Goal: Task Accomplishment & Management: Manage account settings

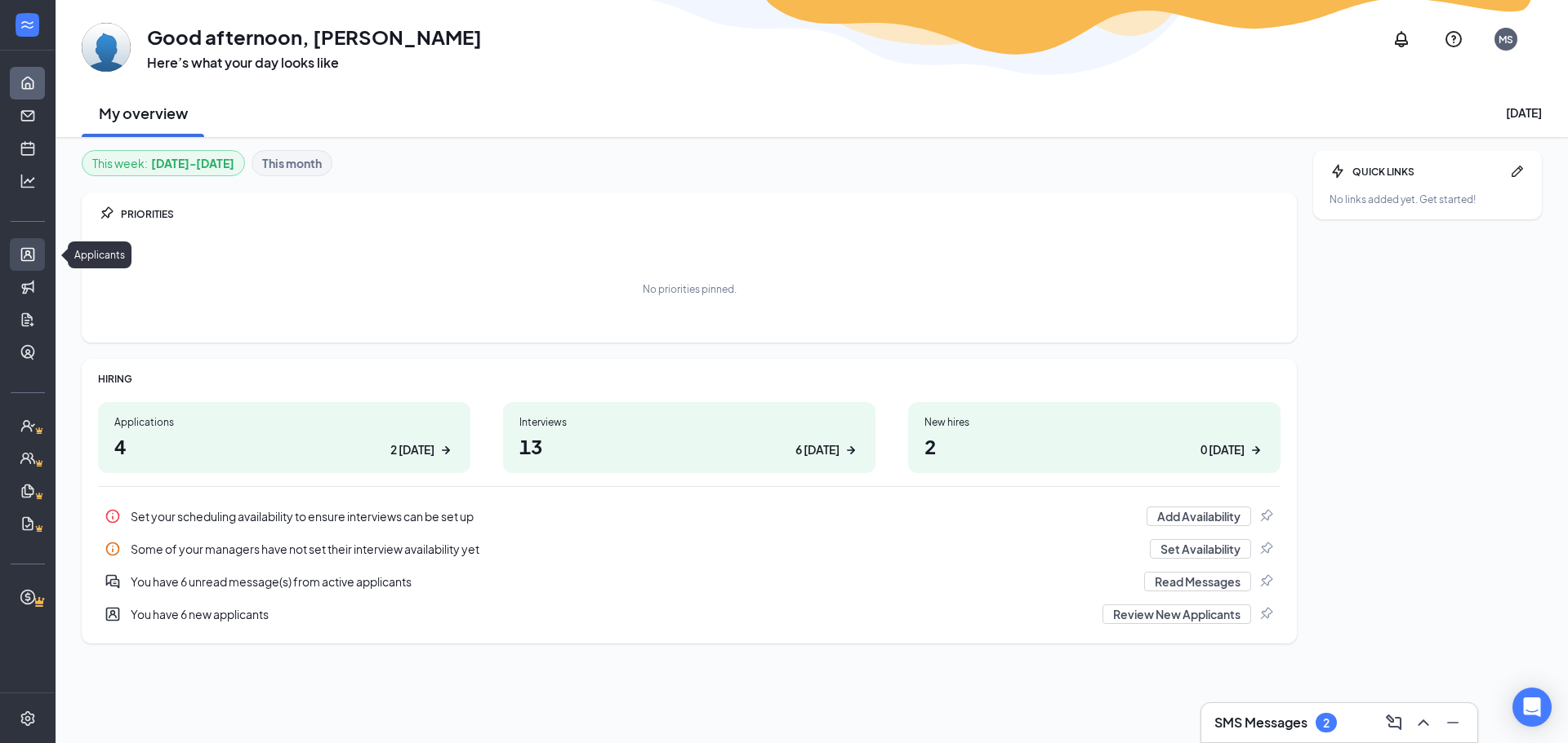
click at [42, 246] on link "Applicants" at bounding box center [51, 254] width 16 height 32
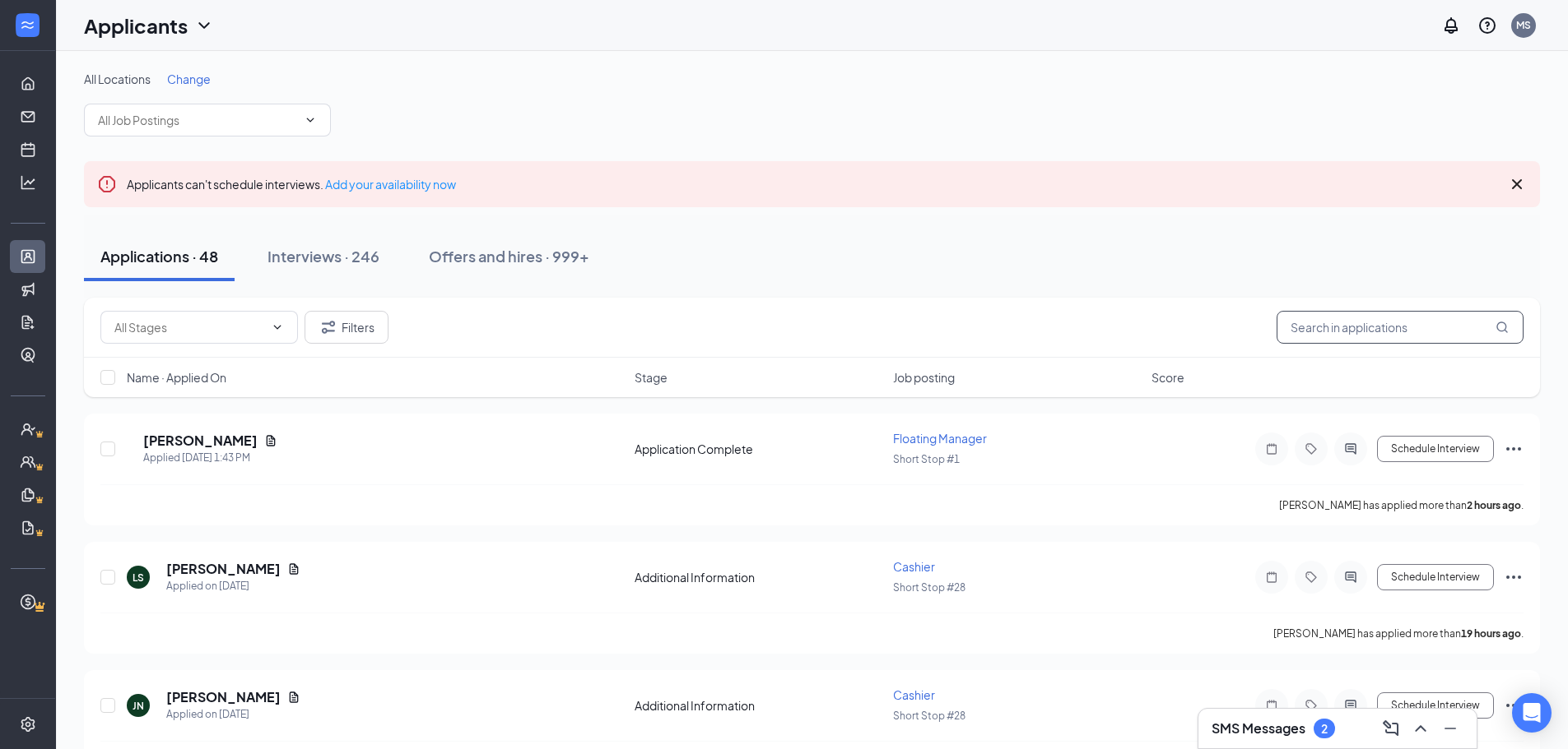
click at [1377, 333] on input "text" at bounding box center [1401, 327] width 247 height 33
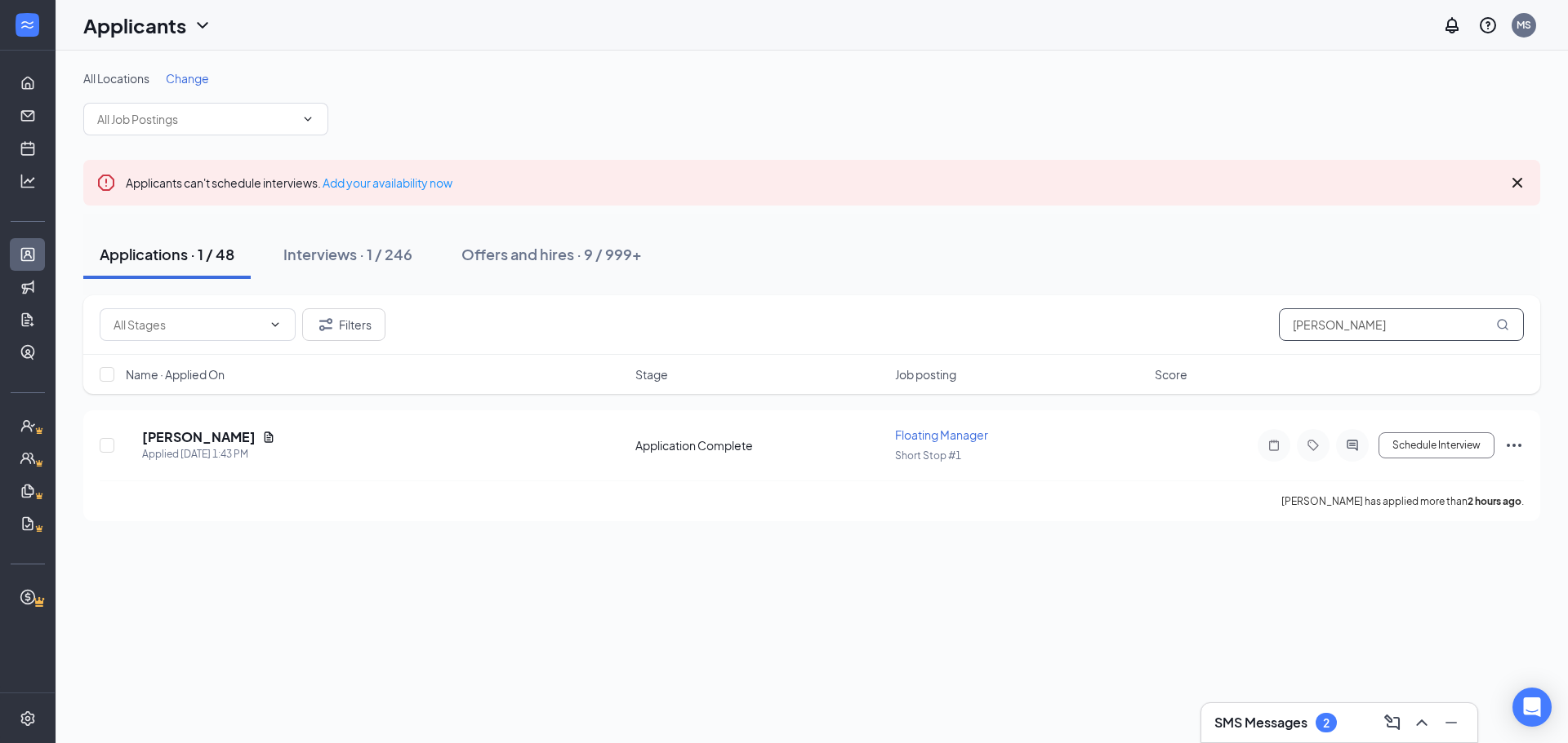
drag, startPoint x: 1333, startPoint y: 314, endPoint x: 1172, endPoint y: 304, distance: 161.3
click at [1172, 304] on div "Filters Harris" at bounding box center [811, 326] width 1457 height 60
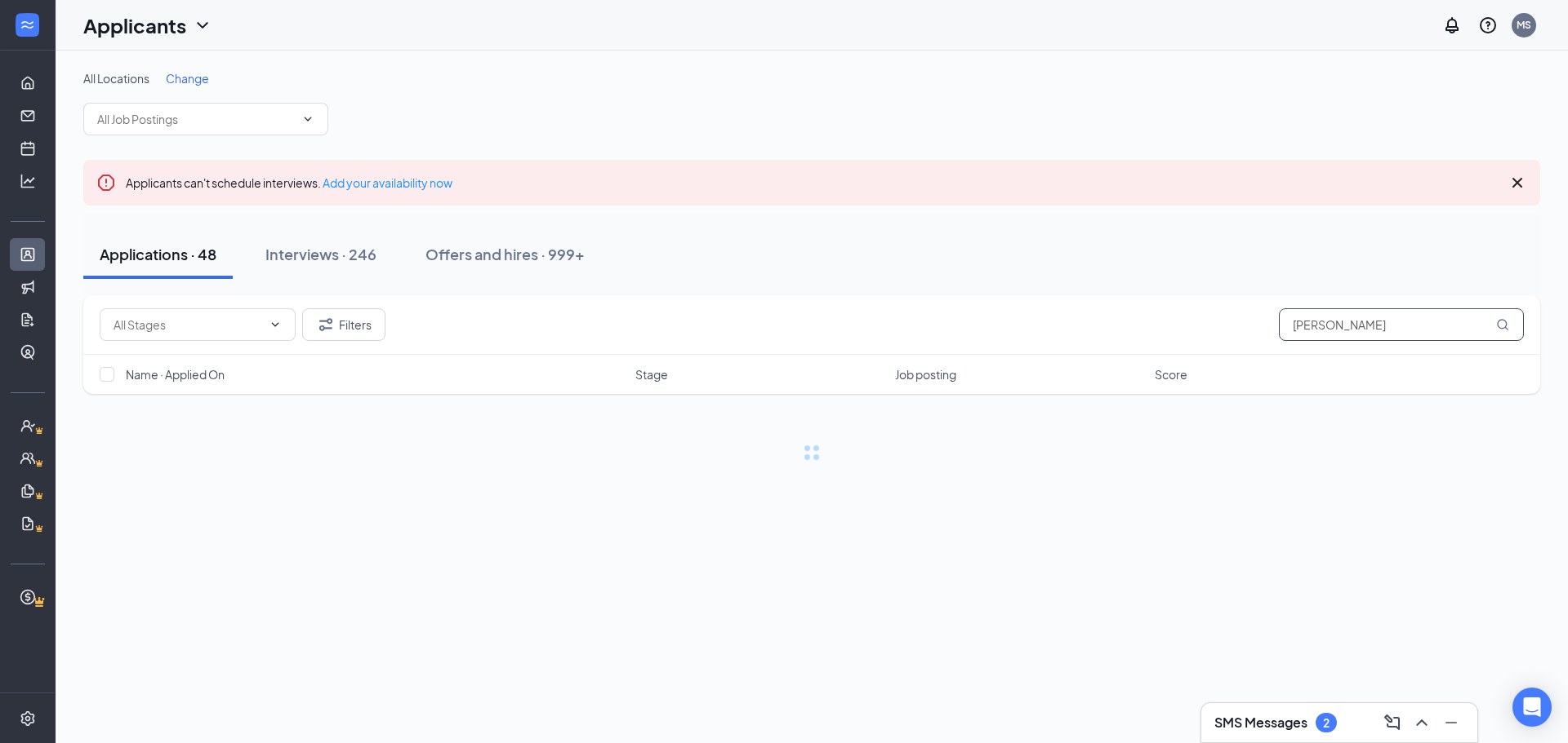
type input "[PERSON_NAME]"
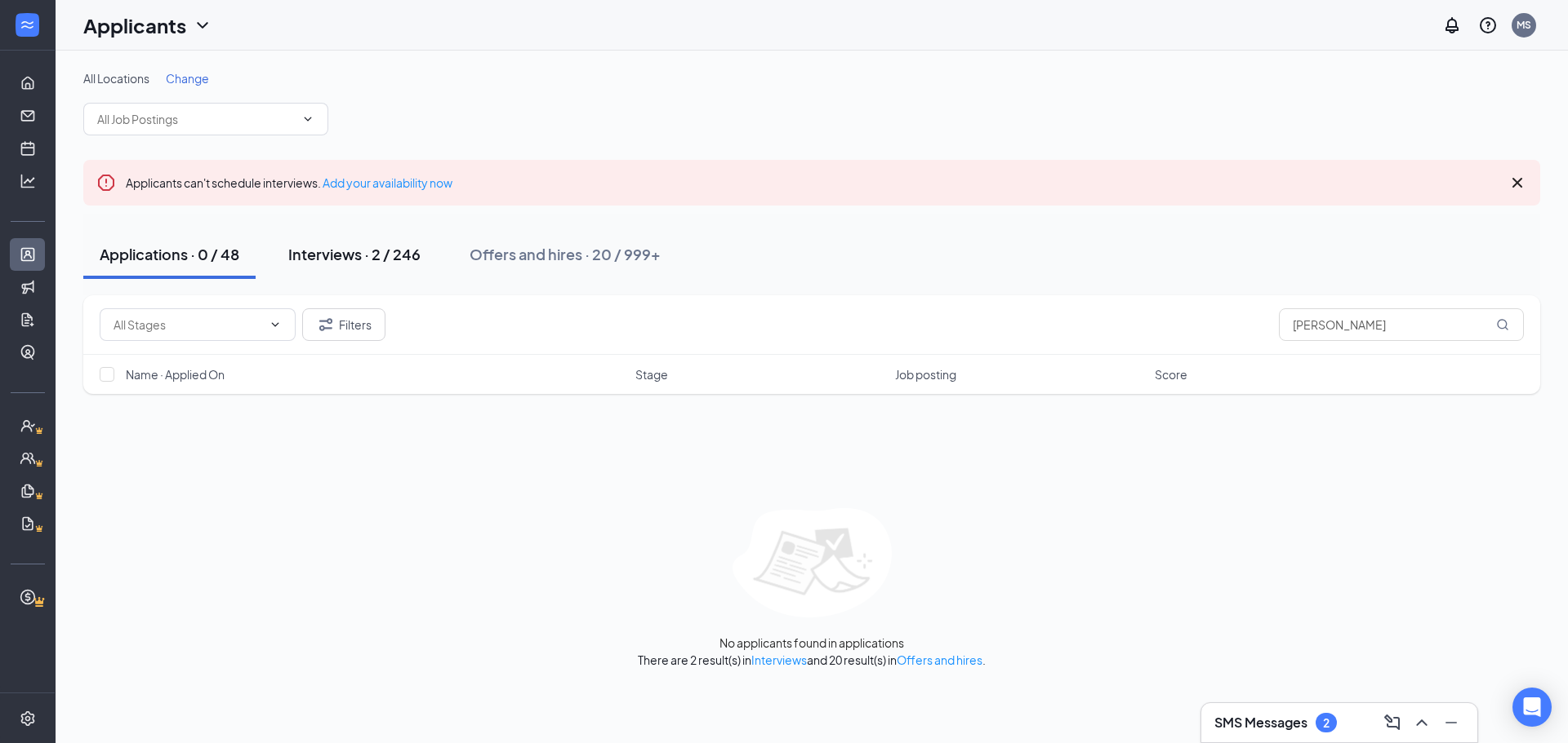
click at [334, 242] on button "Interviews · 2 / 246" at bounding box center [354, 254] width 165 height 49
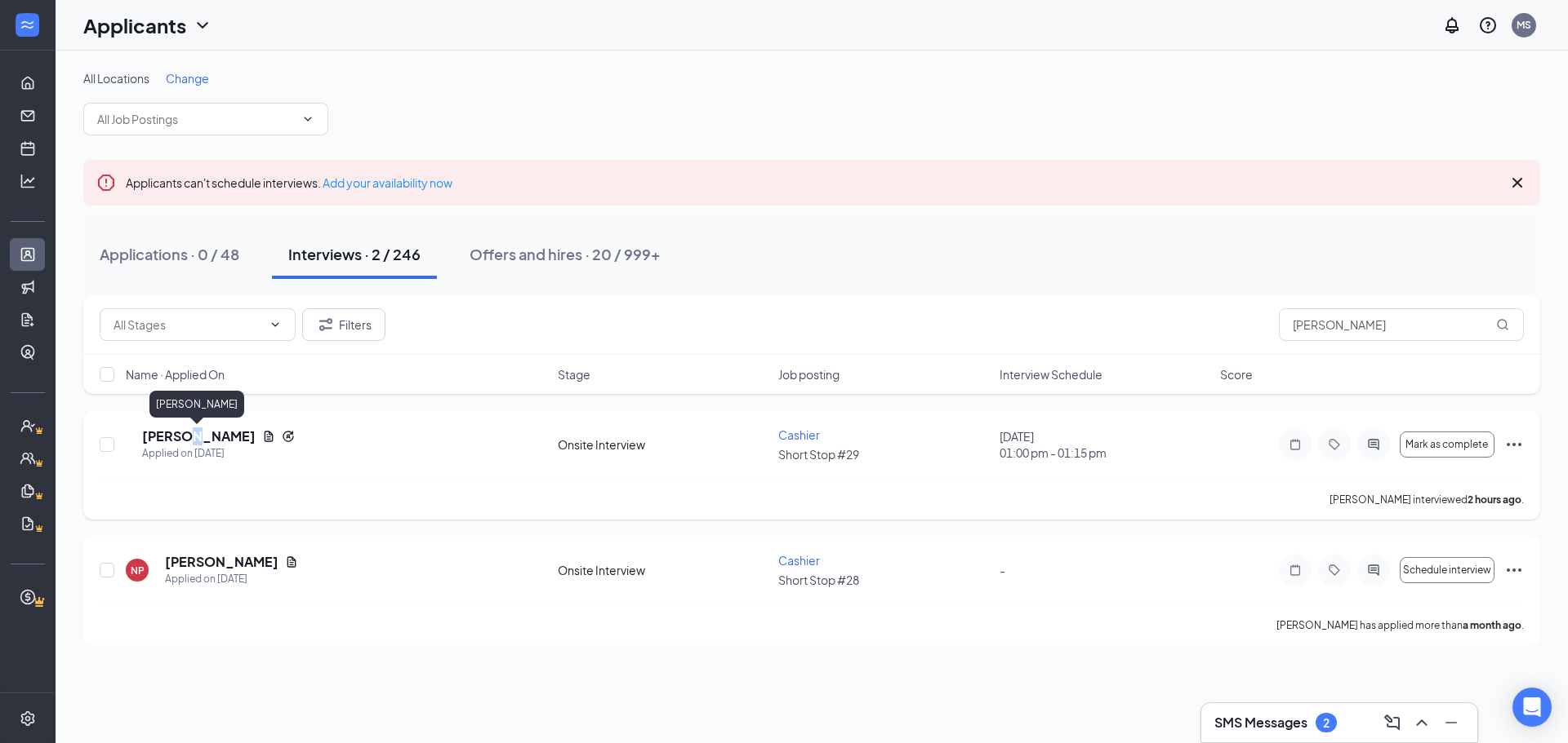
click at [189, 436] on h5 "[PERSON_NAME]" at bounding box center [198, 436] width 114 height 18
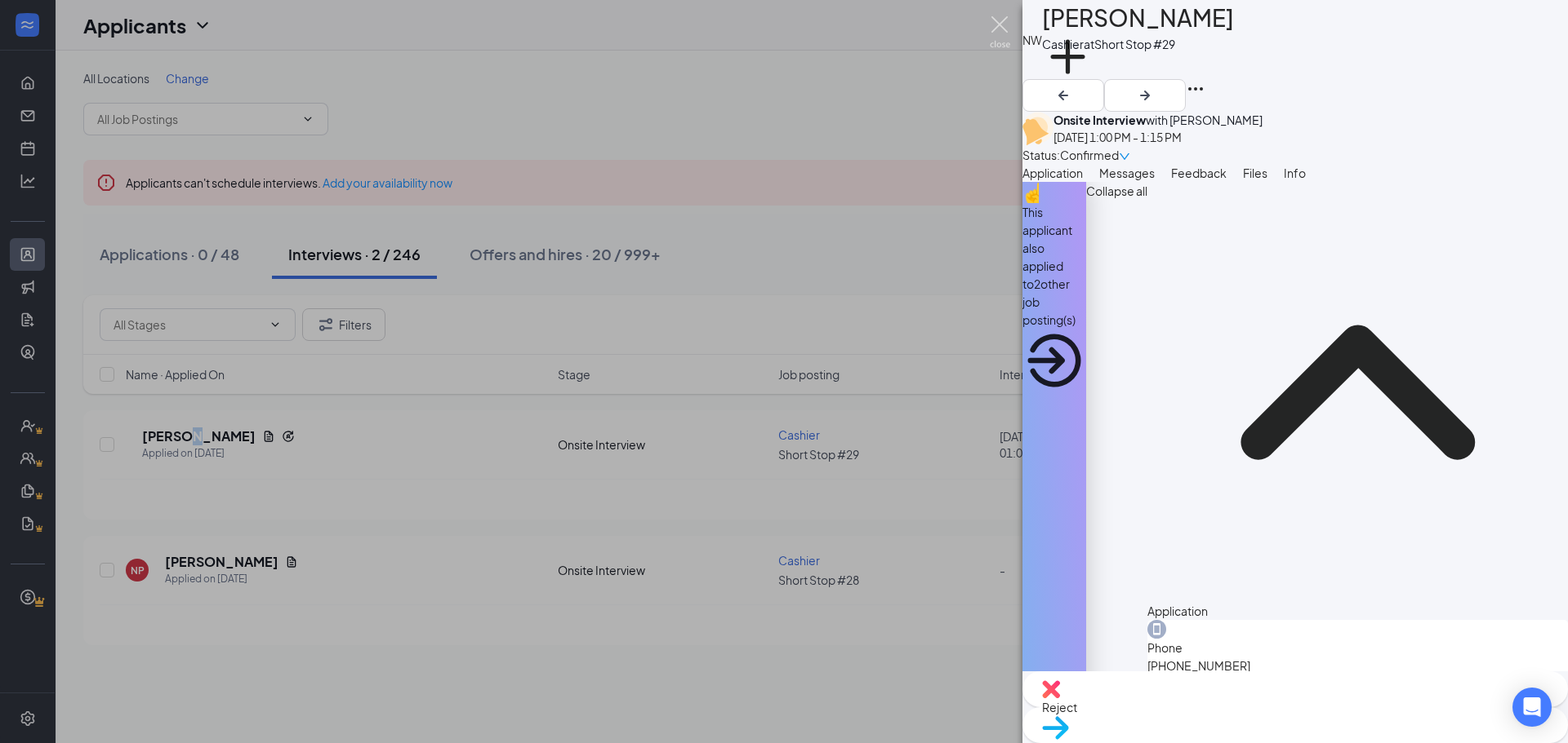
click at [1001, 18] on img at bounding box center [1000, 32] width 21 height 32
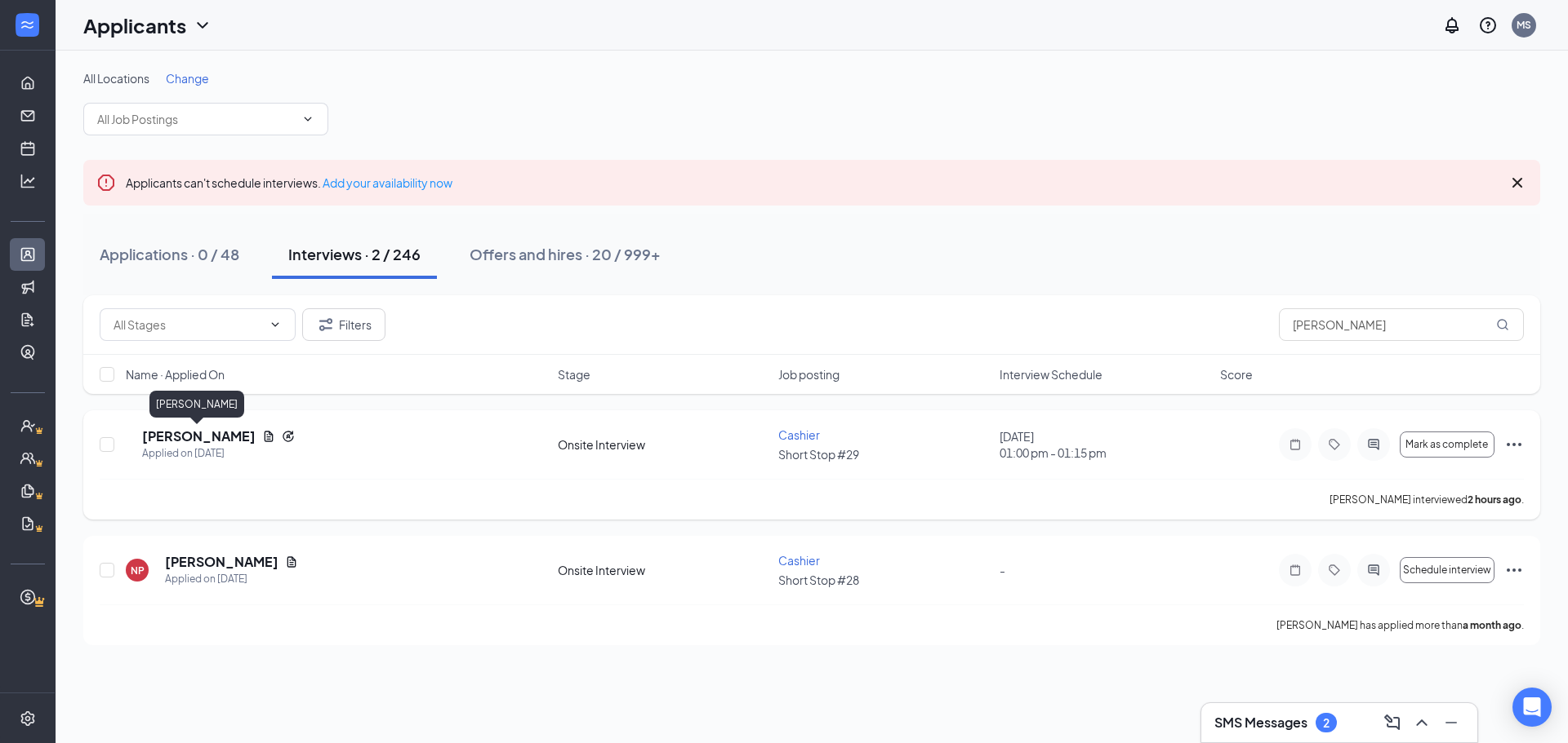
click at [168, 433] on h5 "[PERSON_NAME]" at bounding box center [198, 436] width 114 height 18
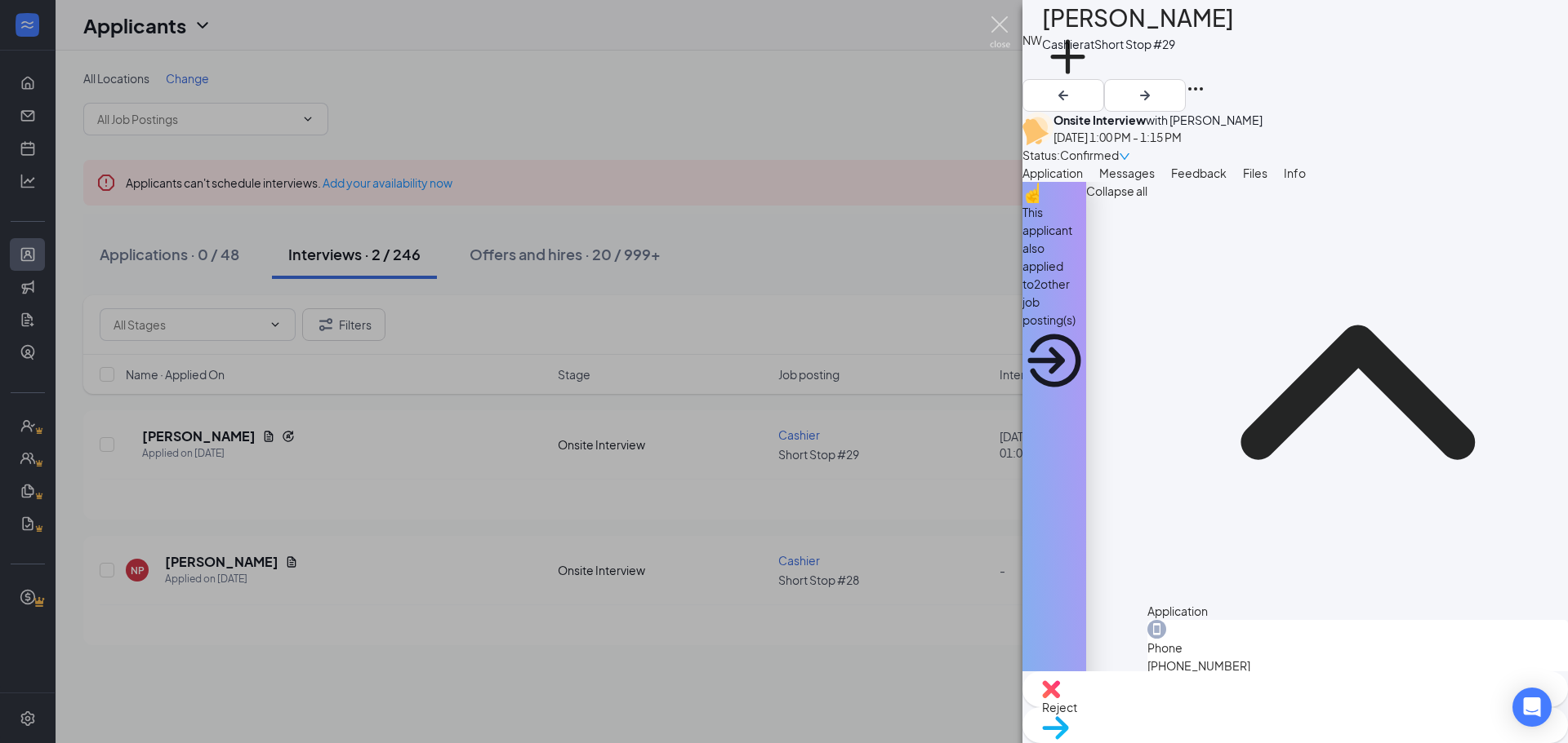
click at [998, 20] on img at bounding box center [1000, 32] width 21 height 32
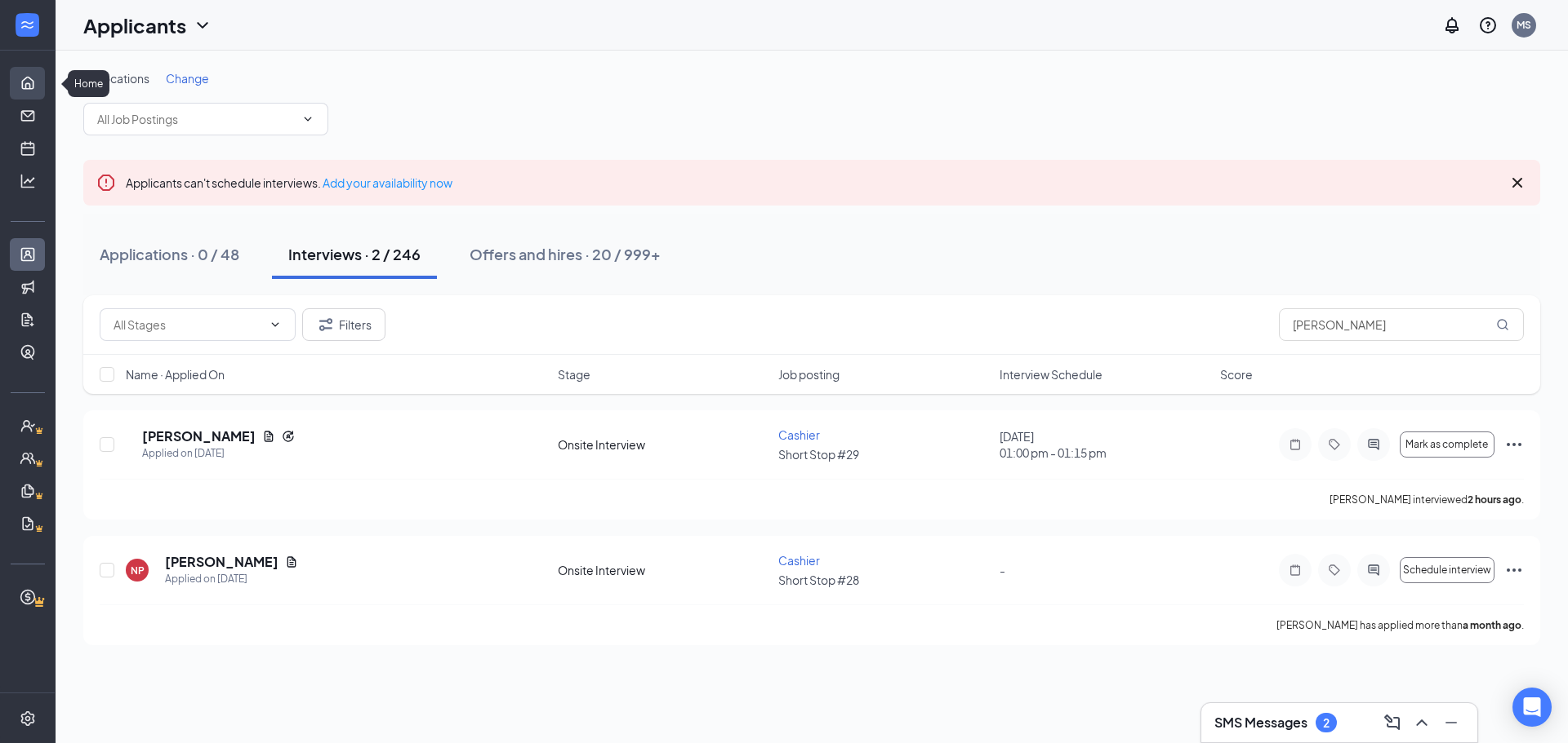
click at [42, 83] on link "Home" at bounding box center [51, 83] width 16 height 32
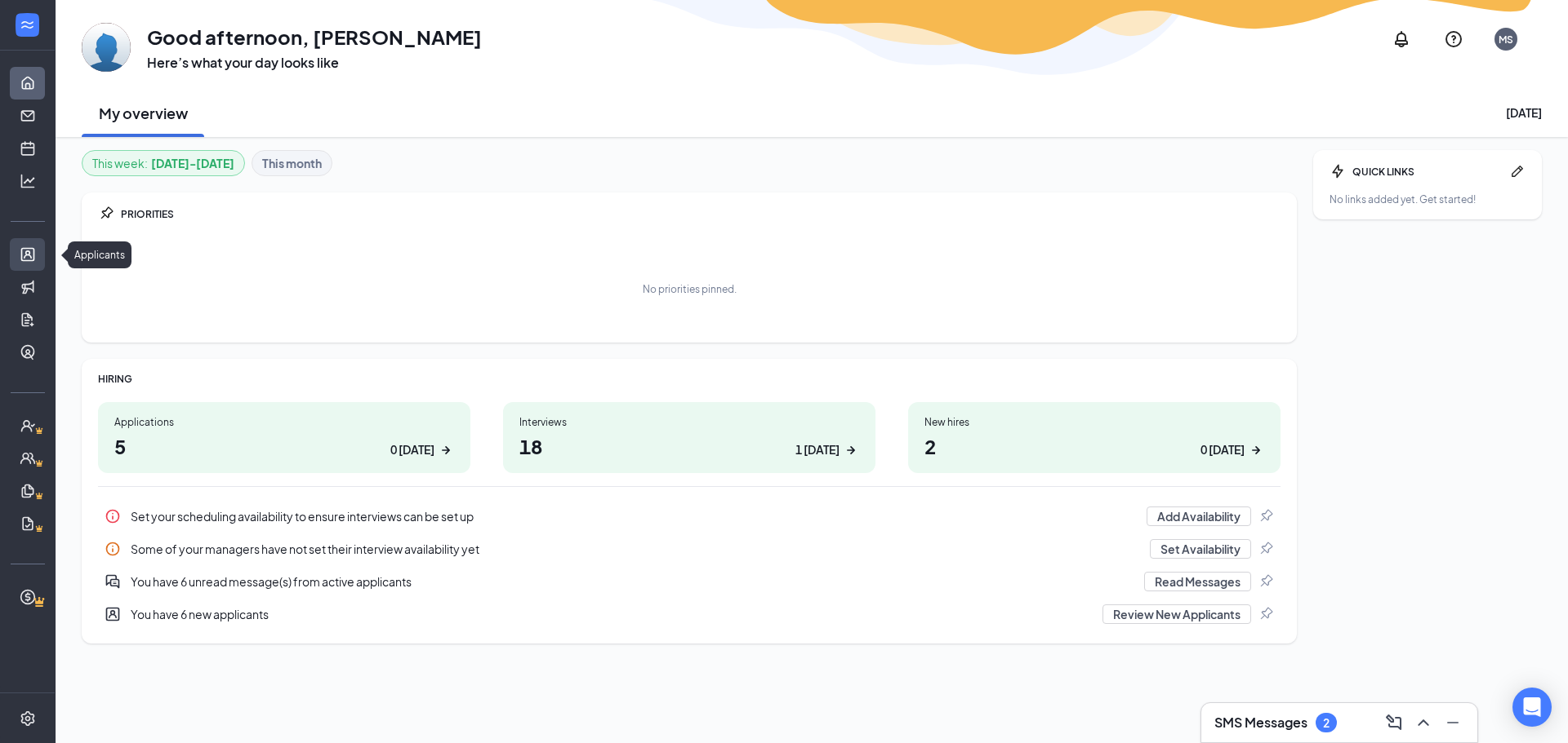
click at [42, 247] on link "Applicants" at bounding box center [51, 254] width 16 height 32
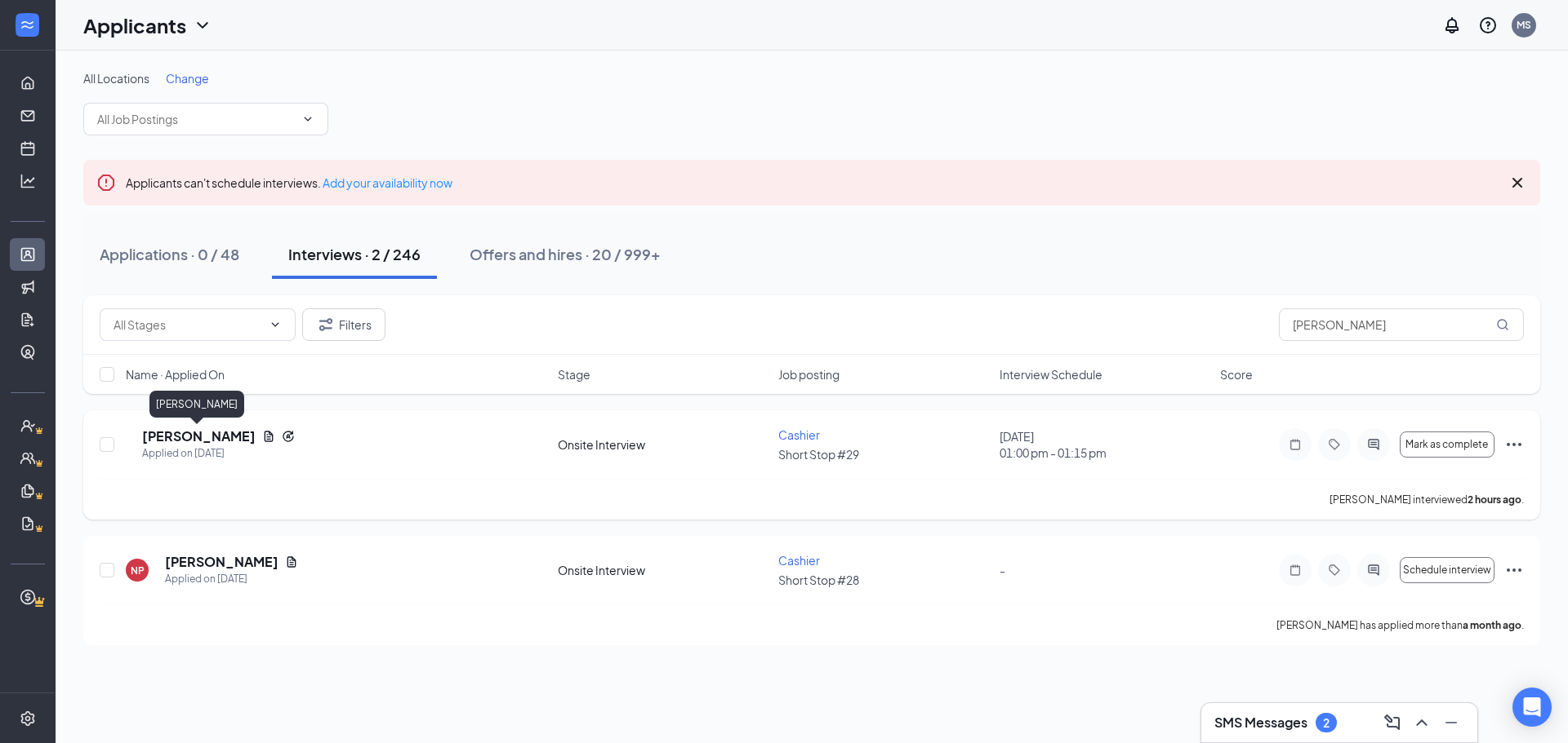
click at [183, 434] on h5 "[PERSON_NAME]" at bounding box center [198, 436] width 114 height 18
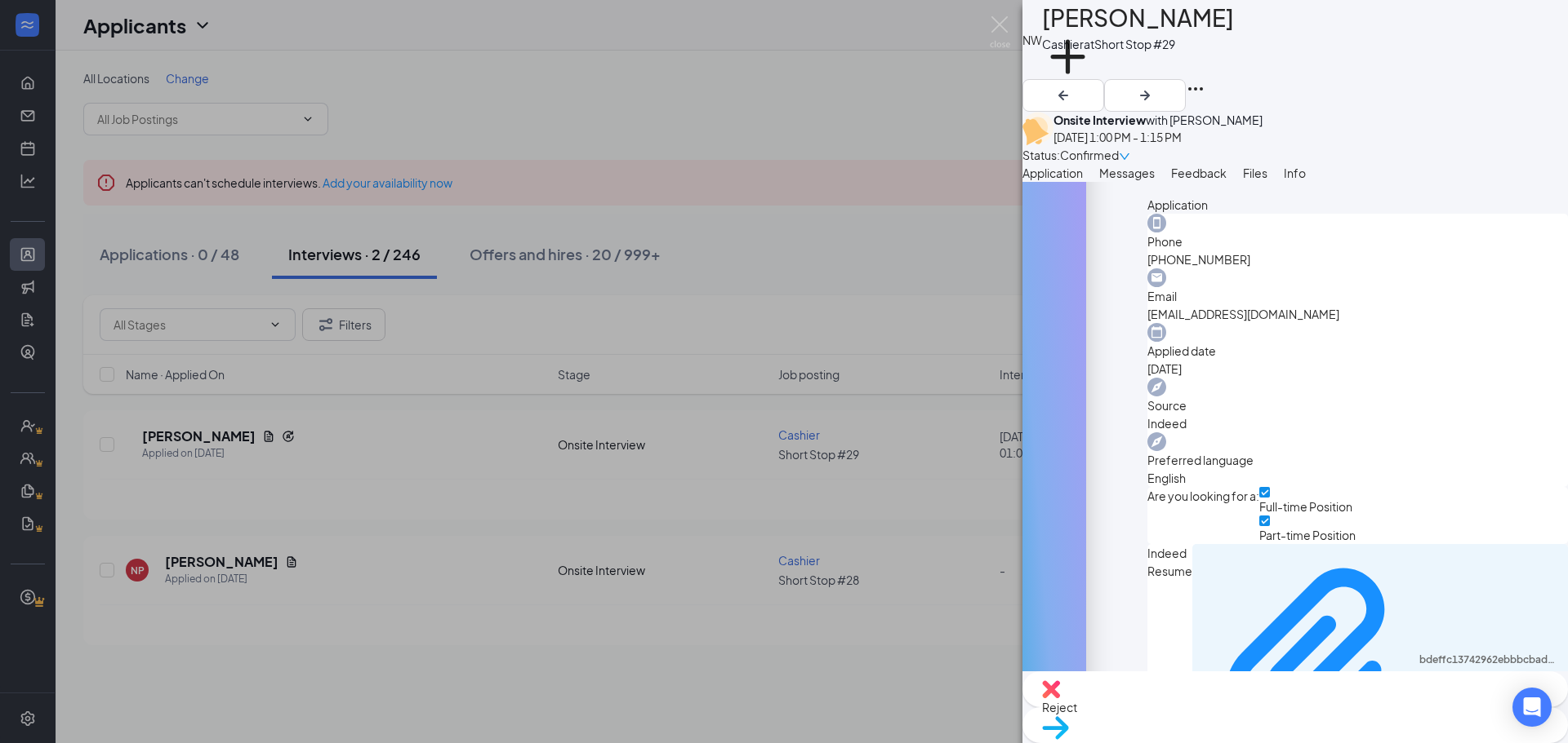
scroll to position [408, 0]
drag, startPoint x: 1249, startPoint y: 314, endPoint x: 1139, endPoint y: 317, distance: 110.0
click at [1148, 317] on span "[EMAIL_ADDRESS][DOMAIN_NAME]" at bounding box center [1358, 313] width 420 height 18
copy span "[EMAIL_ADDRESS][DOMAIN_NAME]"
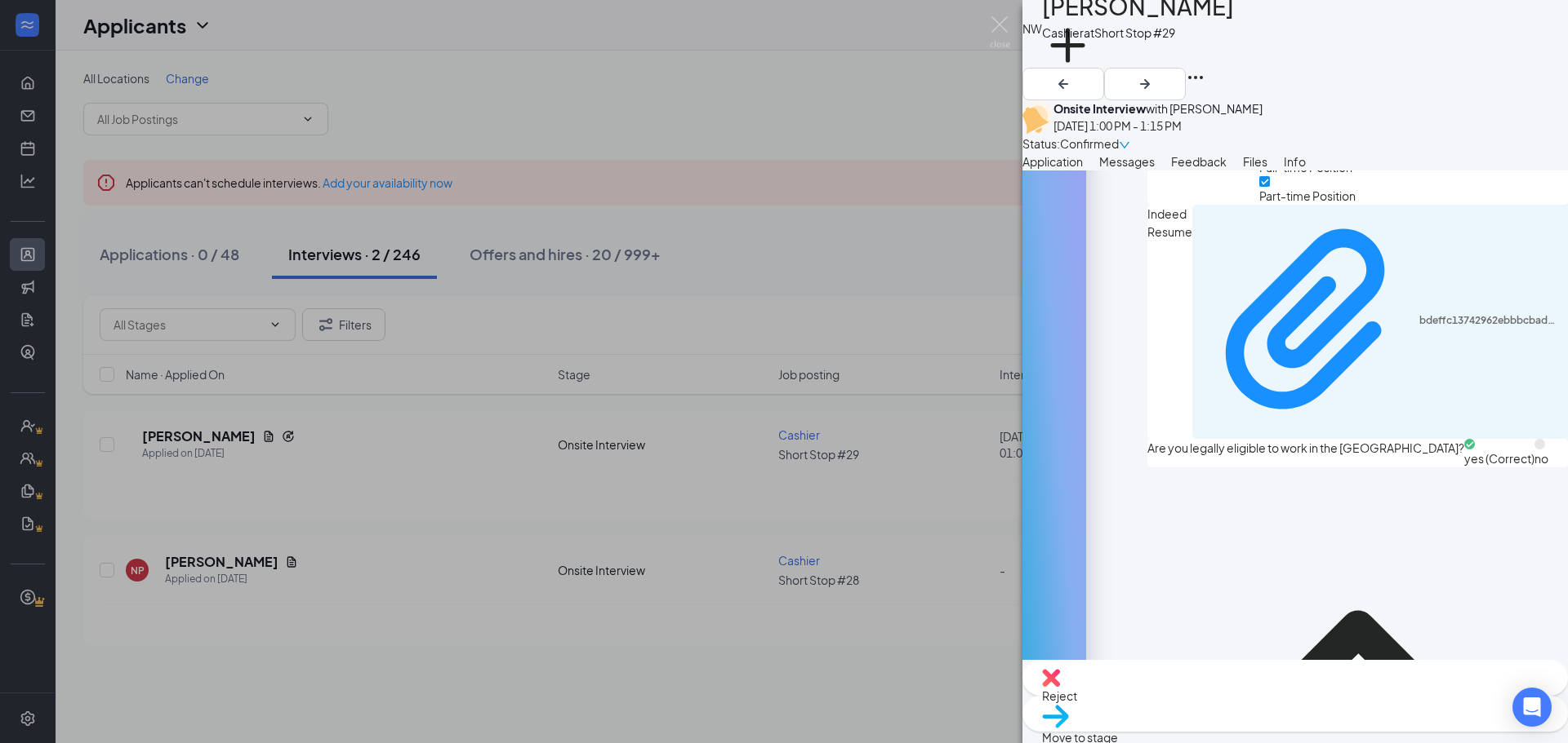
scroll to position [14, 0]
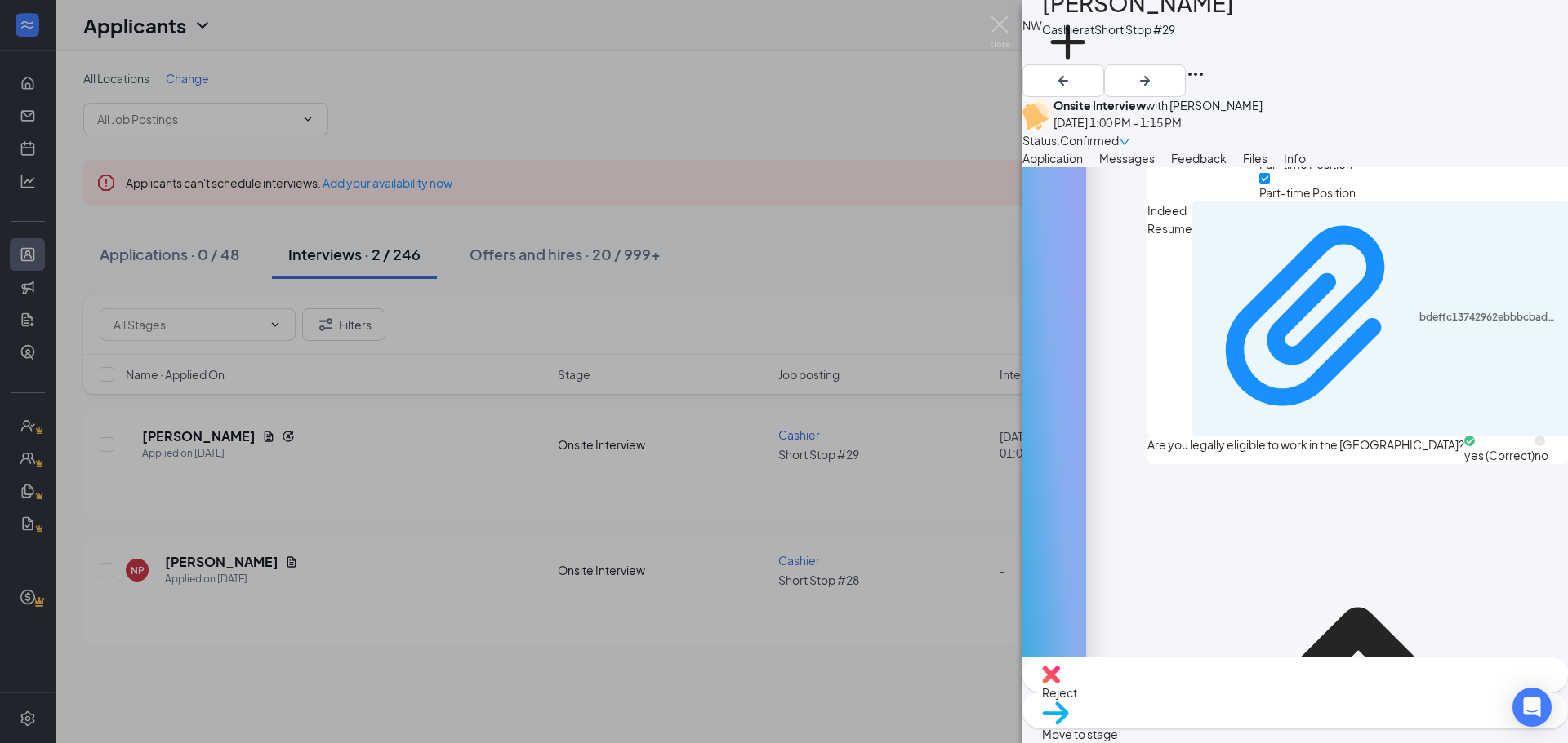
click at [1085, 735] on span "Move to stage" at bounding box center [1080, 734] width 76 height 14
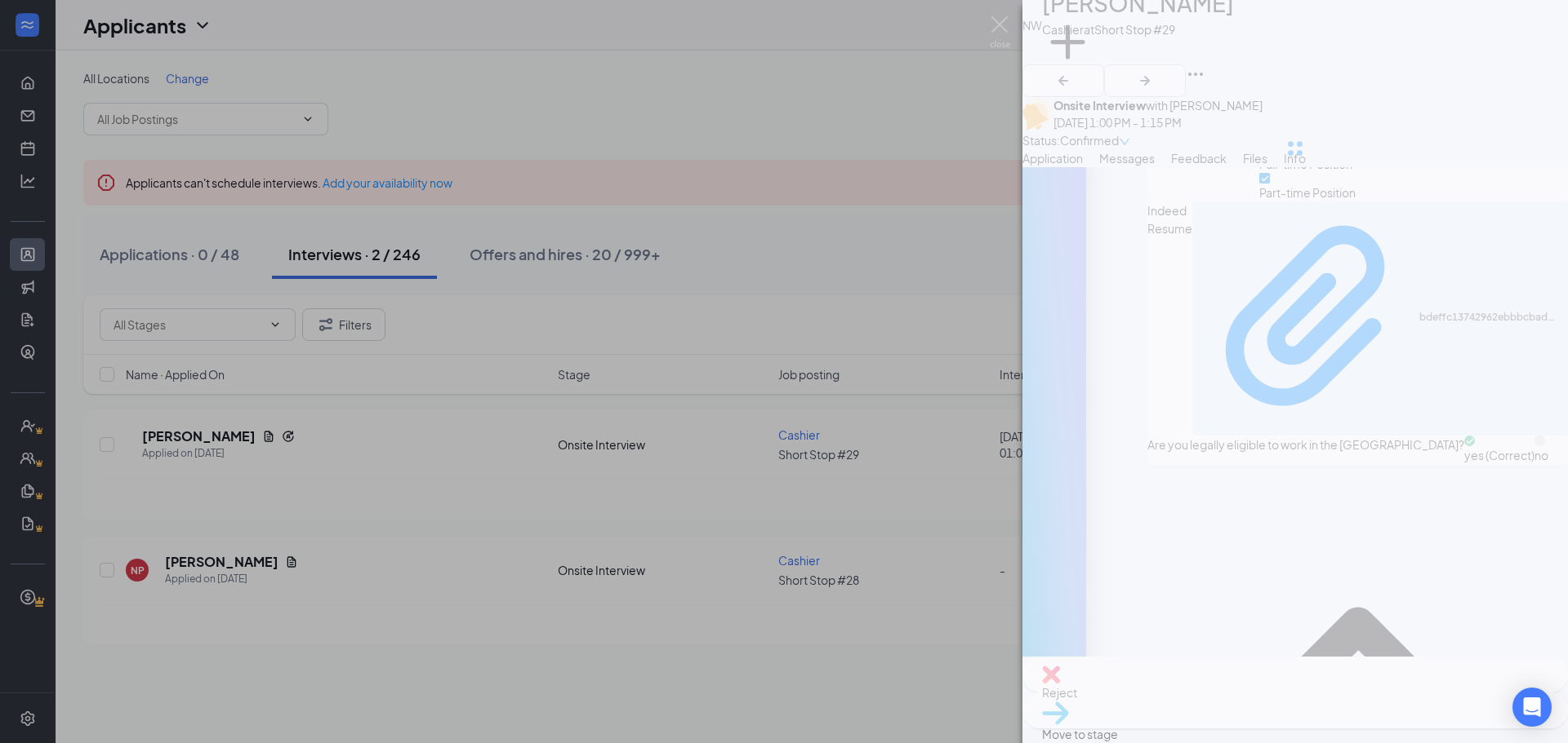
type input "Hiring Complete (final stage)"
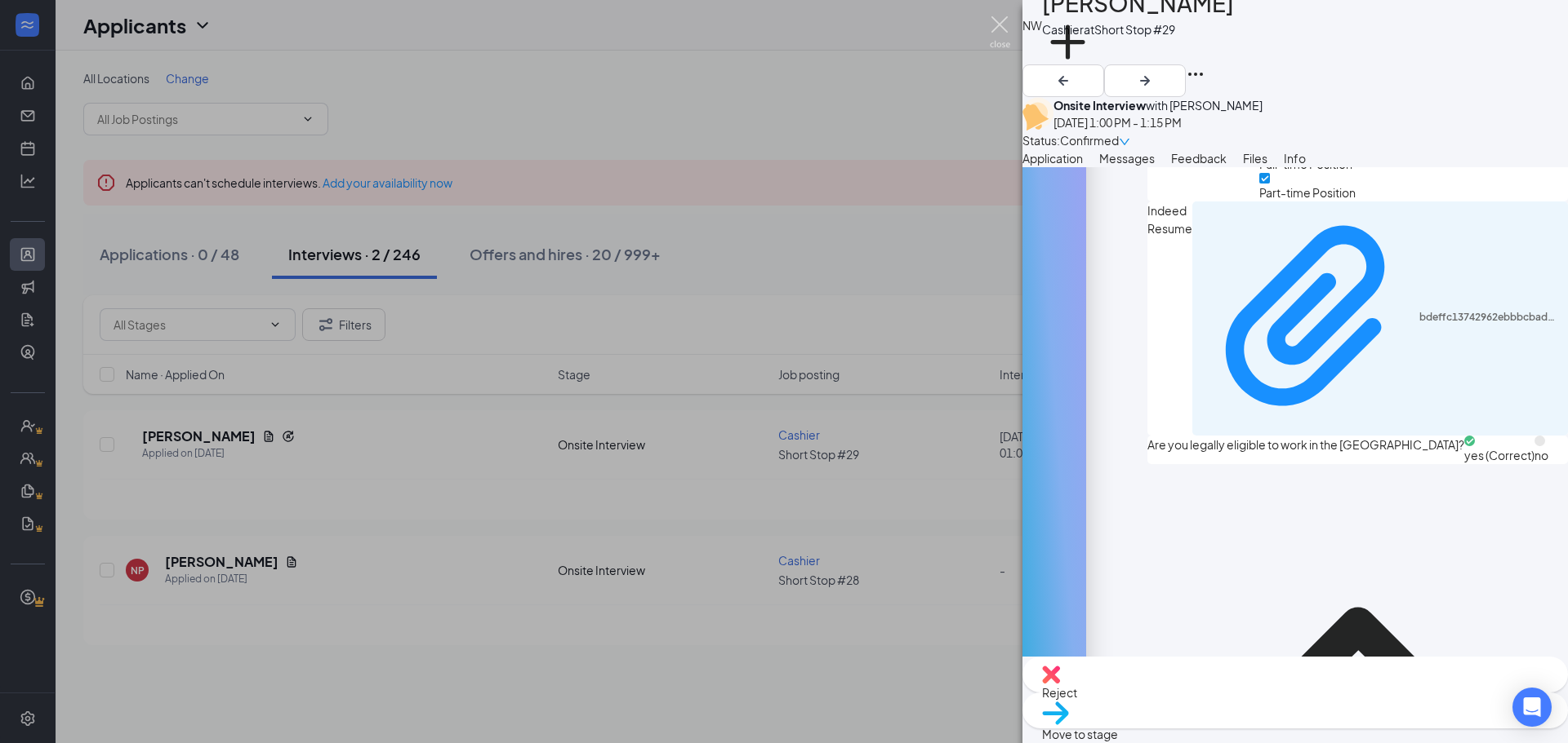
click at [996, 23] on img at bounding box center [1000, 32] width 21 height 32
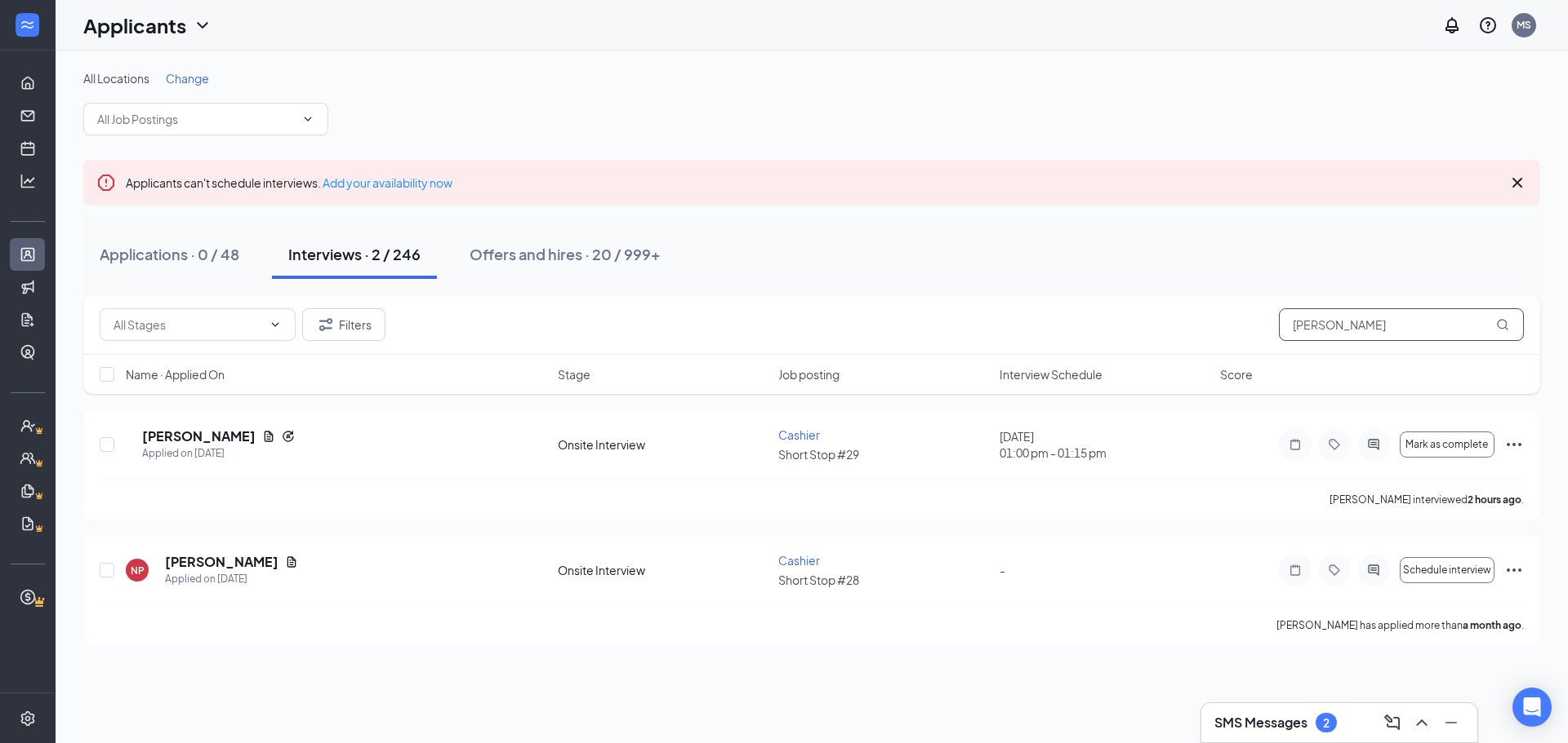
drag, startPoint x: 1352, startPoint y: 323, endPoint x: 1220, endPoint y: 301, distance: 133.8
click at [1178, 330] on div "Filters Nathan" at bounding box center [811, 325] width 1424 height 32
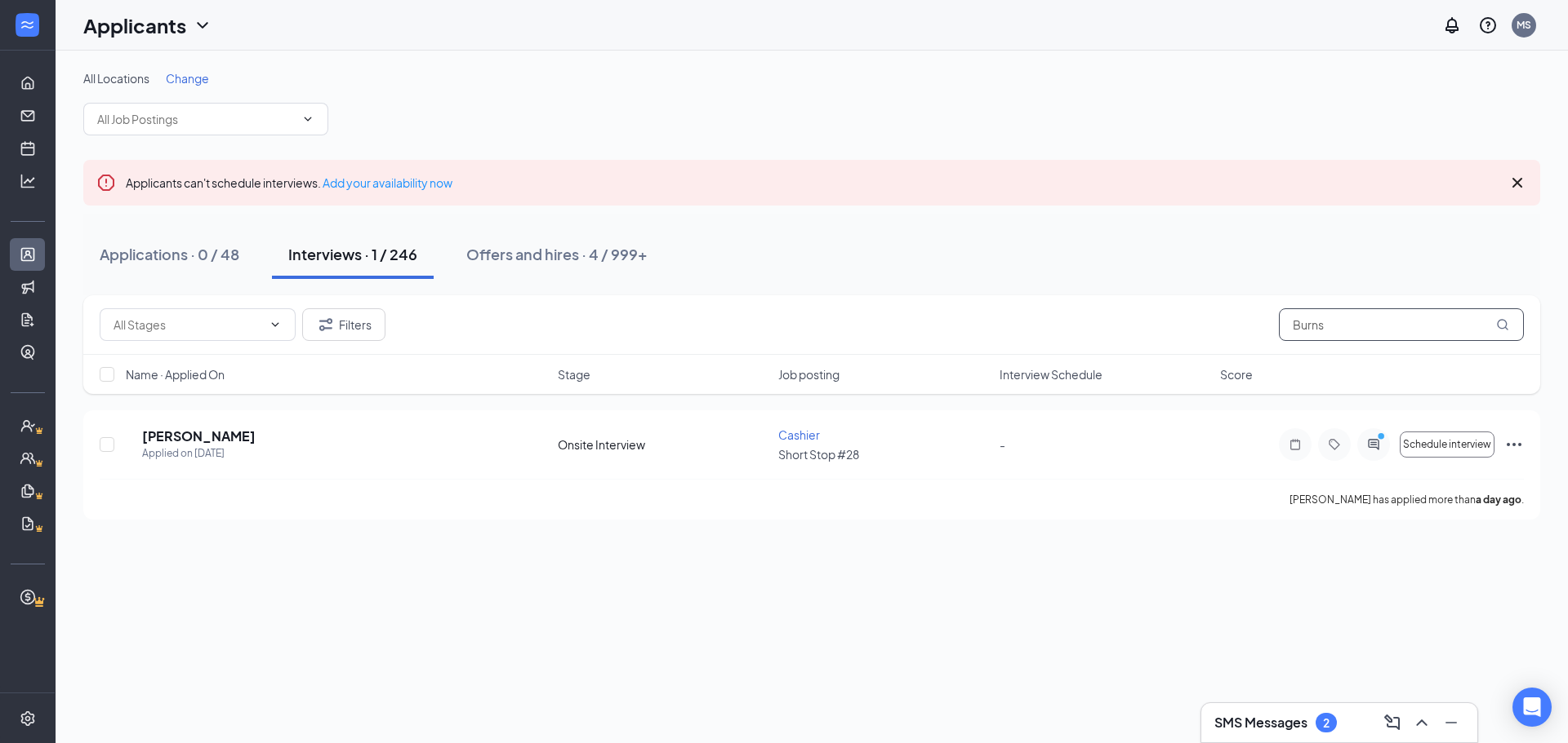
type input "Burns"
click at [203, 432] on h5 "[PERSON_NAME]" at bounding box center [198, 436] width 114 height 18
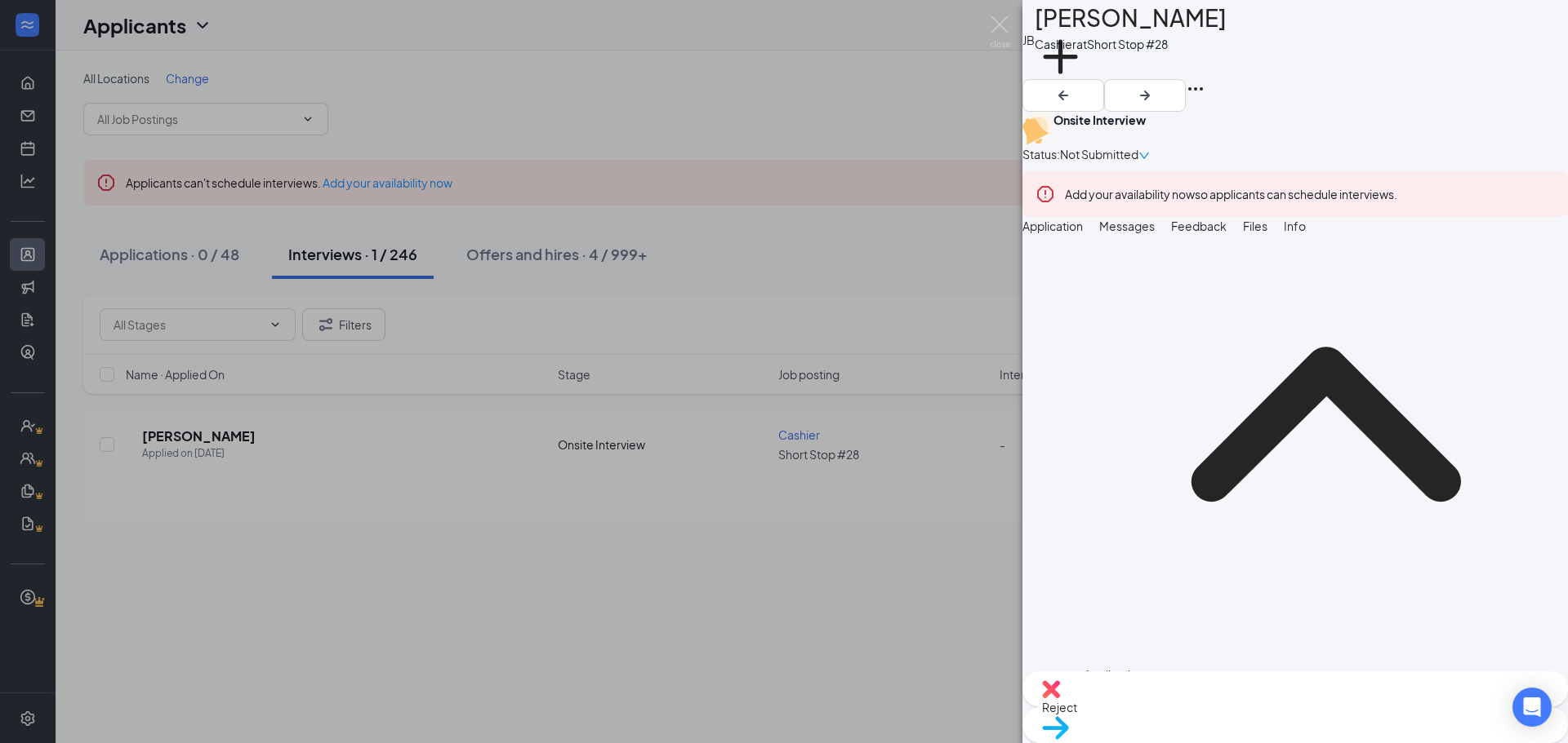
scroll to position [82, 0]
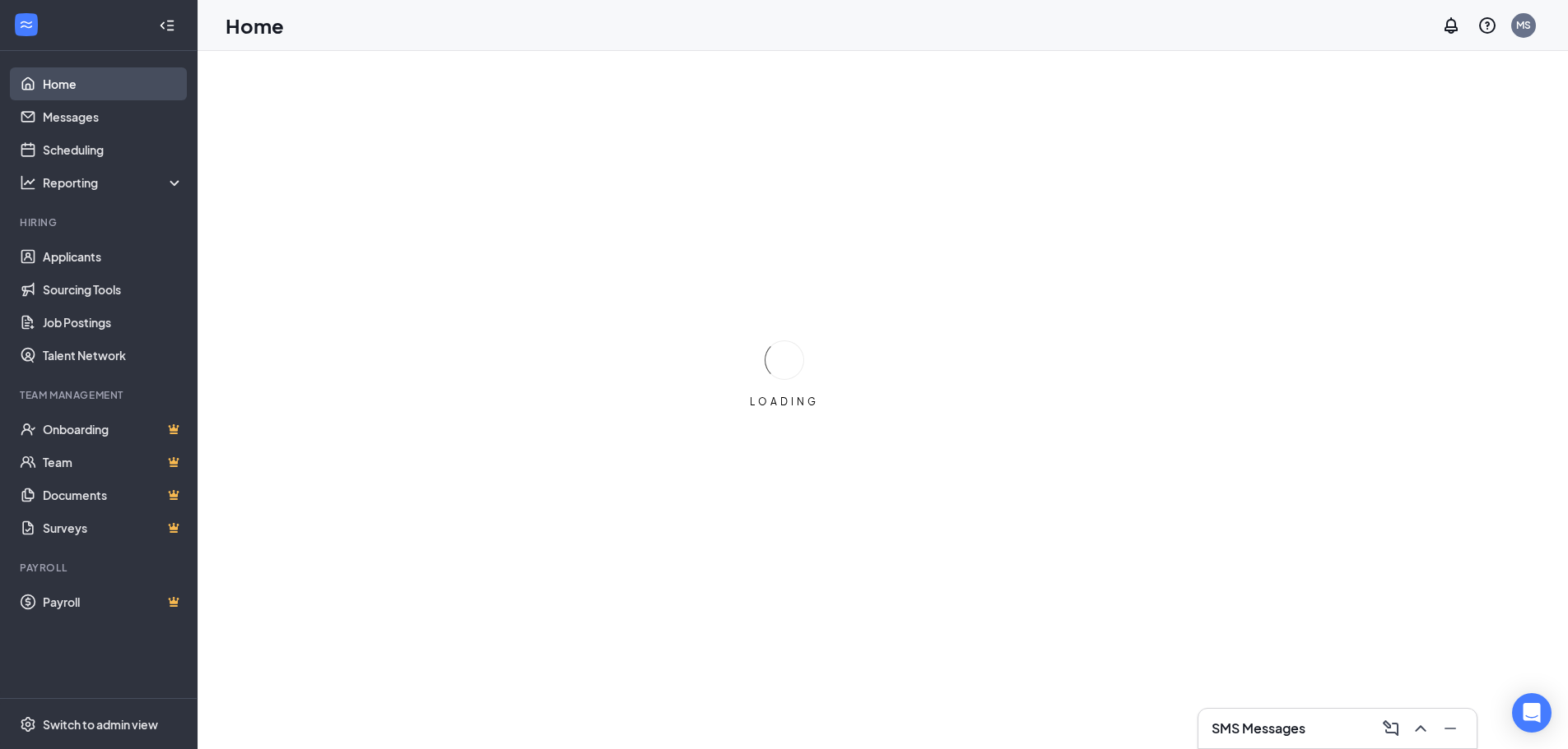
click at [70, 77] on link "Home" at bounding box center [113, 84] width 141 height 33
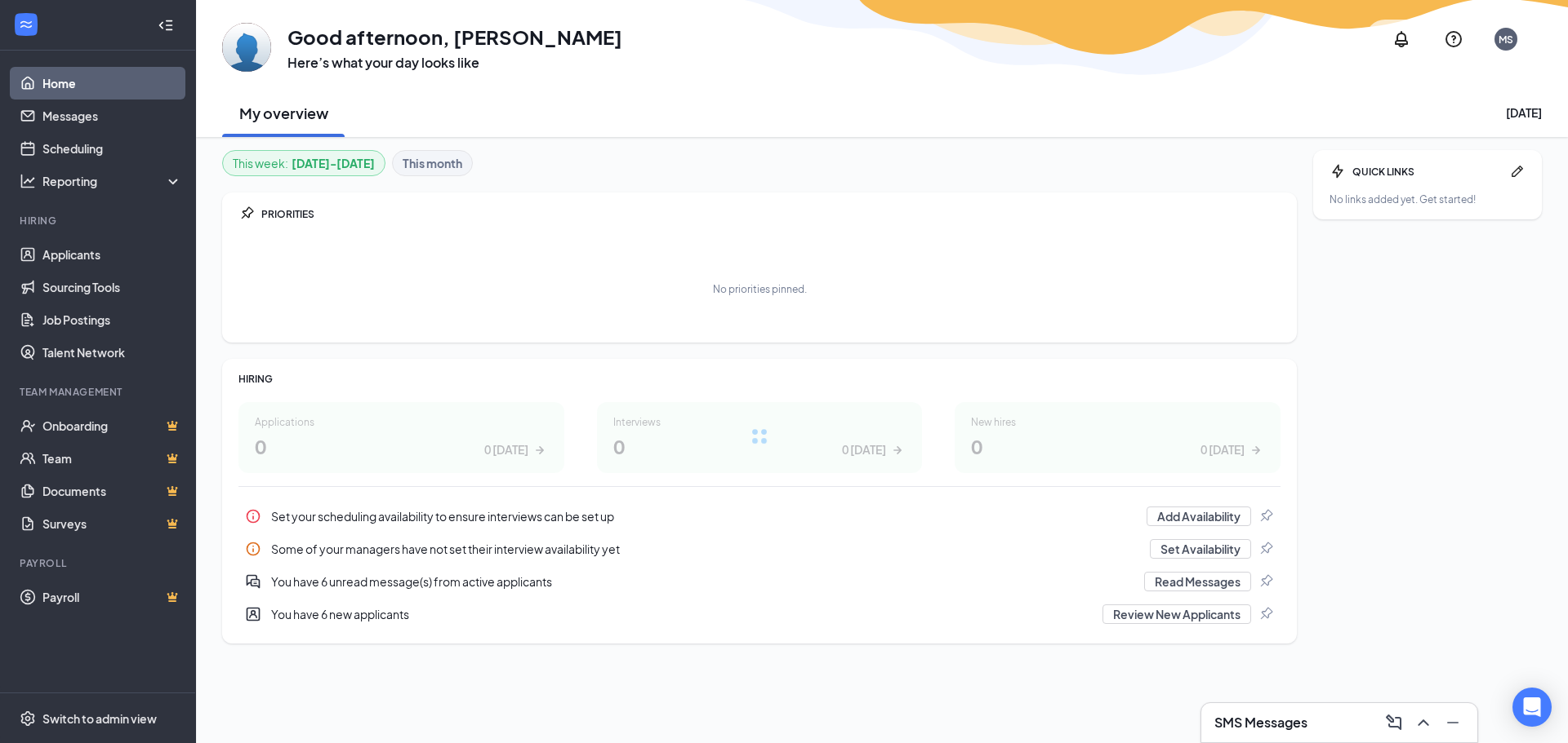
click at [166, 24] on icon "Collapse" at bounding box center [166, 25] width 16 height 16
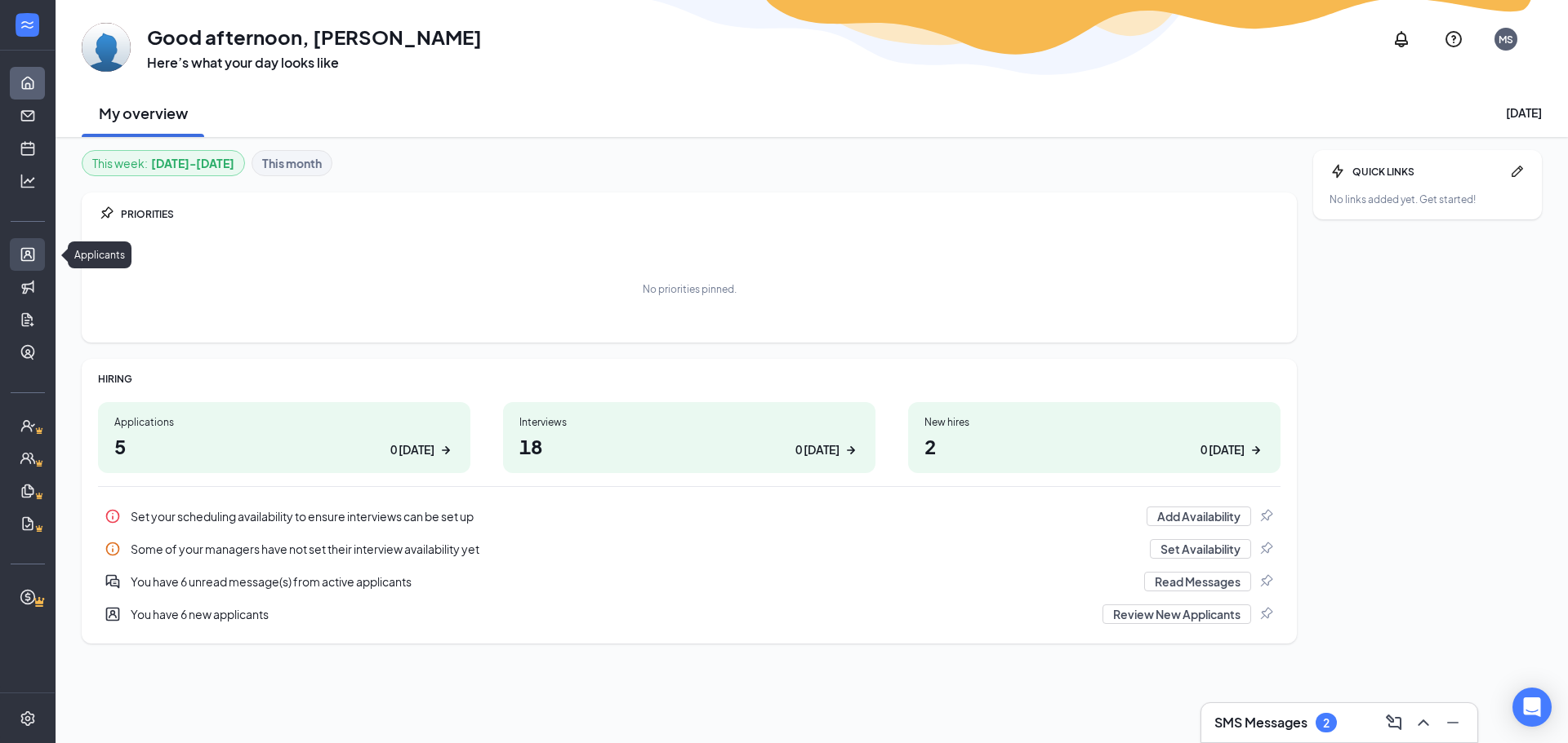
click at [42, 246] on link "Applicants" at bounding box center [51, 254] width 16 height 32
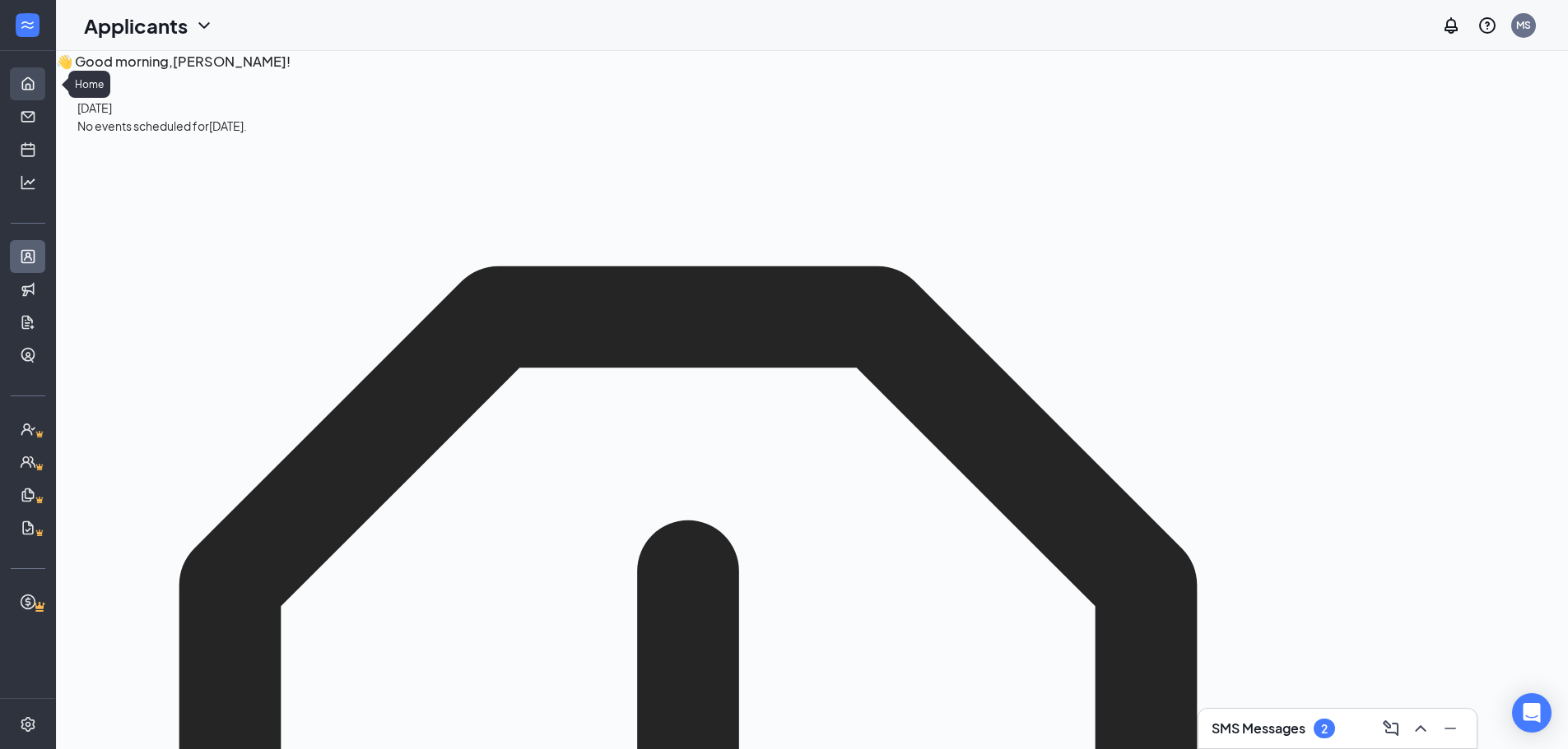
click at [43, 76] on link "Home" at bounding box center [51, 84] width 16 height 33
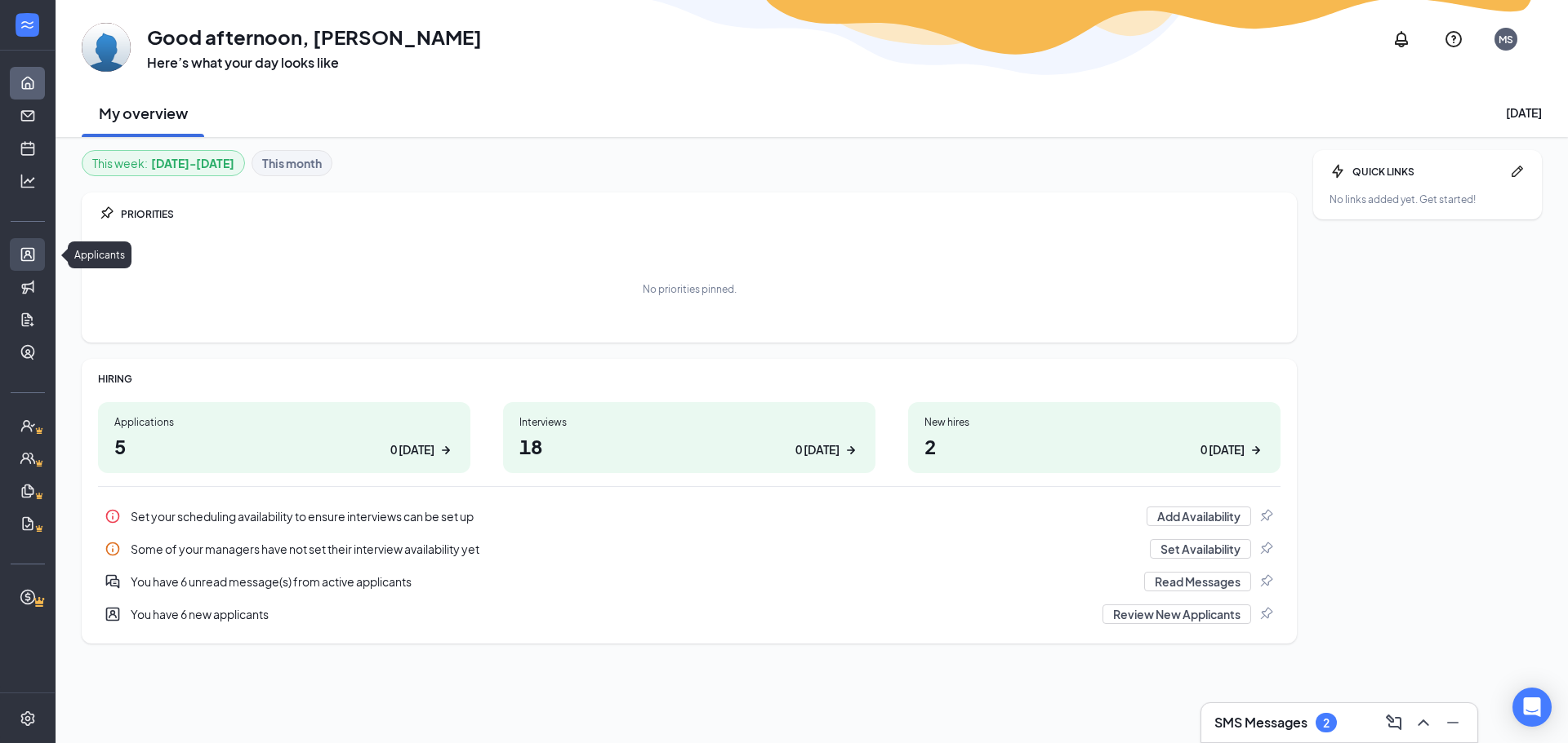
click at [42, 248] on link "Applicants" at bounding box center [51, 254] width 16 height 32
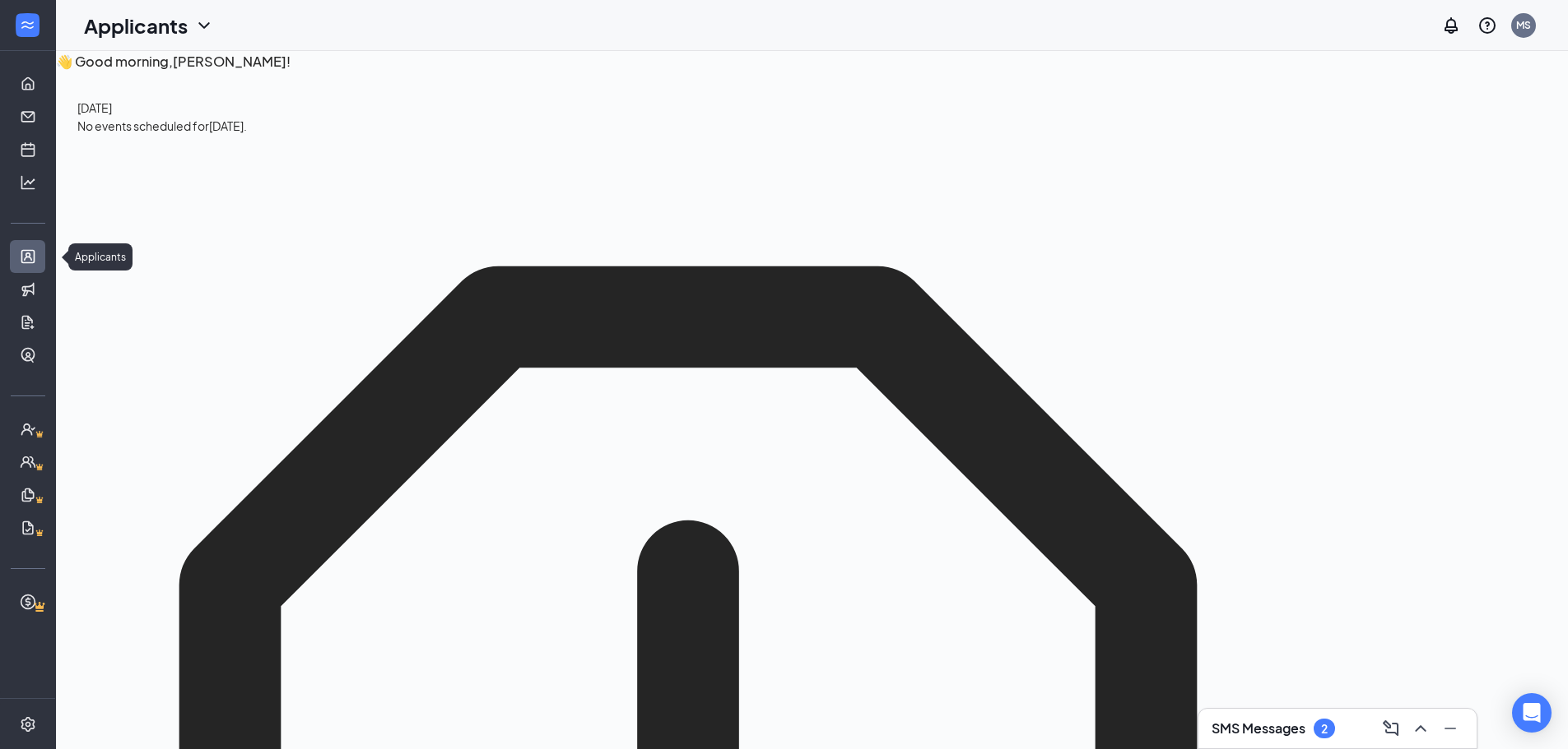
click at [43, 248] on link "Applicants" at bounding box center [51, 256] width 16 height 33
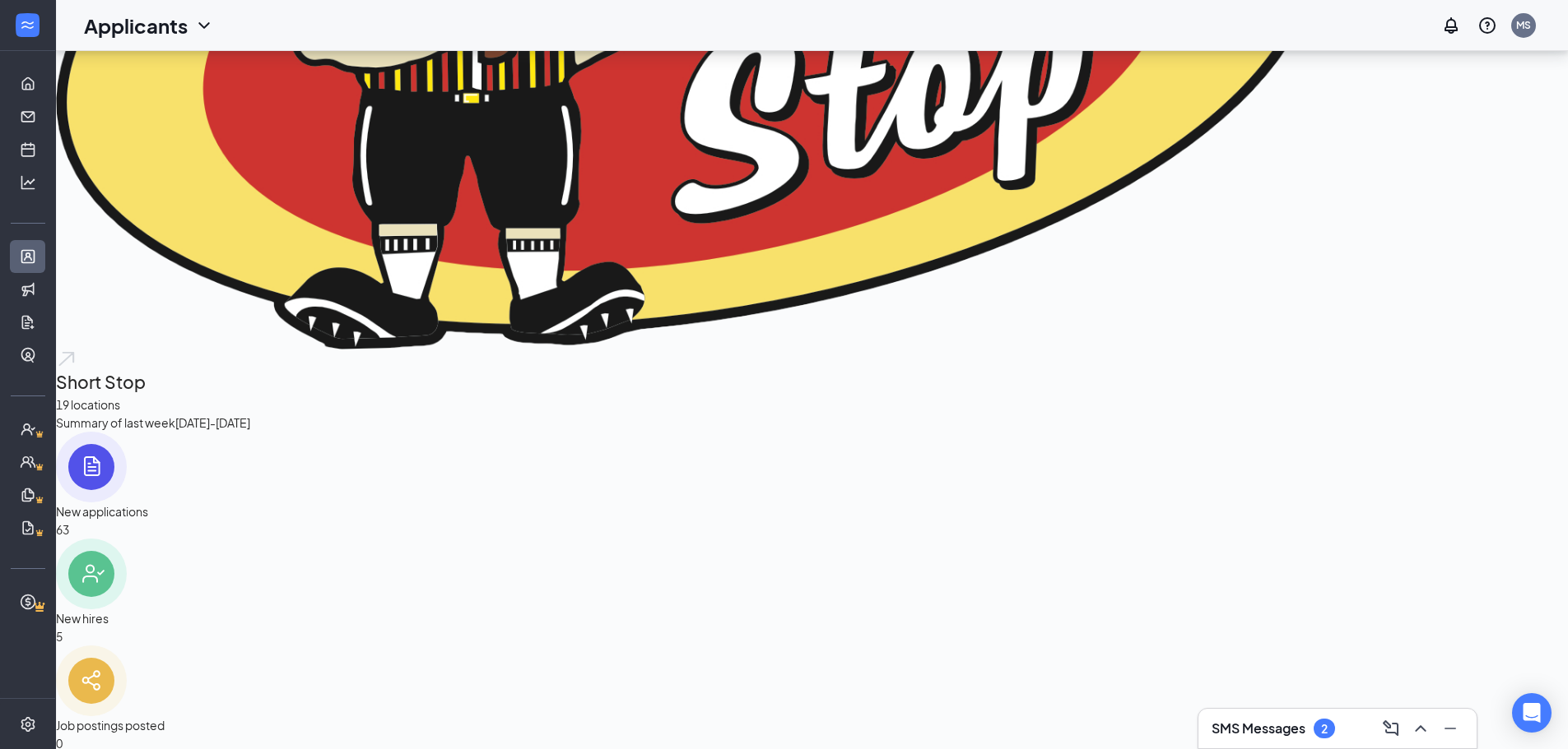
scroll to position [1810, 0]
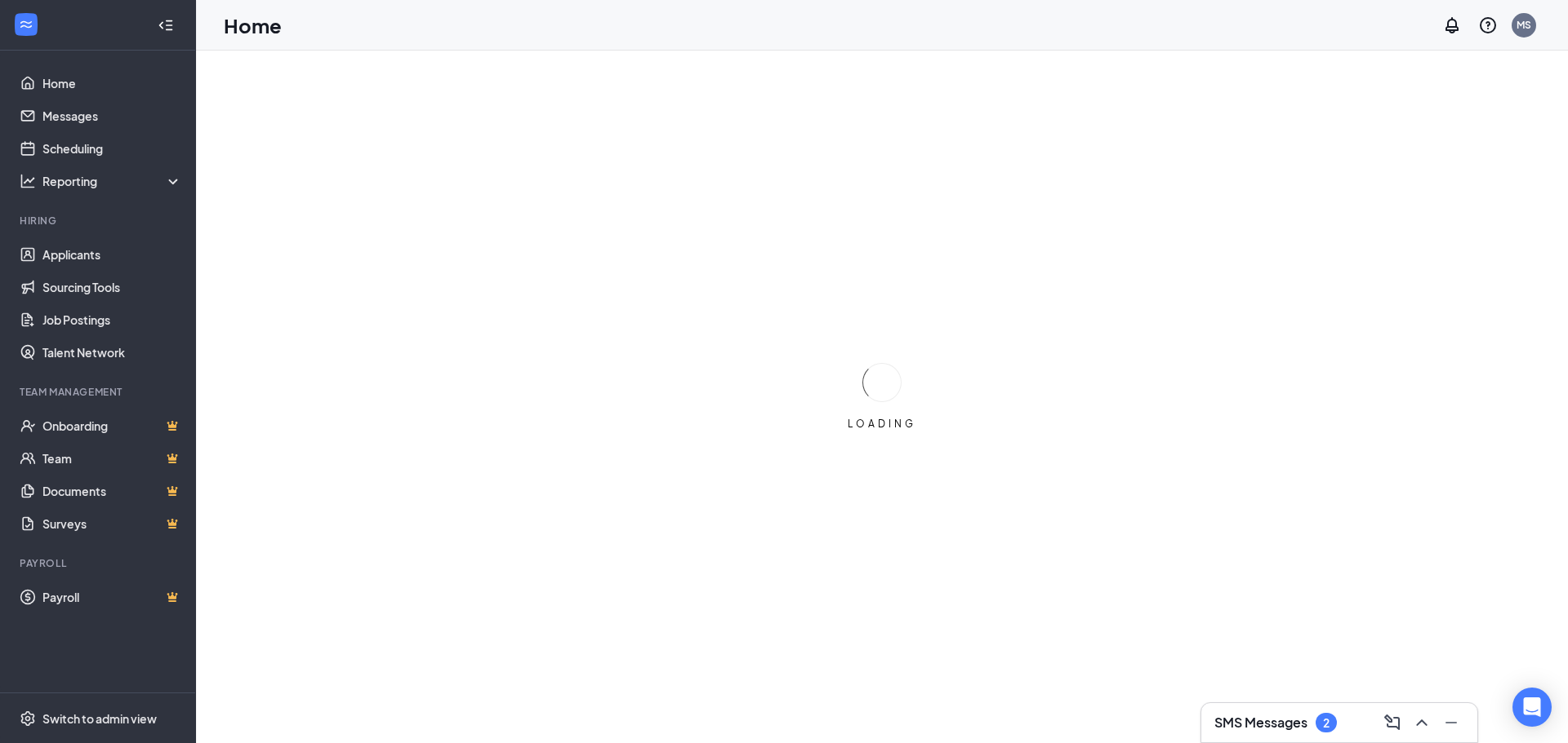
click at [170, 14] on div at bounding box center [166, 25] width 32 height 32
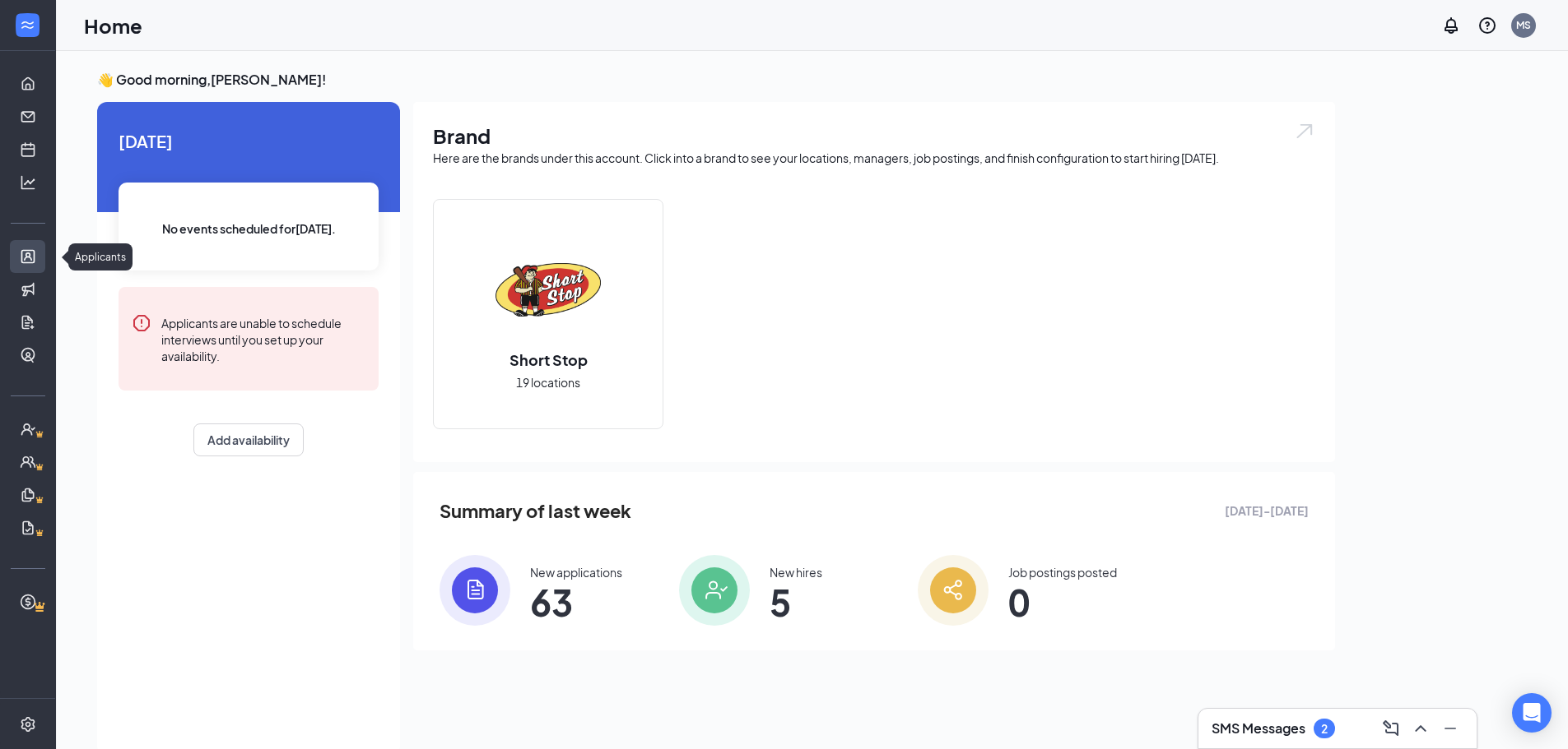
click at [43, 254] on link "Applicants" at bounding box center [51, 256] width 16 height 33
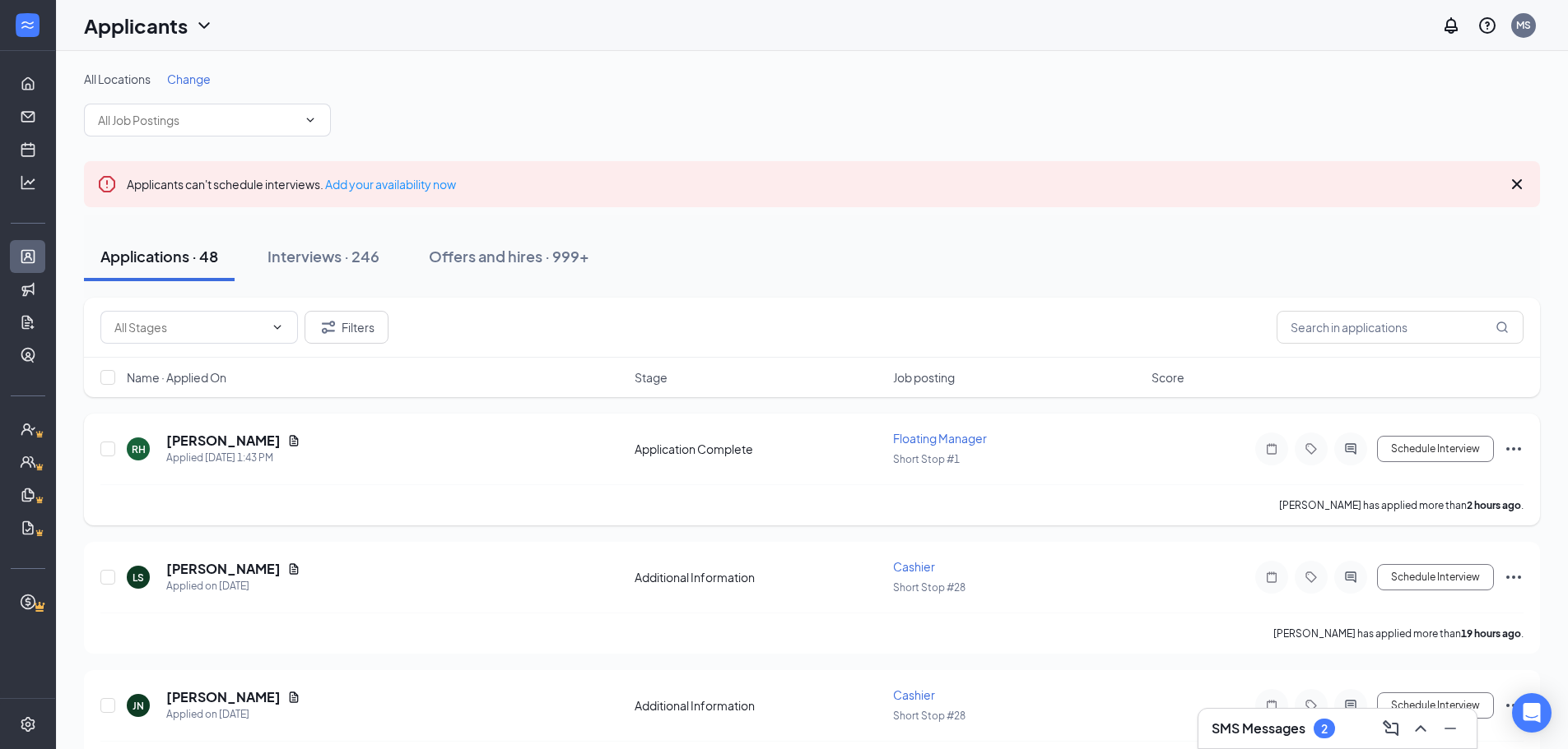
click at [1511, 446] on icon "Ellipses" at bounding box center [1514, 449] width 20 height 20
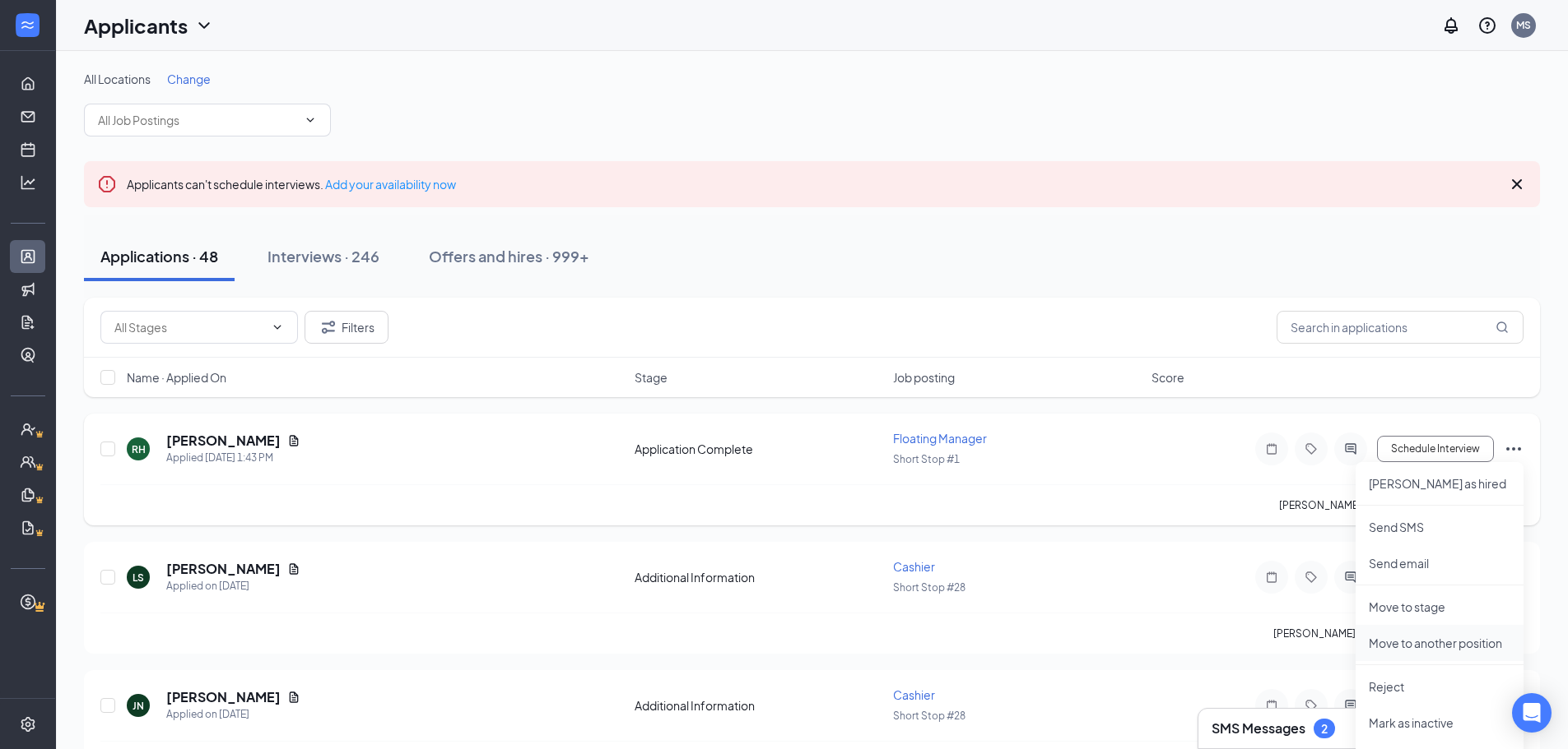
click at [1455, 639] on p "Move to another position" at bounding box center [1440, 644] width 142 height 16
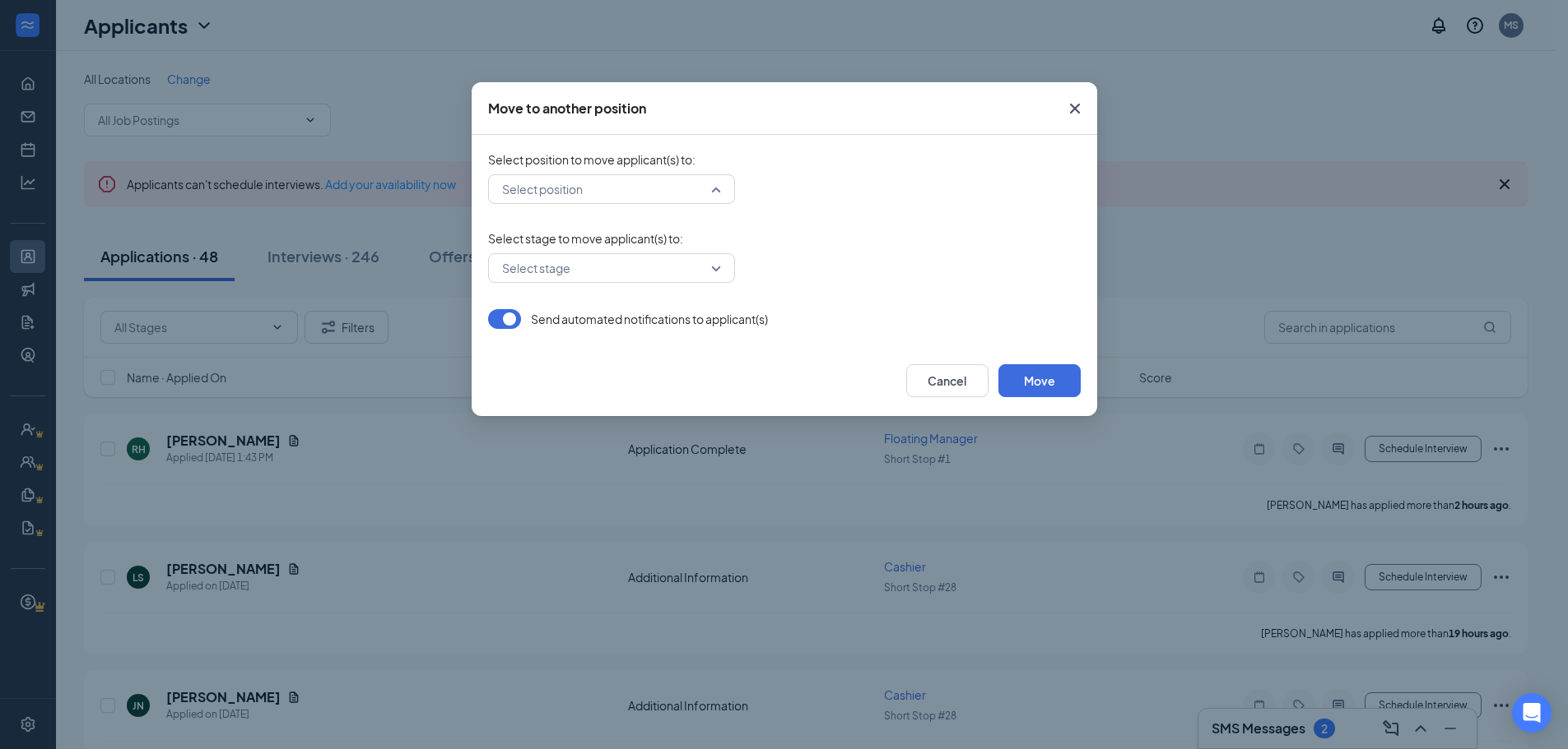
click at [717, 194] on div "Select position" at bounding box center [612, 189] width 247 height 30
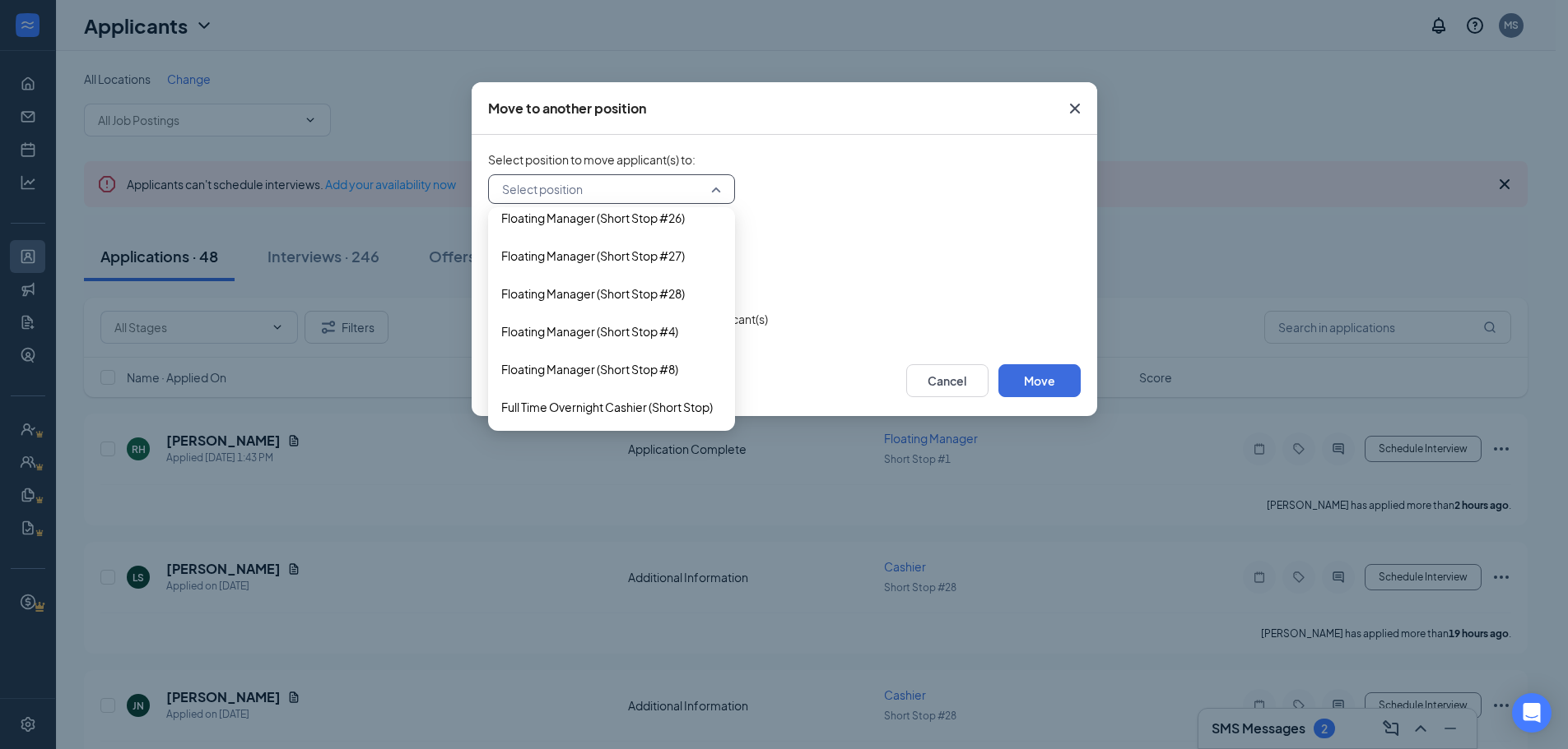
scroll to position [1722, 0]
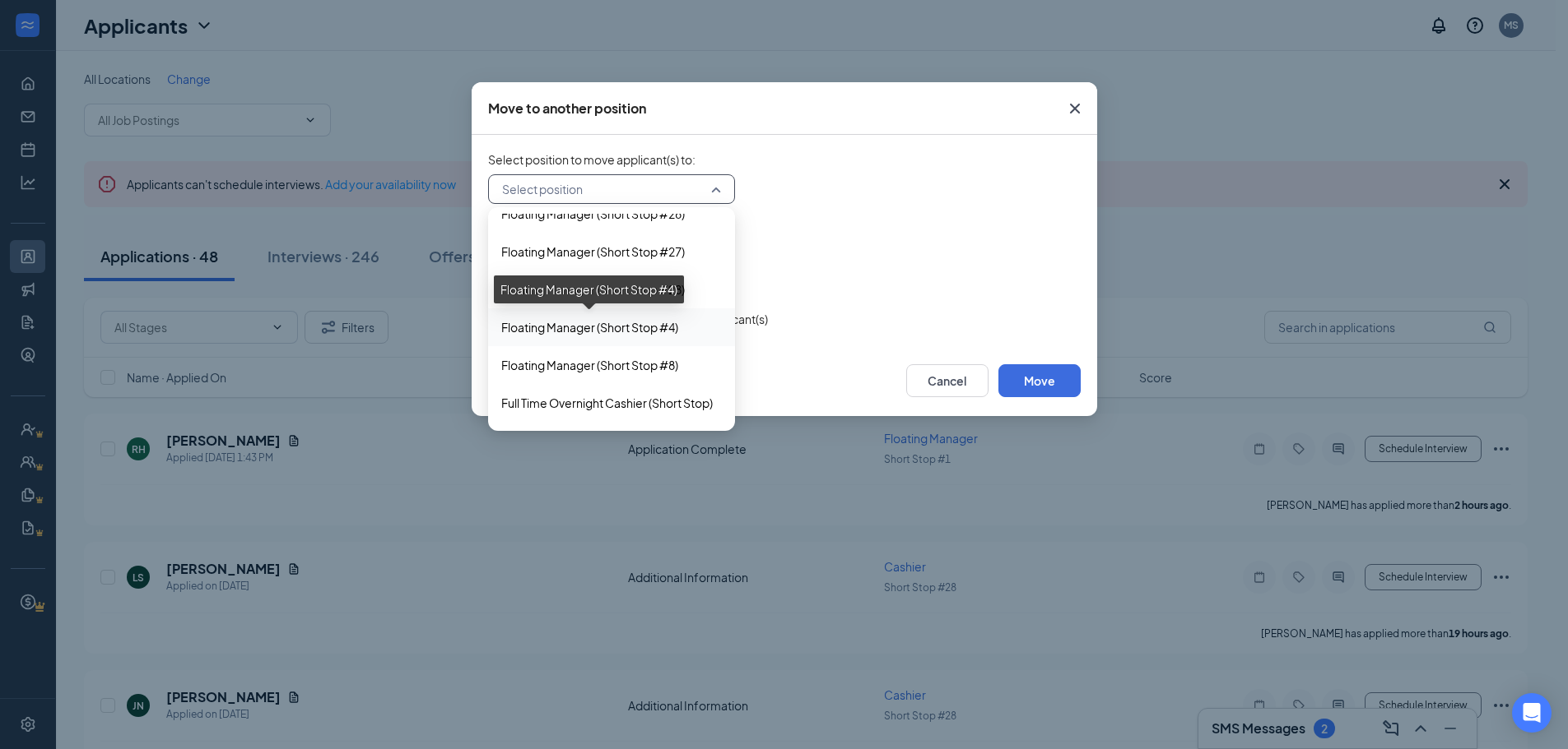
click at [623, 323] on span "Floating Manager (Short Stop #4)" at bounding box center [589, 327] width 177 height 18
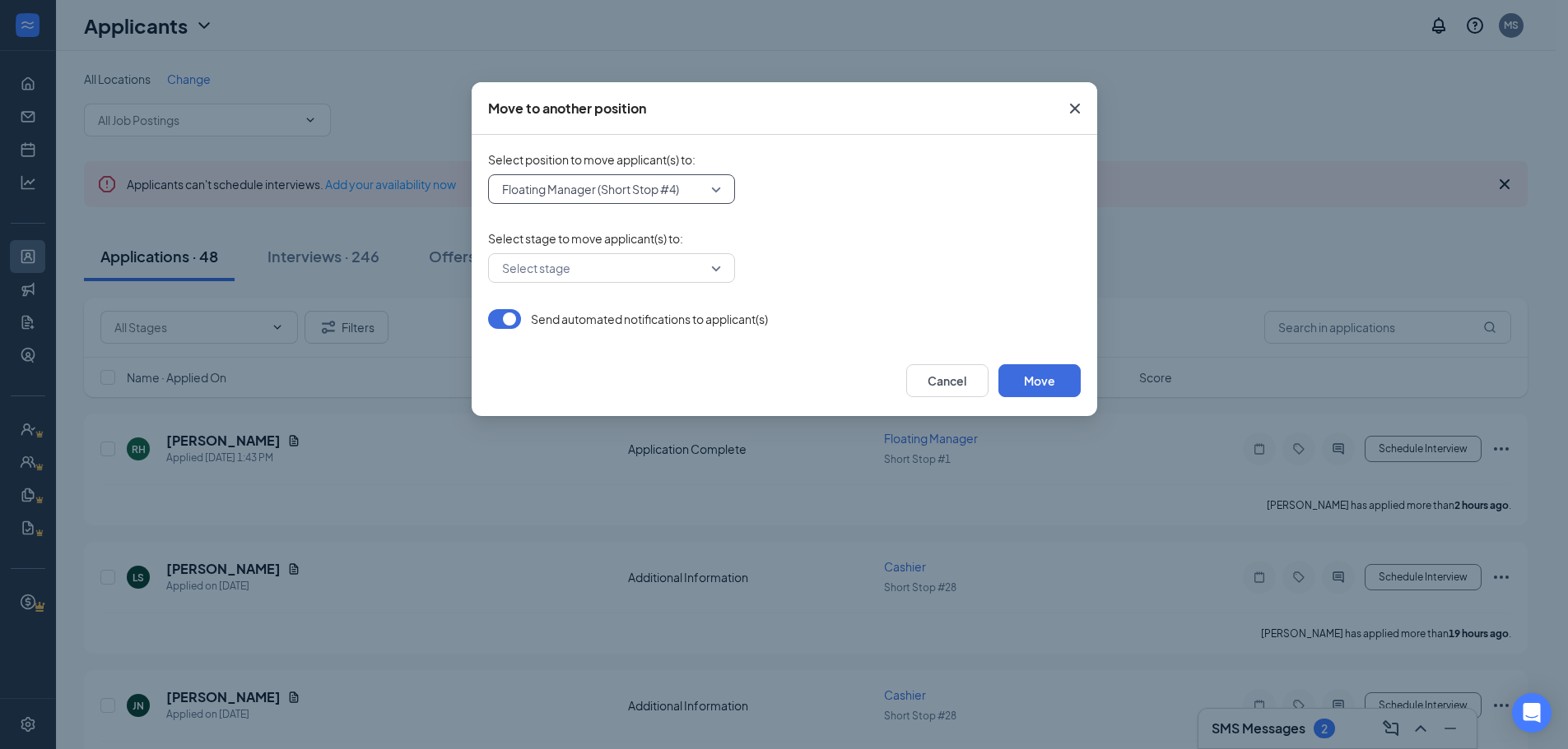
click at [715, 264] on div "Select stage" at bounding box center [612, 268] width 247 height 30
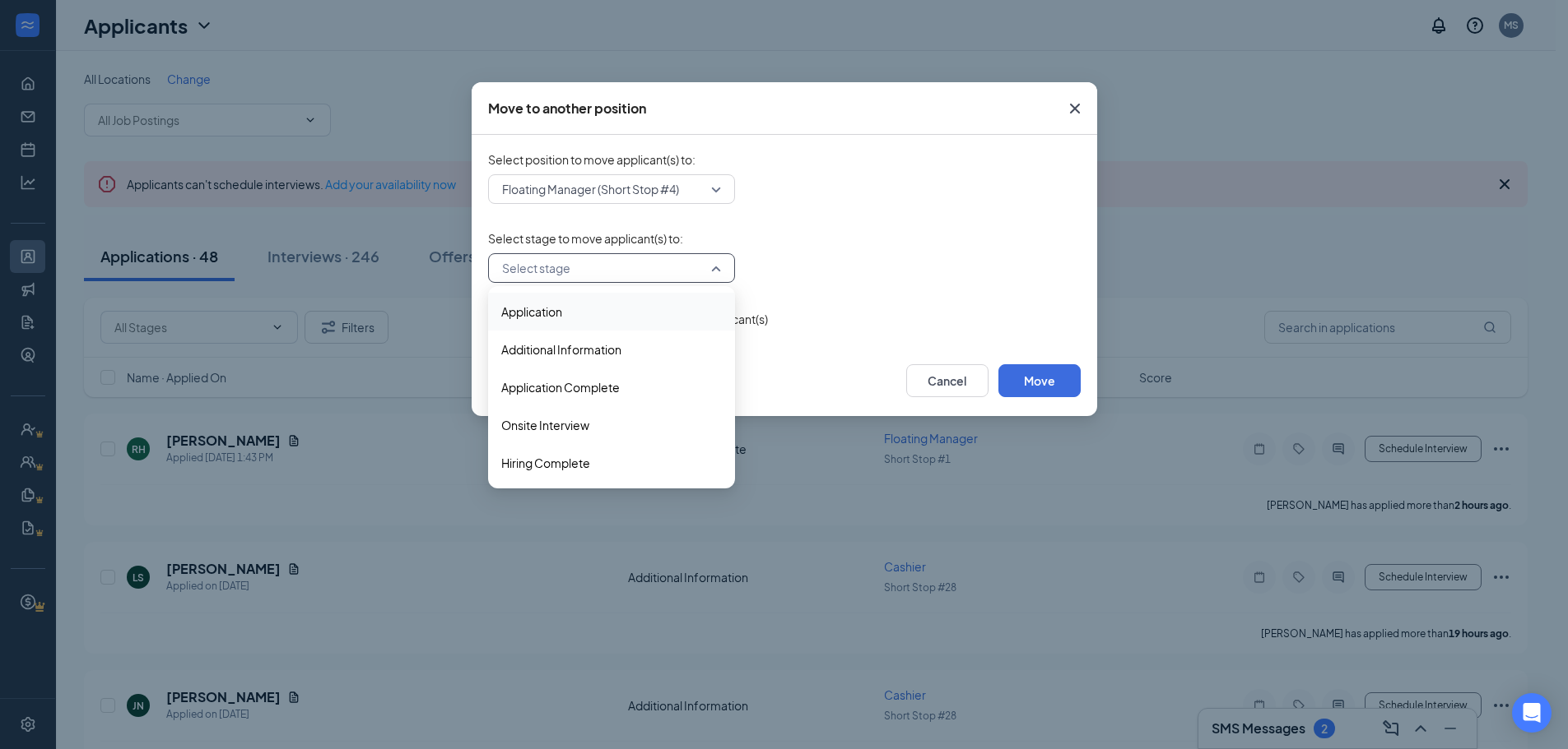
click at [608, 311] on span "Application" at bounding box center [611, 312] width 221 height 18
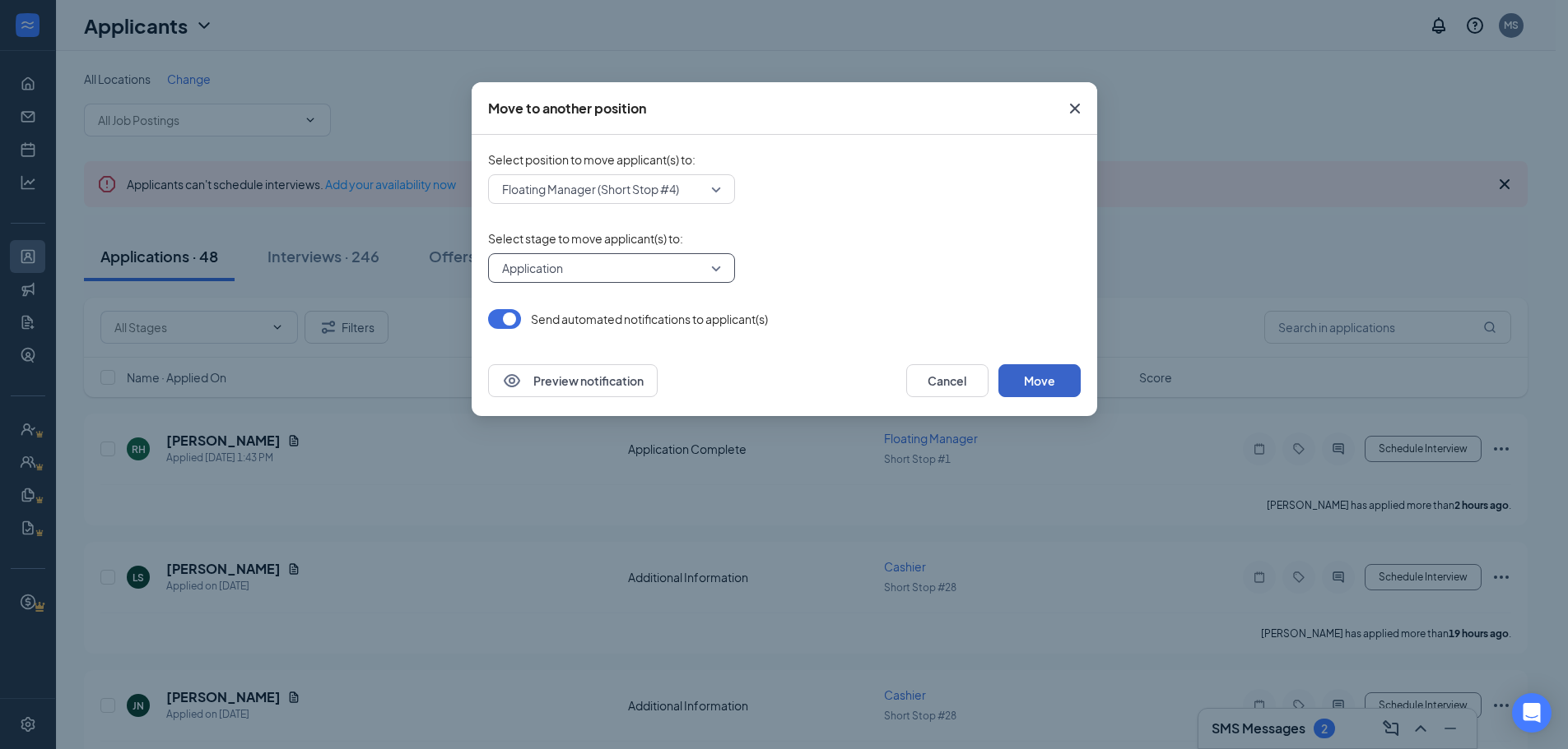
click at [1031, 375] on button "Move" at bounding box center [1040, 381] width 83 height 33
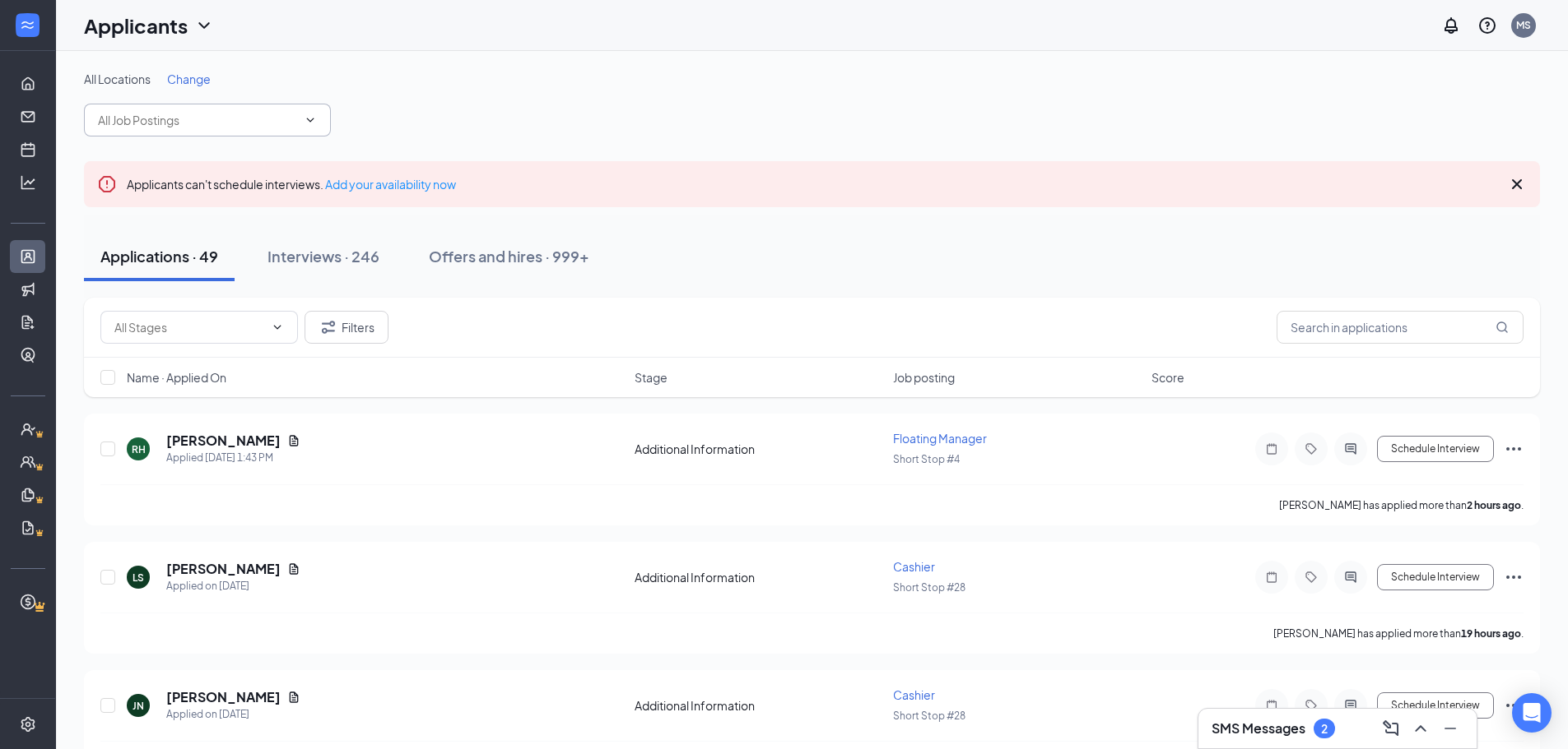
click at [307, 117] on icon "ChevronDown" at bounding box center [310, 120] width 13 height 13
click at [317, 120] on span at bounding box center [207, 120] width 247 height 33
click at [325, 325] on icon "Filter" at bounding box center [328, 327] width 20 height 20
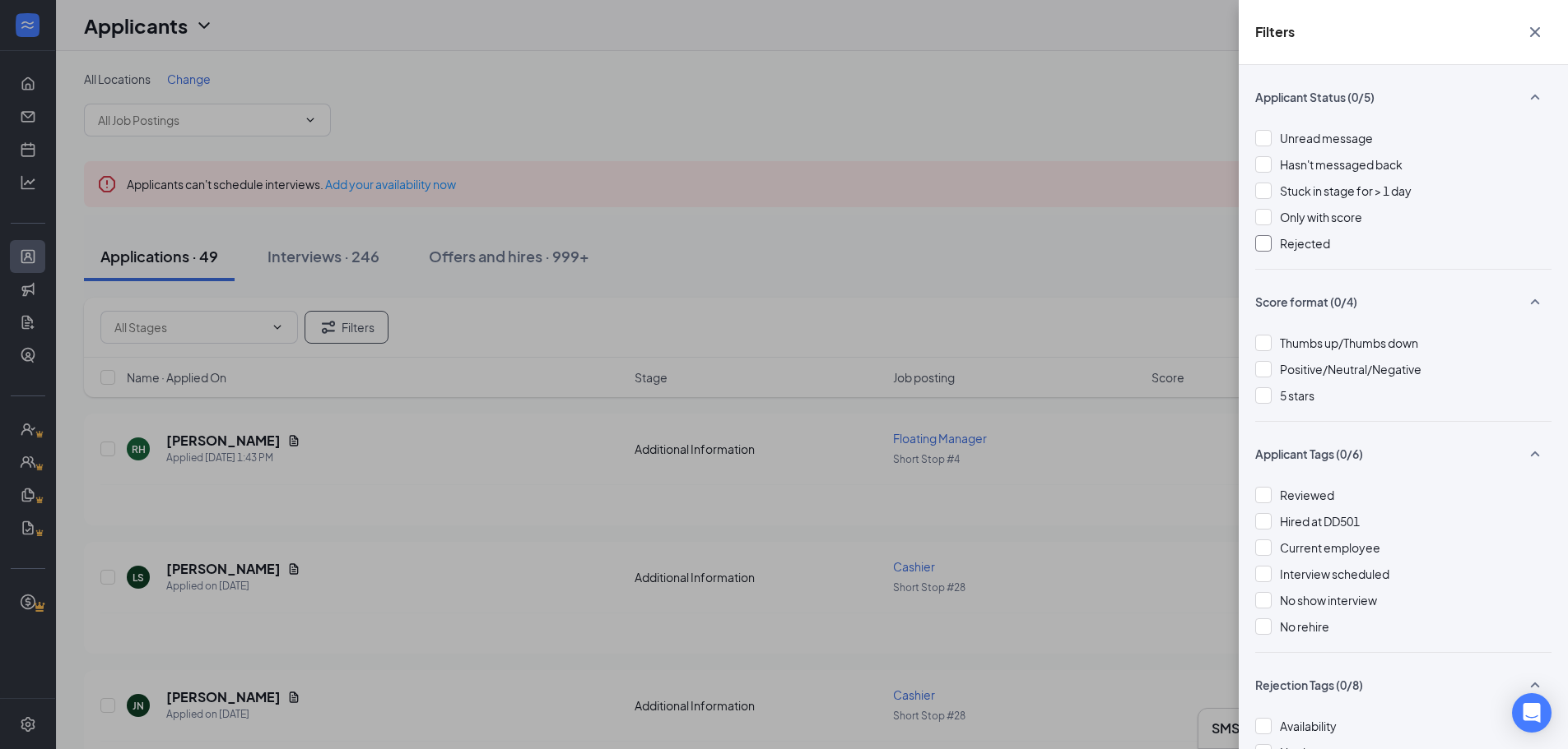
click at [1265, 242] on div at bounding box center [1263, 244] width 16 height 16
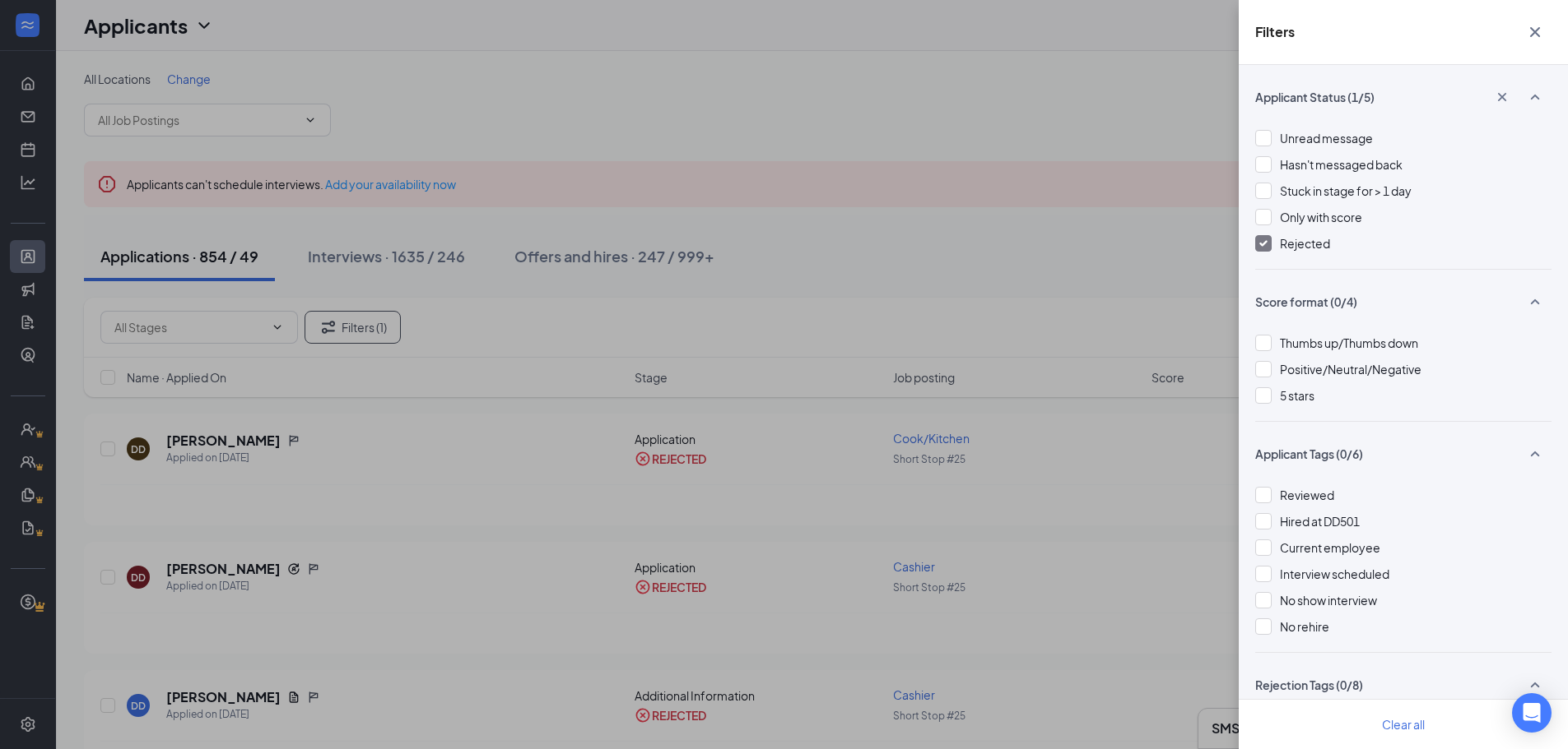
click at [914, 207] on div "Filters Applicant Status (1/5) Unread message Hasn't messaged back Stuck in sta…" at bounding box center [784, 374] width 1568 height 749
click at [1533, 29] on icon "Cross" at bounding box center [1535, 32] width 20 height 20
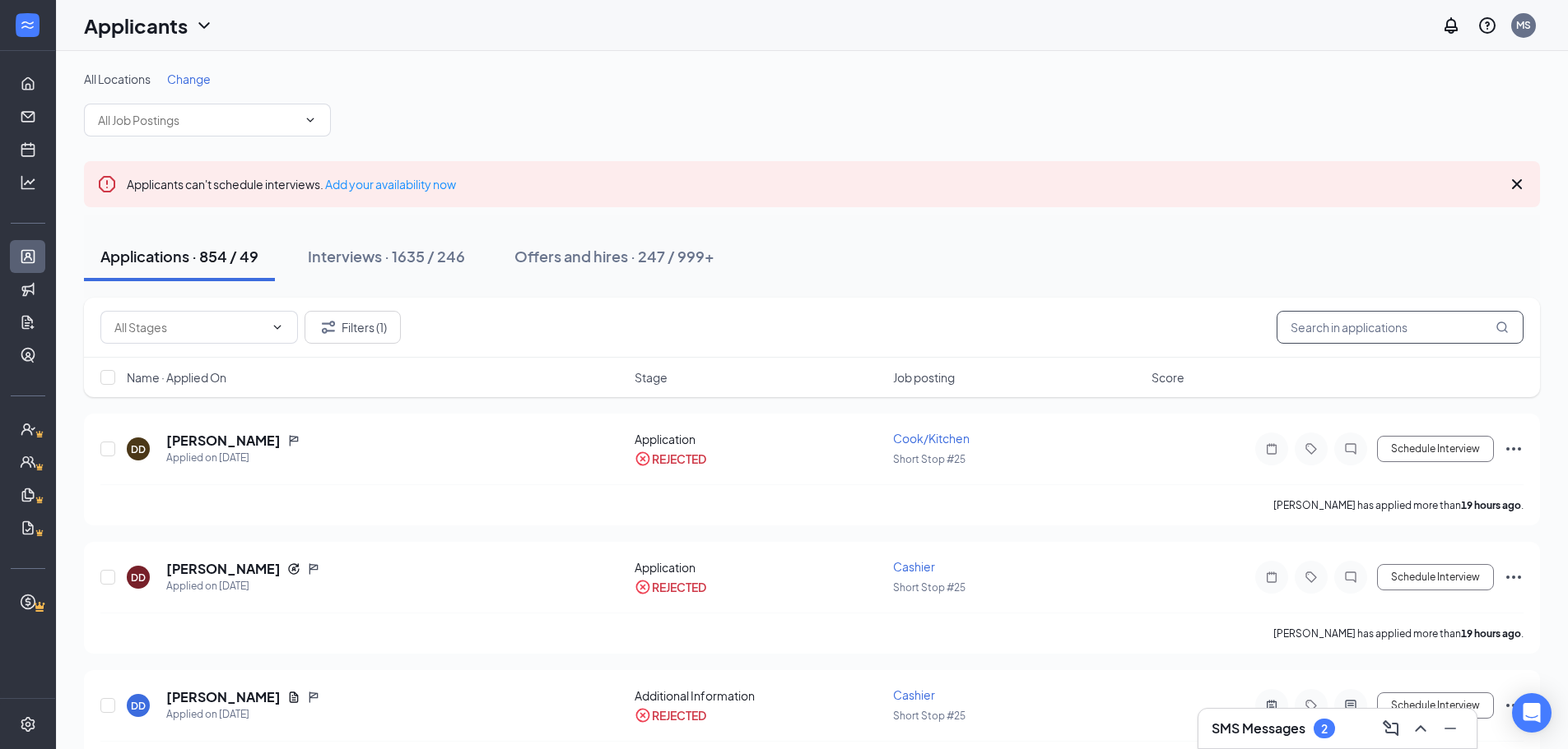
click at [1366, 327] on input "text" at bounding box center [1401, 327] width 247 height 33
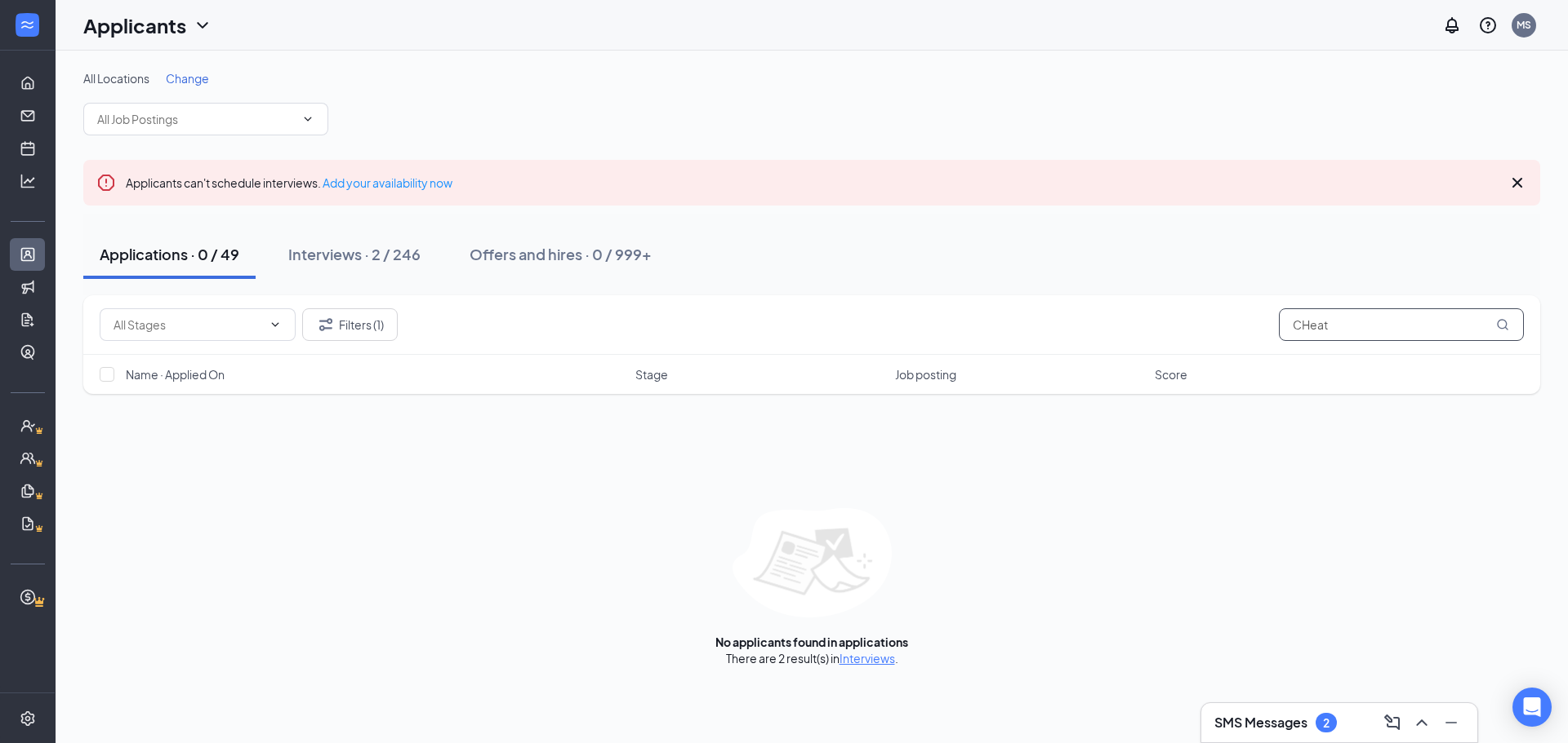
type input "CHeat"
click at [343, 256] on div "Interviews · 2 / 246" at bounding box center [354, 254] width 133 height 21
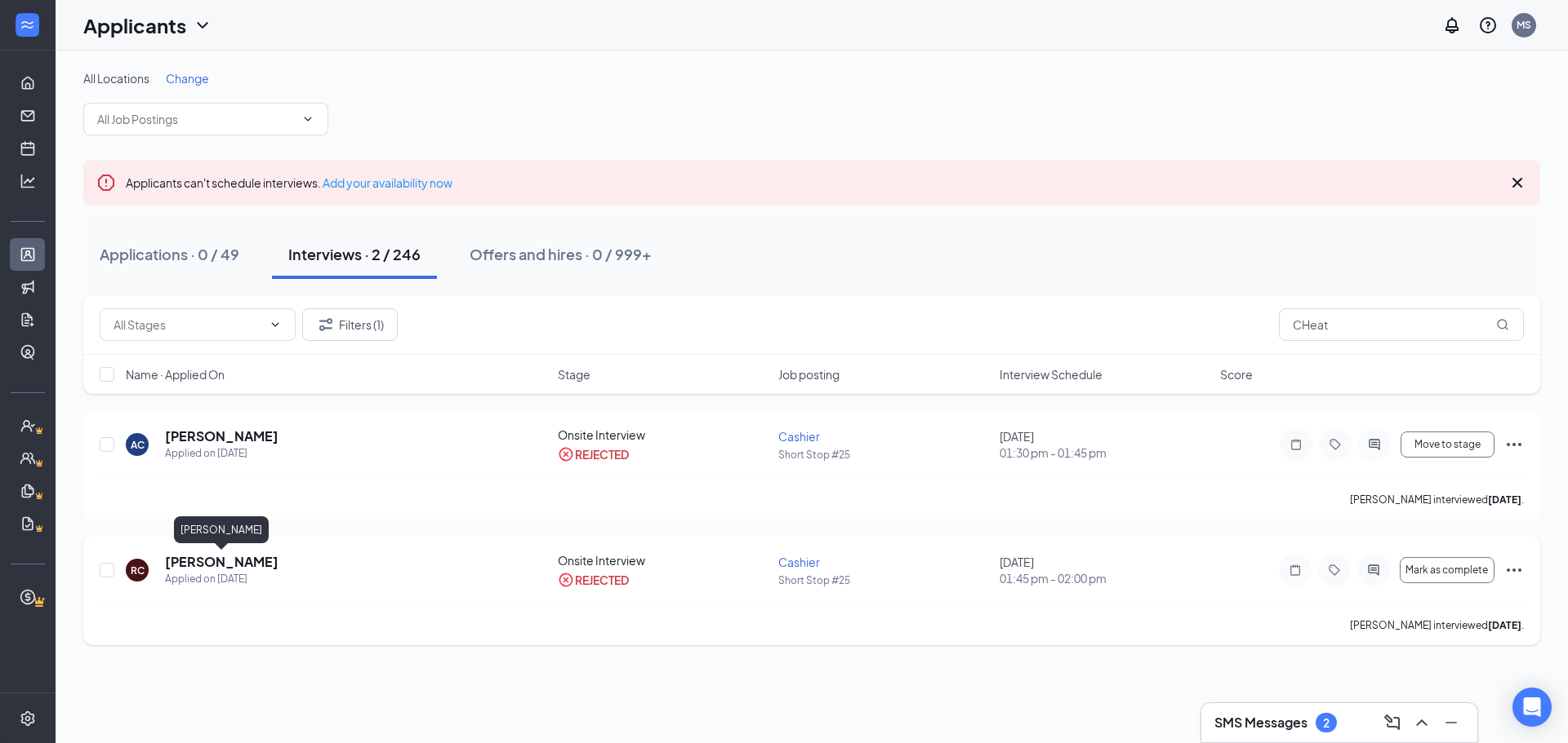
click at [224, 561] on h5 "Reuben Cheatham" at bounding box center [222, 563] width 114 height 18
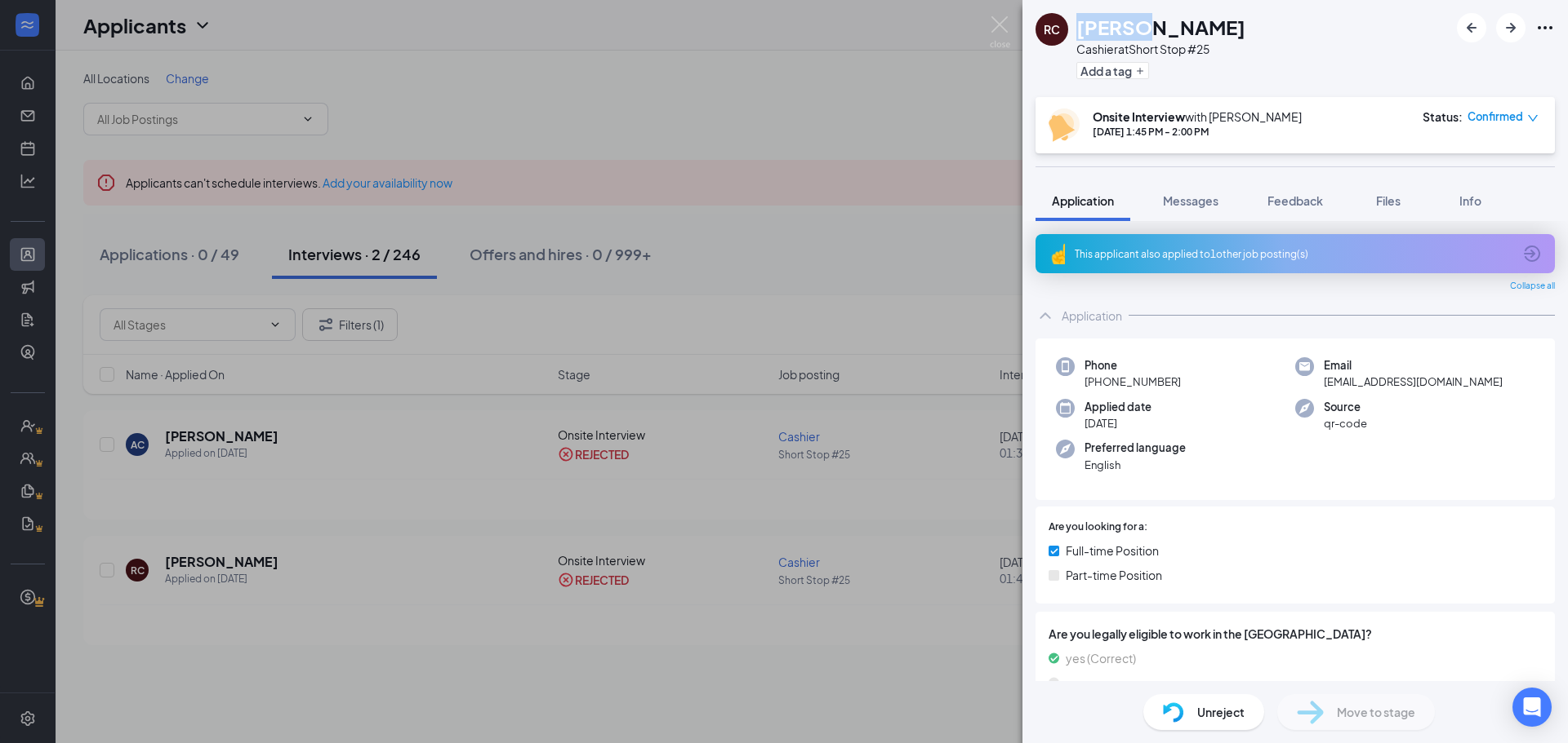
drag, startPoint x: 1079, startPoint y: 22, endPoint x: 1145, endPoint y: 18, distance: 66.1
click at [1145, 18] on h1 "Reuben Cheatham" at bounding box center [1160, 26] width 169 height 28
drag, startPoint x: 1353, startPoint y: 41, endPoint x: 1251, endPoint y: 32, distance: 102.4
click at [1350, 41] on div "RC Reuben Cheatham Cashier at Short Stop #25 Add a tag" at bounding box center [1295, 49] width 546 height 97
drag, startPoint x: 1164, startPoint y: 24, endPoint x: 1268, endPoint y: 30, distance: 104.2
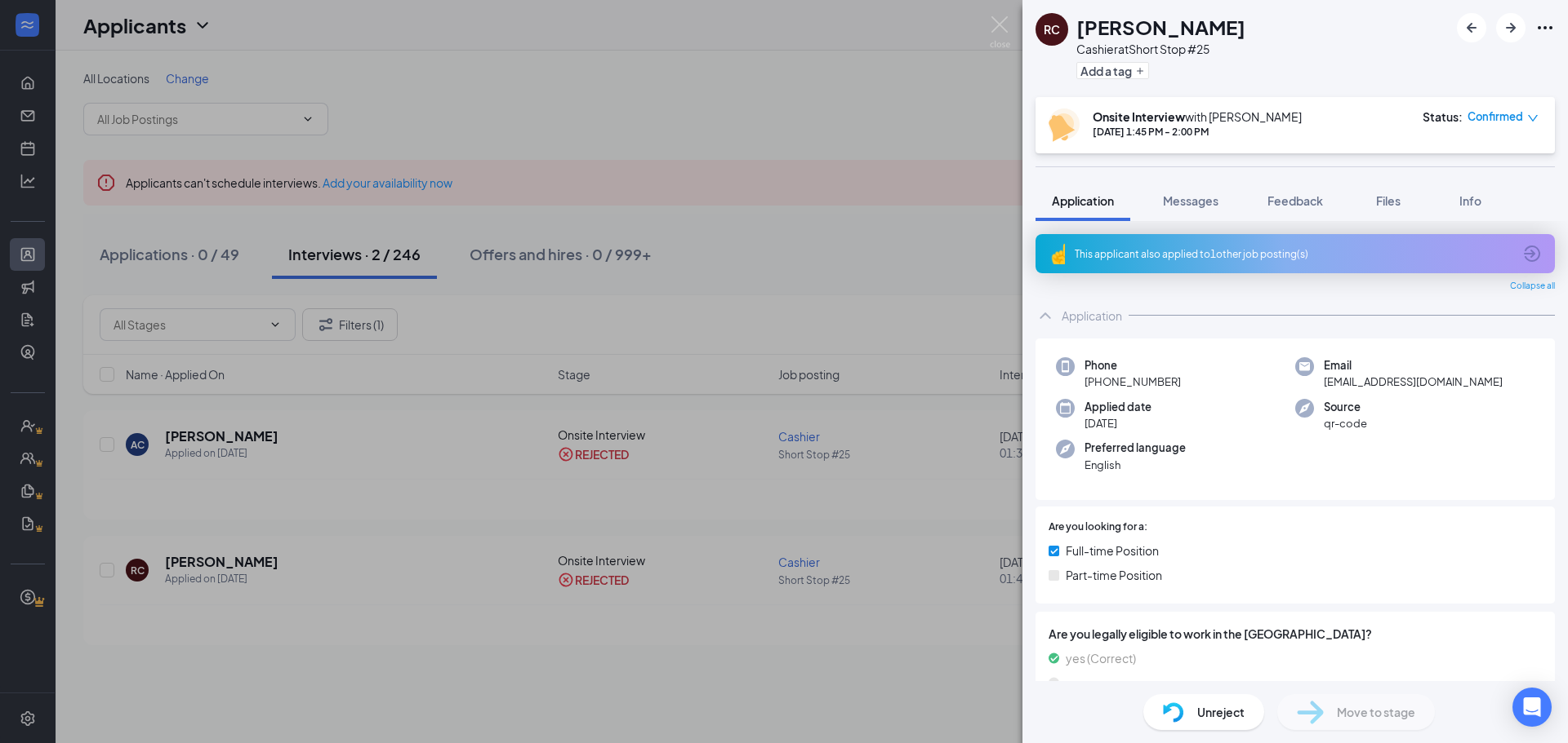
click at [1268, 30] on div "RC Reuben Cheatham Cashier at Short Stop #25 Add a tag" at bounding box center [1295, 49] width 546 height 97
copy h1 "Cheatham"
drag, startPoint x: 1468, startPoint y: 382, endPoint x: 1317, endPoint y: 391, distance: 151.3
click at [1317, 391] on div "Phone +1 (785) 747-6080 Email reubencheatham2@gmail.com Applied date Sep 4 Sour…" at bounding box center [1296, 420] width 520 height 162
copy span "reubencheatham2@gmail.com"
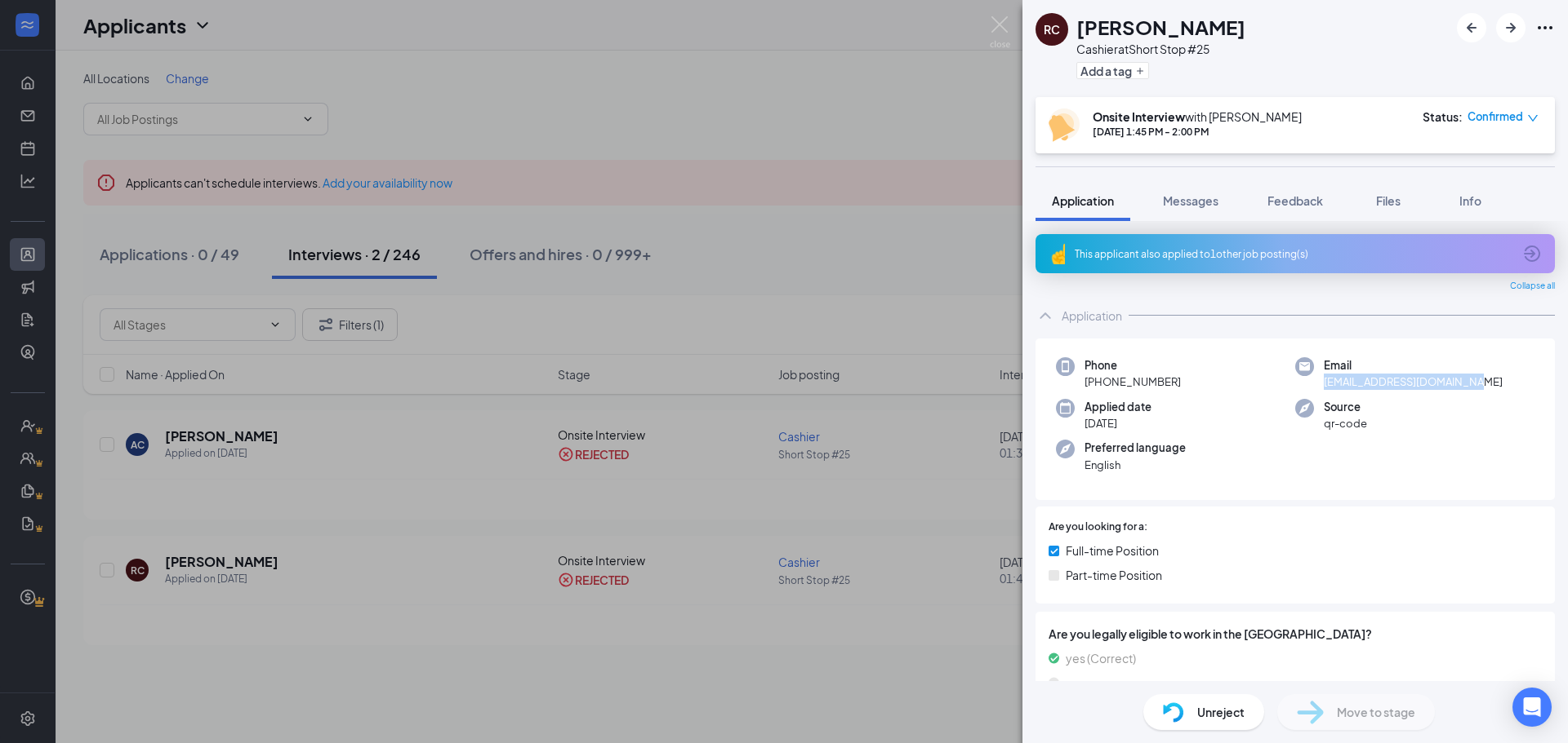
drag, startPoint x: 1183, startPoint y: 382, endPoint x: 1099, endPoint y: 387, distance: 84.1
click at [1099, 387] on div "Phone +1 (785) 747-6080" at bounding box center [1175, 373] width 239 height 33
copy span "(785) 747-6080"
click at [995, 22] on img at bounding box center [1000, 32] width 21 height 32
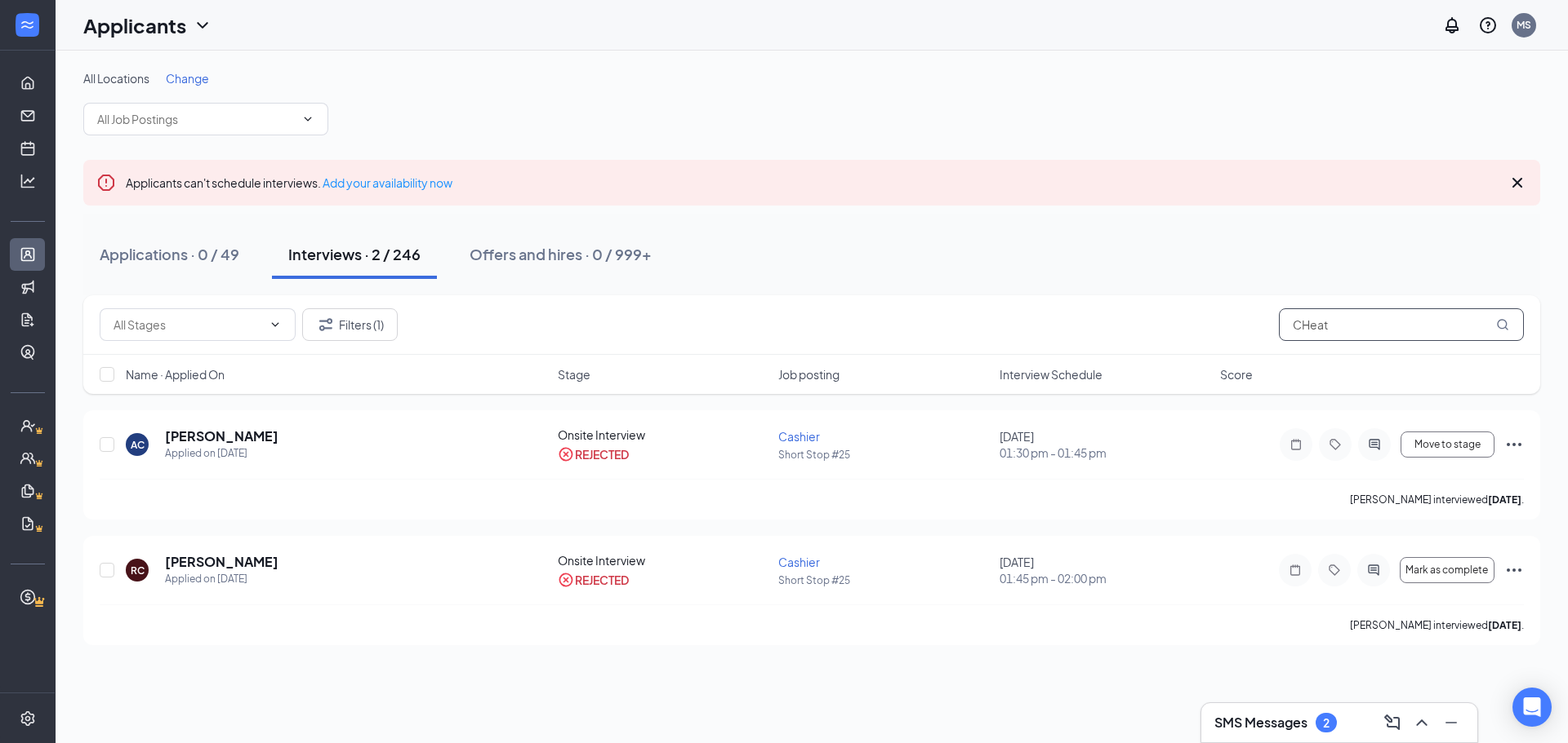
drag, startPoint x: 1273, startPoint y: 326, endPoint x: 1051, endPoint y: 327, distance: 222.0
click at [1051, 327] on div "Filters (1) CHeat" at bounding box center [811, 325] width 1424 height 32
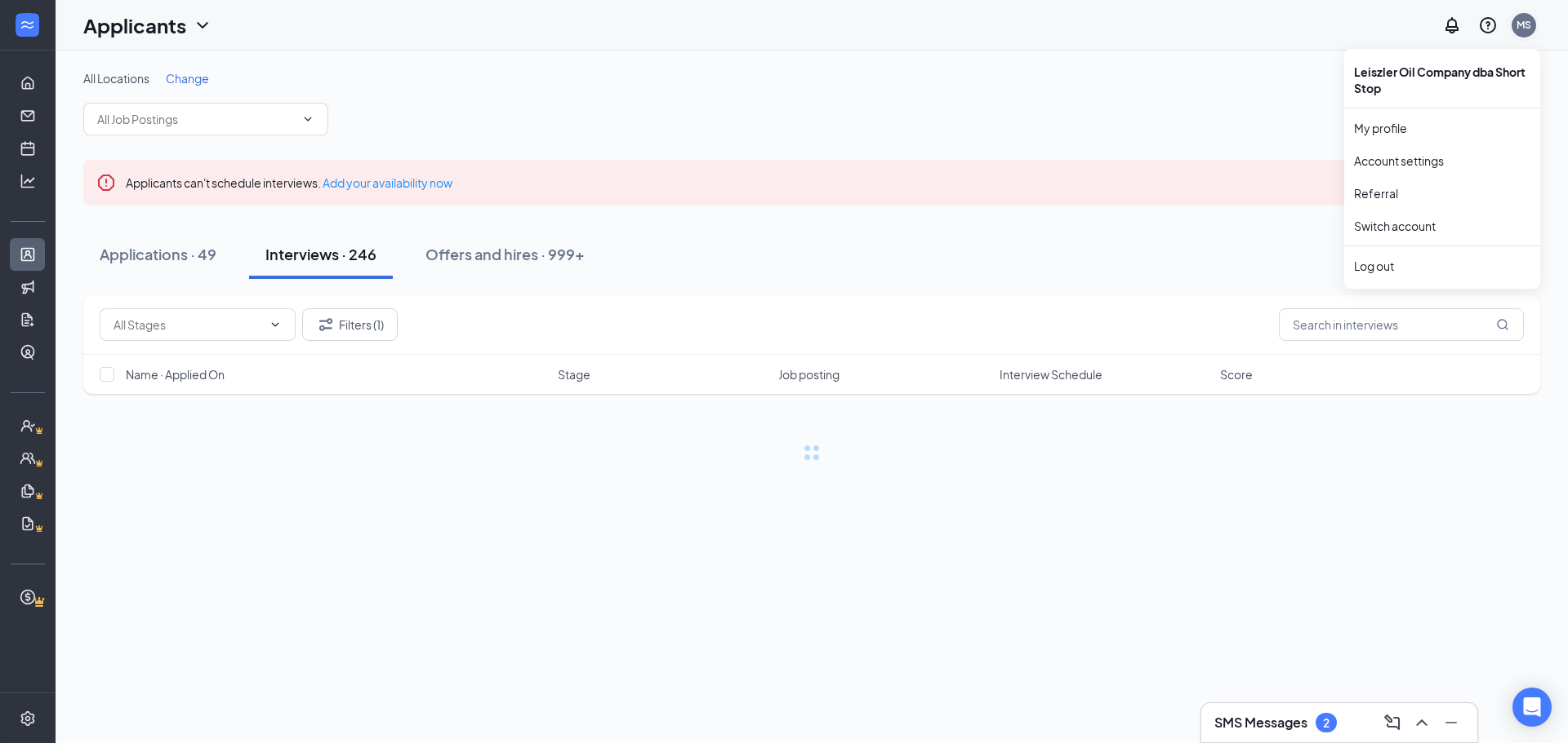
click at [1526, 27] on div "MS" at bounding box center [1524, 24] width 14 height 14
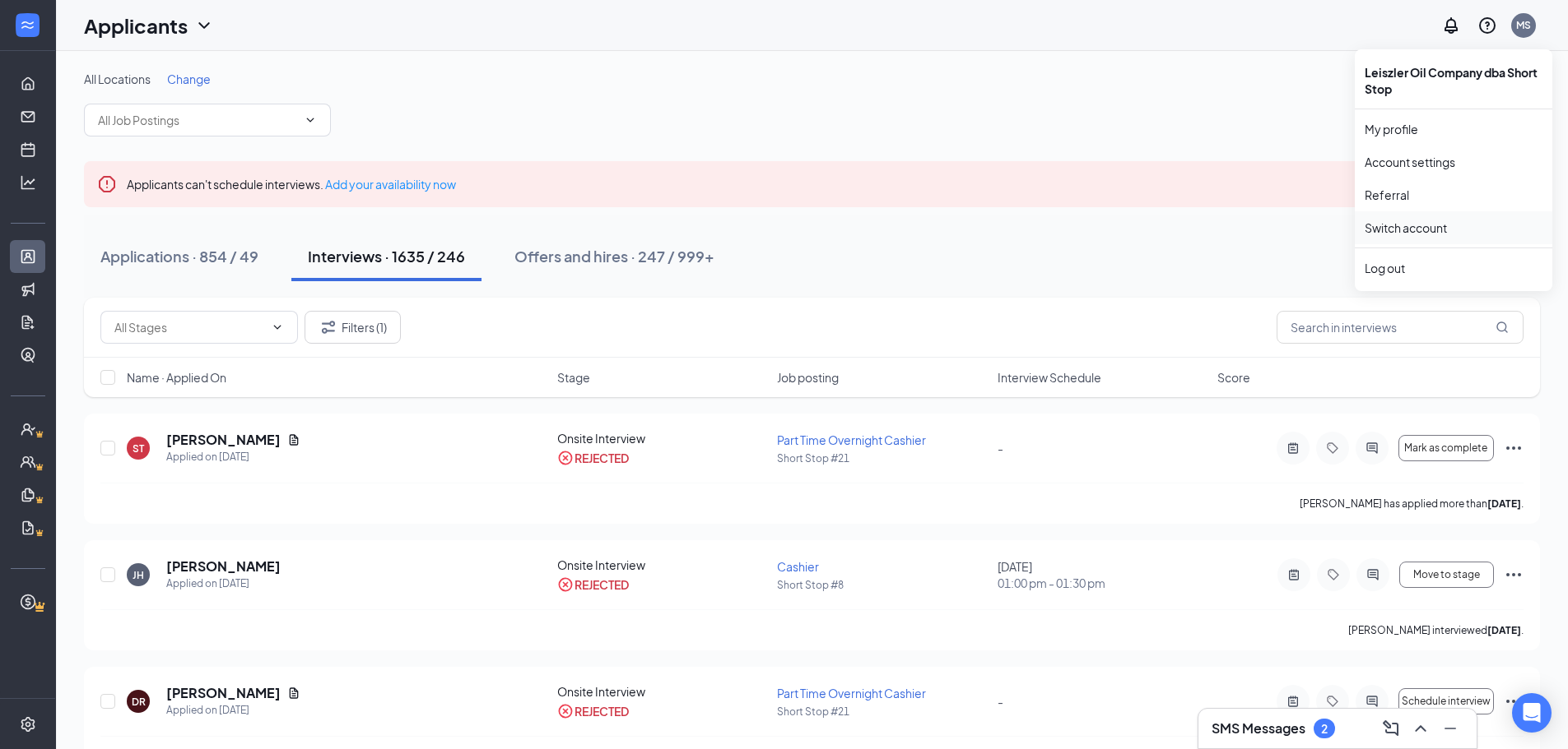
click at [1409, 223] on link "Switch account" at bounding box center [1406, 228] width 83 height 15
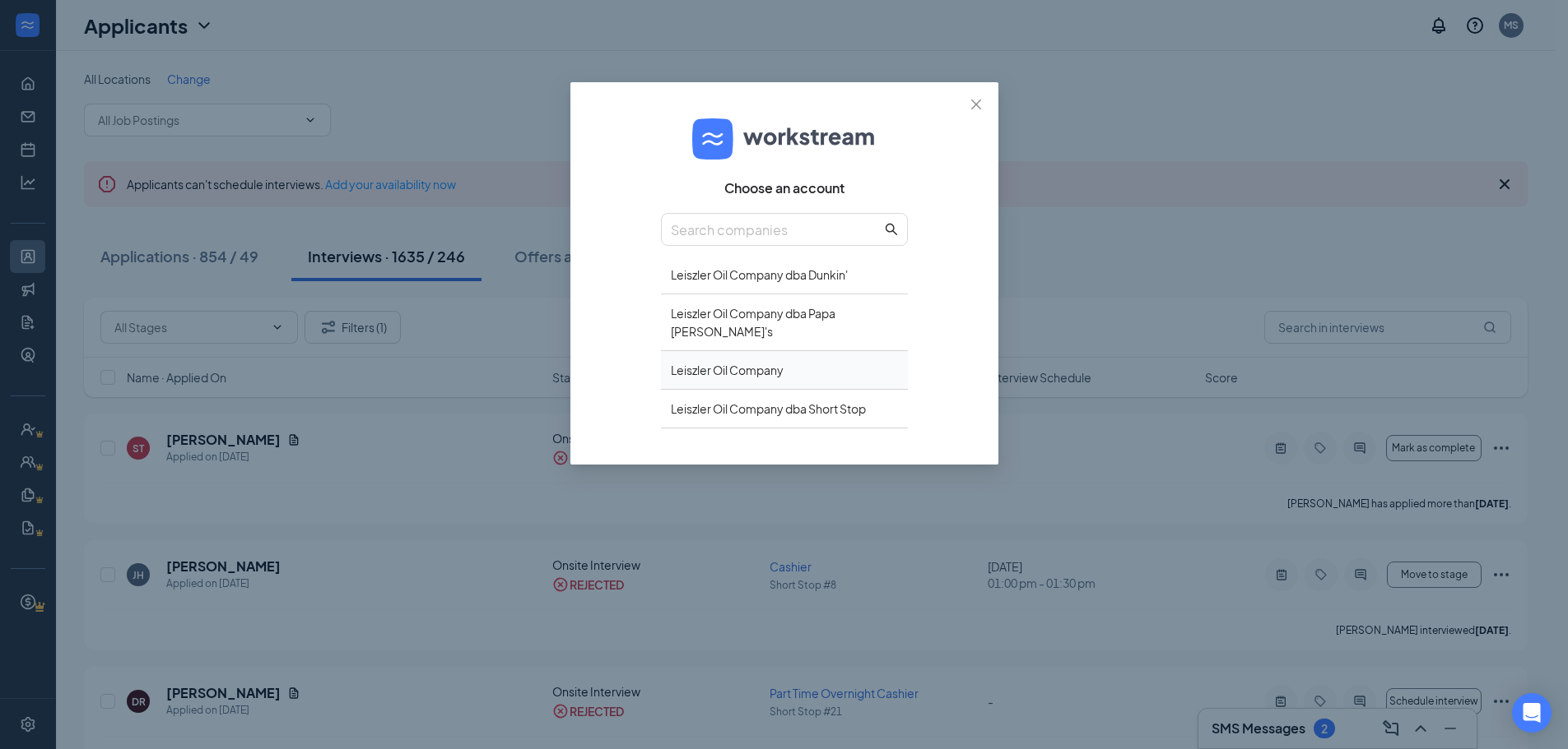
click at [768, 351] on div "Leiszler Oil Company" at bounding box center [785, 370] width 247 height 39
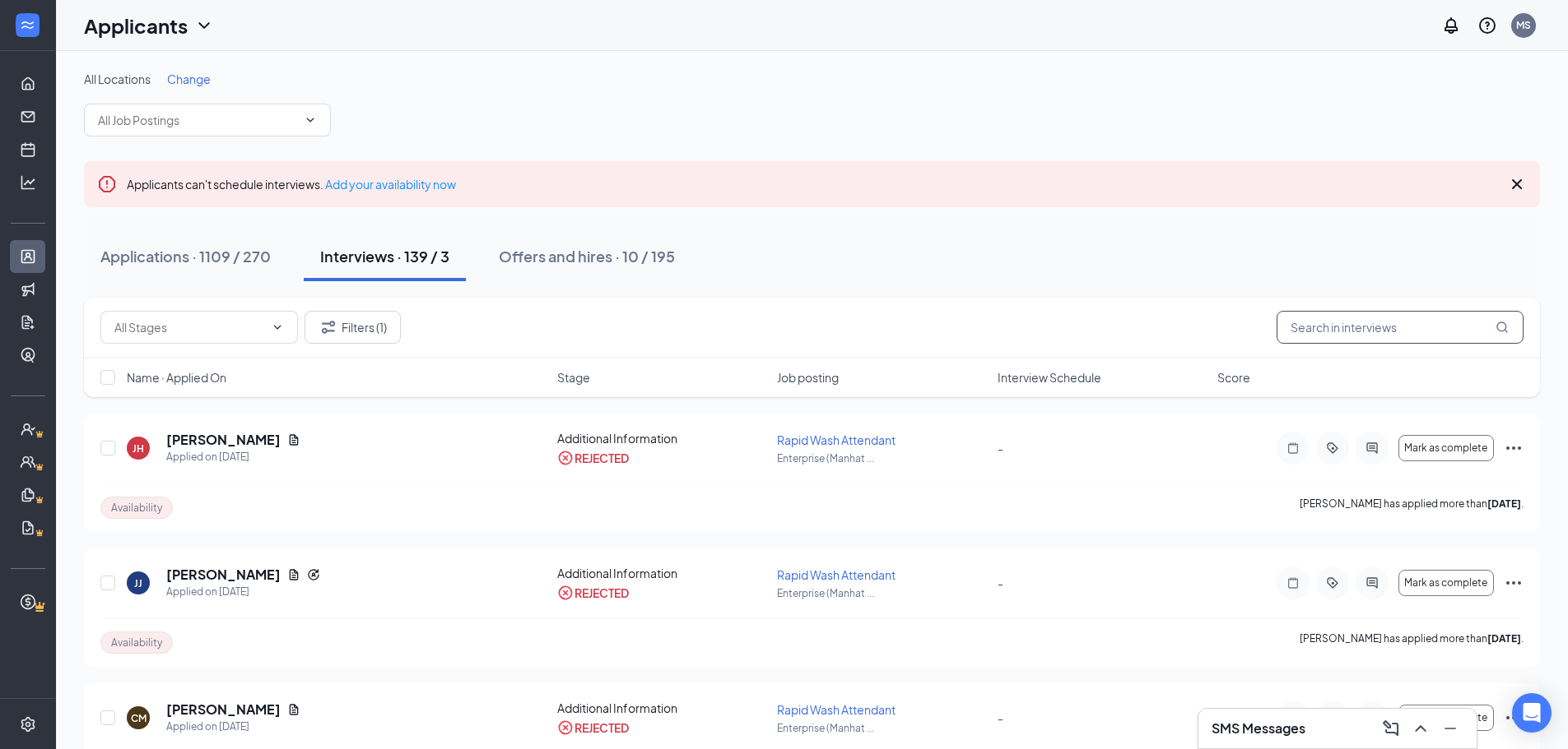
click at [1328, 330] on input "text" at bounding box center [1401, 327] width 247 height 33
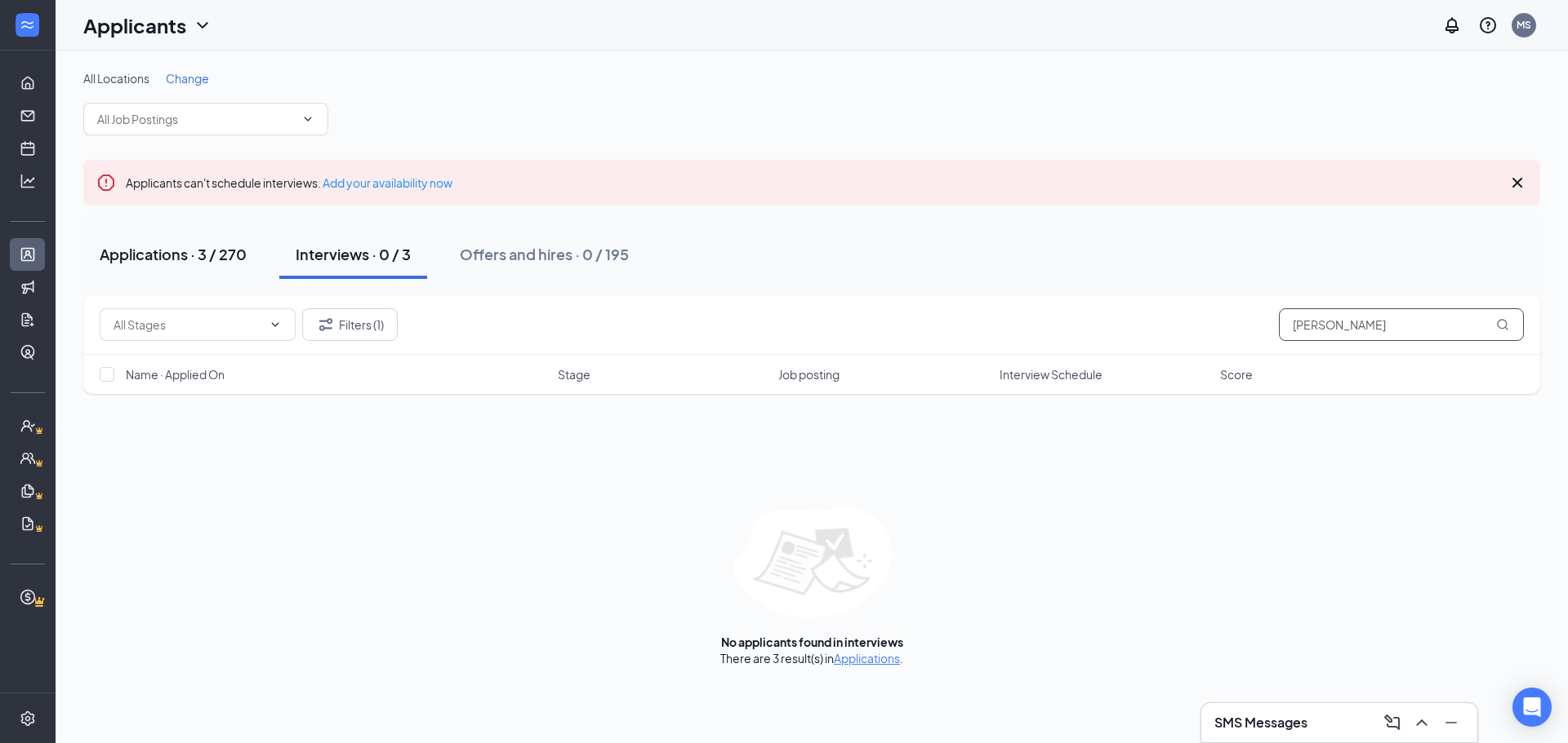
type input "[PERSON_NAME]"
click at [159, 253] on div "Applications · 3 / 270" at bounding box center [172, 254] width 147 height 21
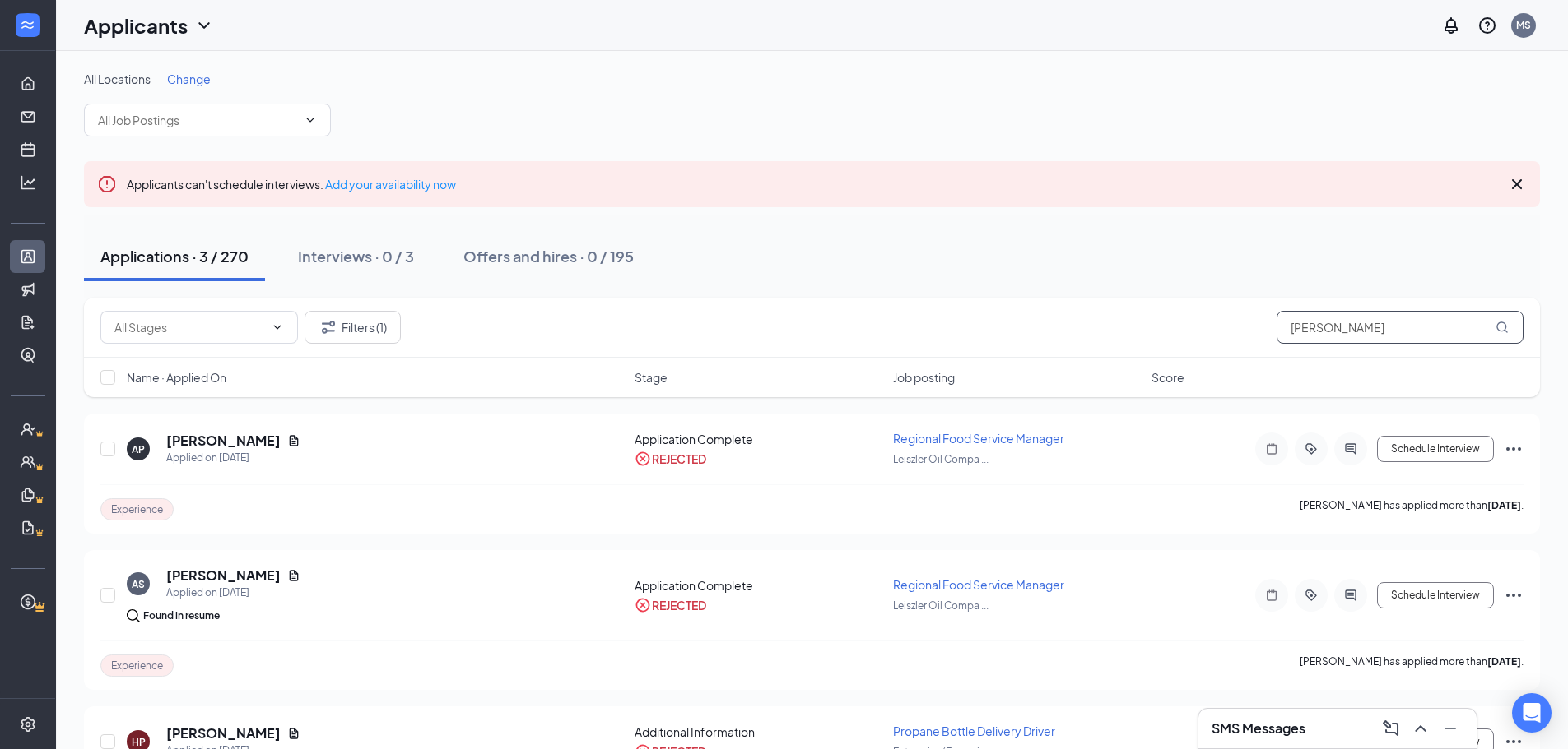
drag, startPoint x: 1350, startPoint y: 334, endPoint x: 1141, endPoint y: 332, distance: 209.0
click at [1142, 332] on div "Filters (1) pett" at bounding box center [811, 327] width 1423 height 33
click at [341, 325] on button "Filters (1)" at bounding box center [353, 327] width 96 height 33
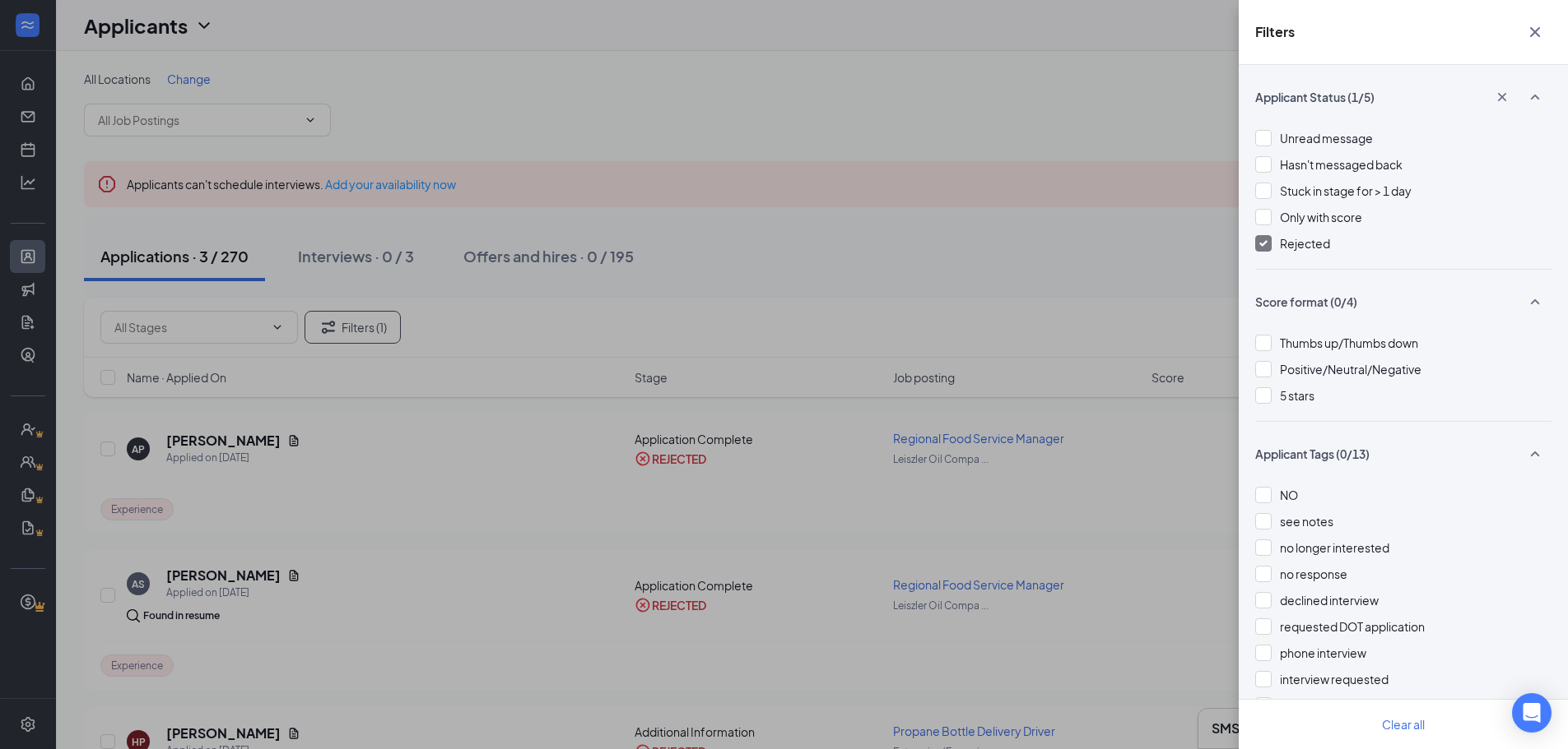
click at [1265, 241] on img at bounding box center [1263, 243] width 8 height 6
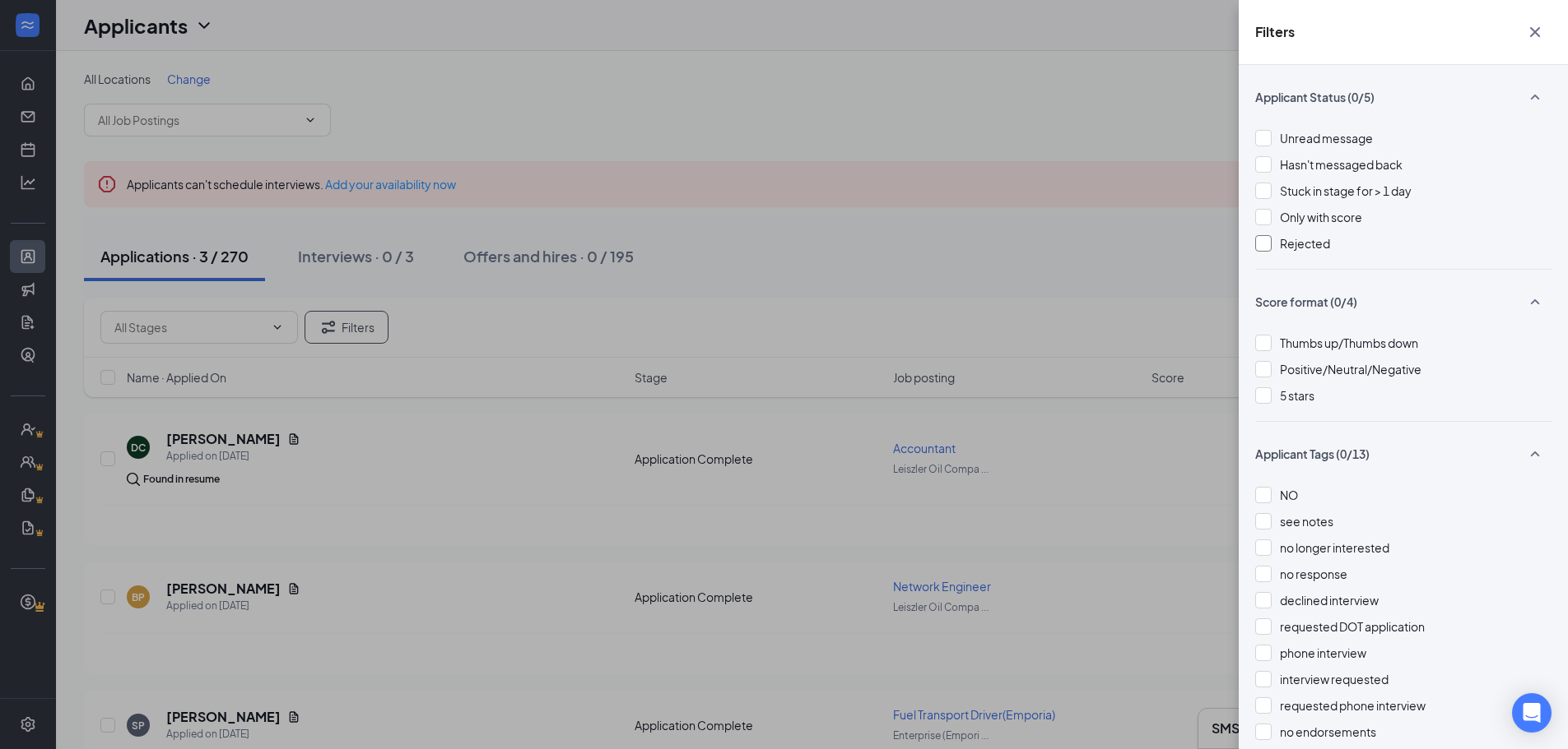
click at [1533, 26] on icon "Cross" at bounding box center [1535, 32] width 20 height 20
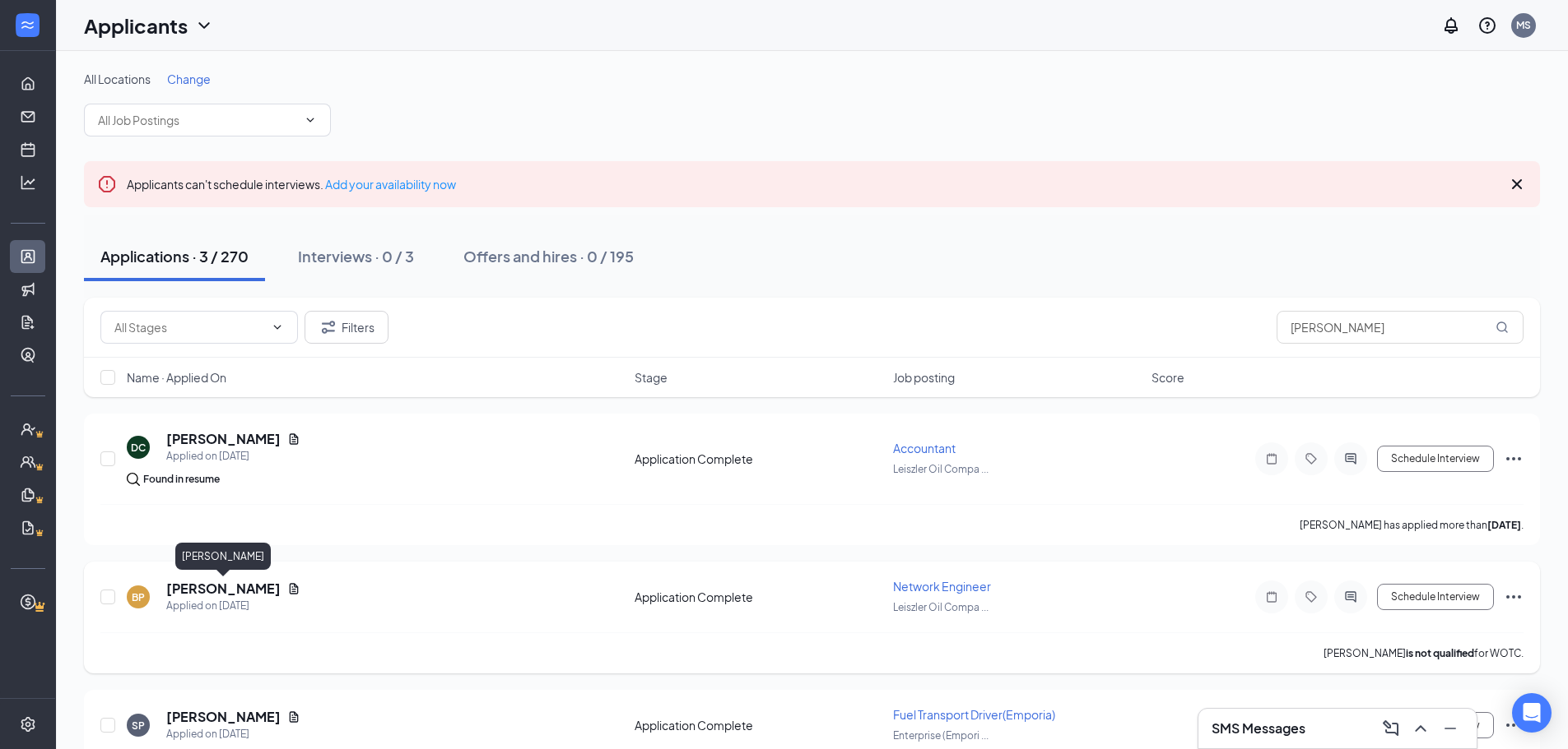
click at [224, 584] on h5 "Brandon Pettway" at bounding box center [224, 589] width 115 height 18
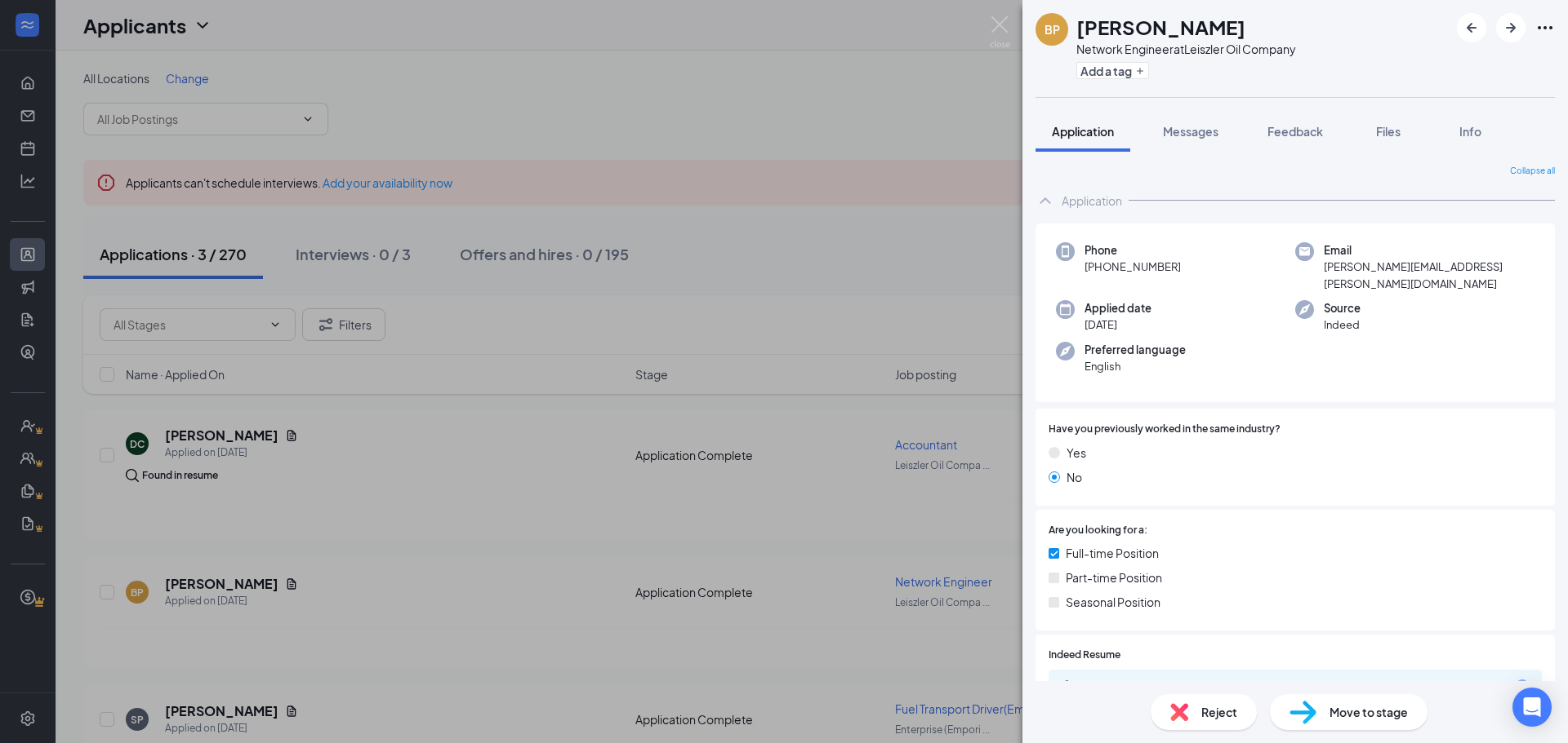
drag, startPoint x: 1179, startPoint y: 266, endPoint x: 1098, endPoint y: 272, distance: 81.2
click at [1098, 272] on div "Phone +1 (913) 240-9499" at bounding box center [1175, 267] width 239 height 50
copy span "(913) 240-9499"
drag, startPoint x: 998, startPoint y: 21, endPoint x: 973, endPoint y: 20, distance: 25.0
click at [998, 21] on img at bounding box center [1000, 32] width 21 height 32
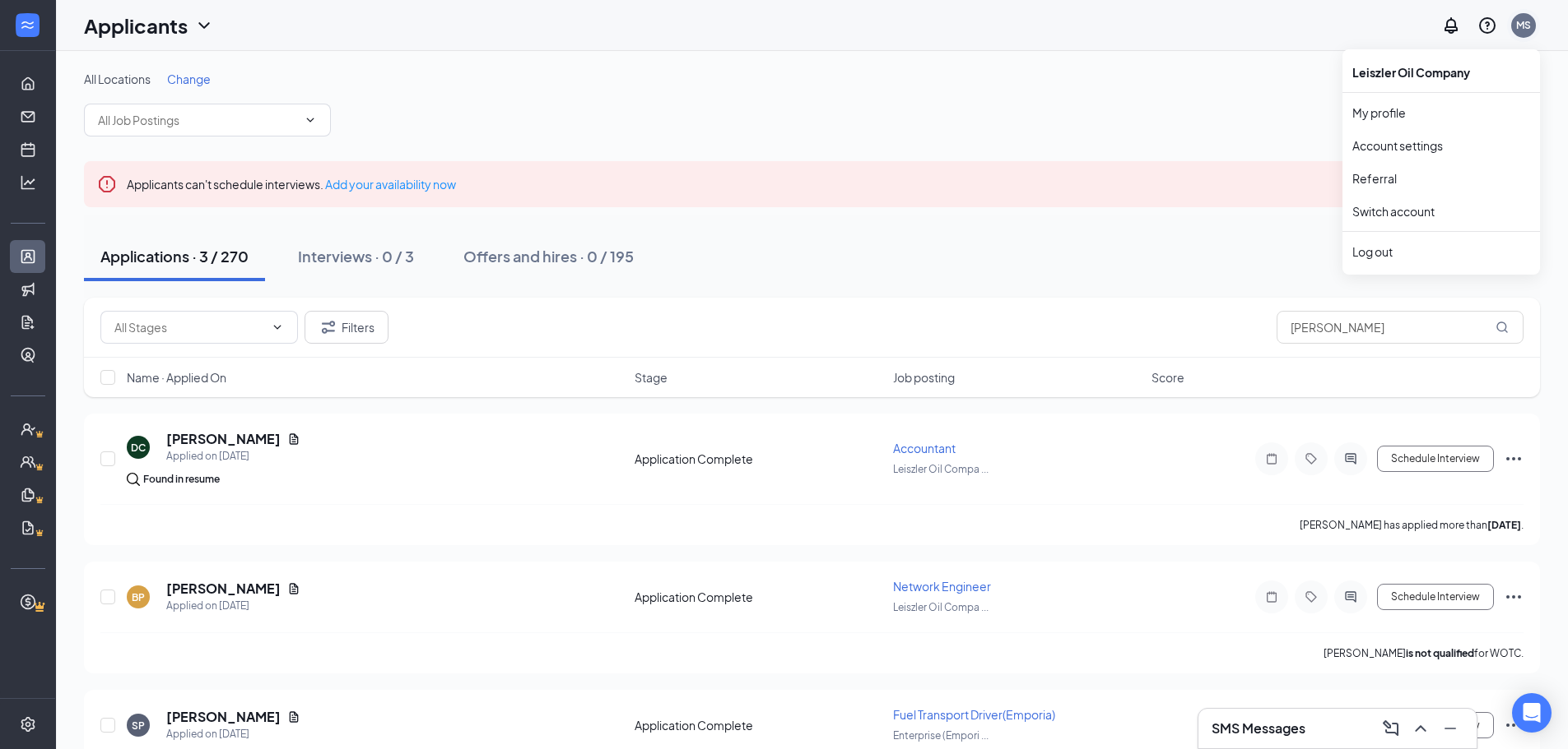
click at [1513, 21] on div "MS" at bounding box center [1523, 25] width 25 height 25
click at [1399, 212] on link "Switch account" at bounding box center [1393, 211] width 83 height 15
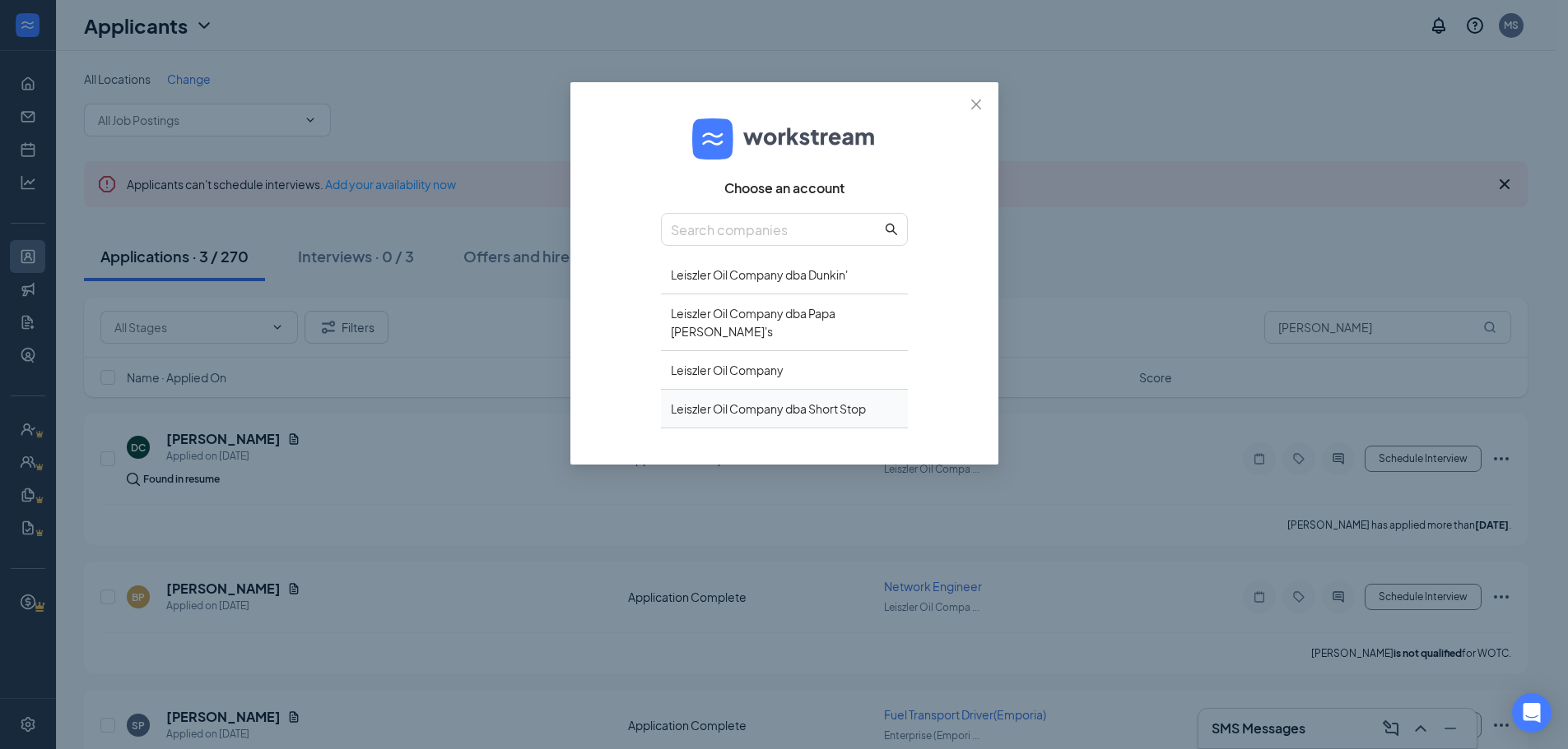
click at [851, 390] on div "Leiszler Oil Company dba Short Stop" at bounding box center [785, 409] width 247 height 39
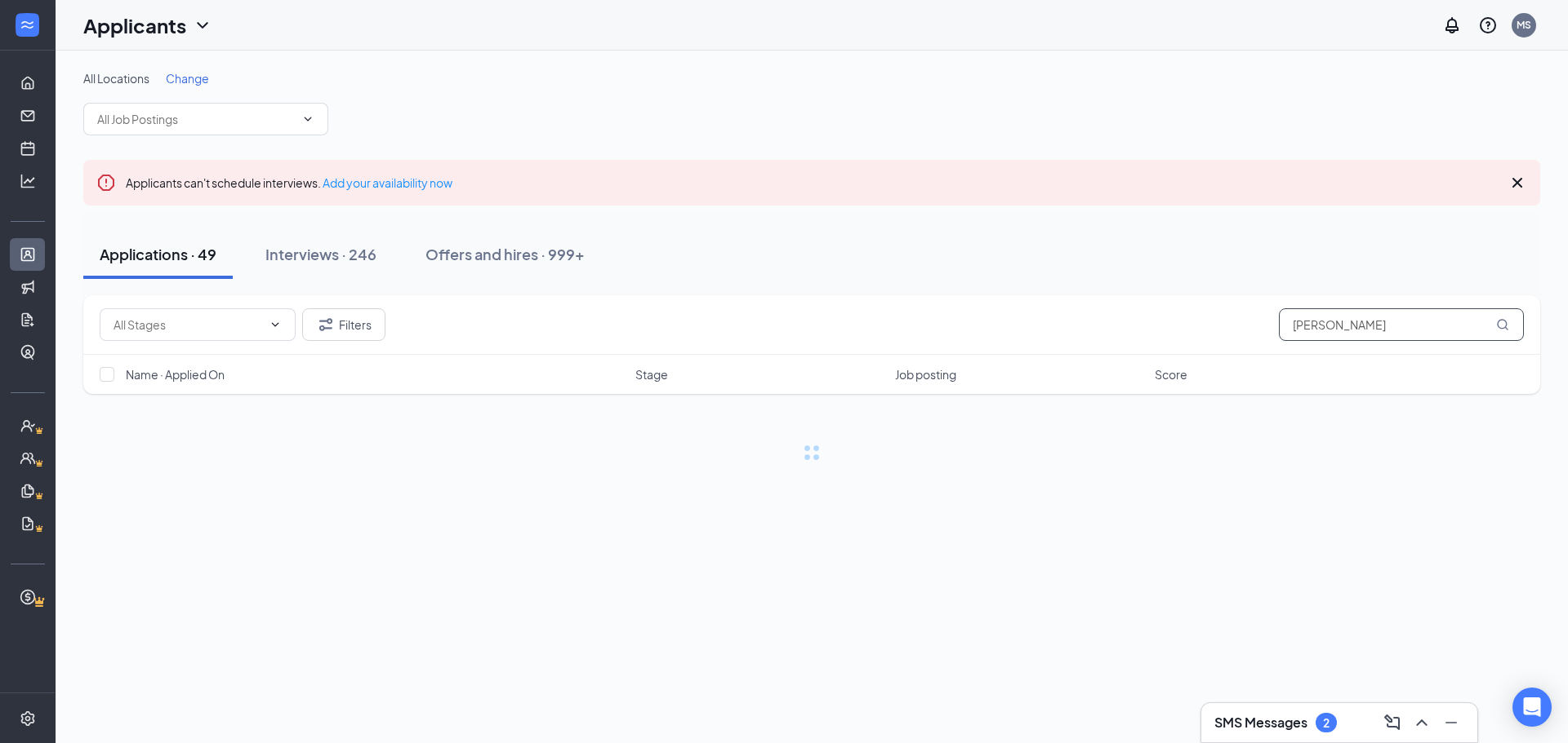
drag, startPoint x: 1386, startPoint y: 330, endPoint x: 1227, endPoint y: 300, distance: 161.8
click at [1162, 327] on div "Filters [PERSON_NAME]" at bounding box center [811, 325] width 1424 height 32
type input "burns"
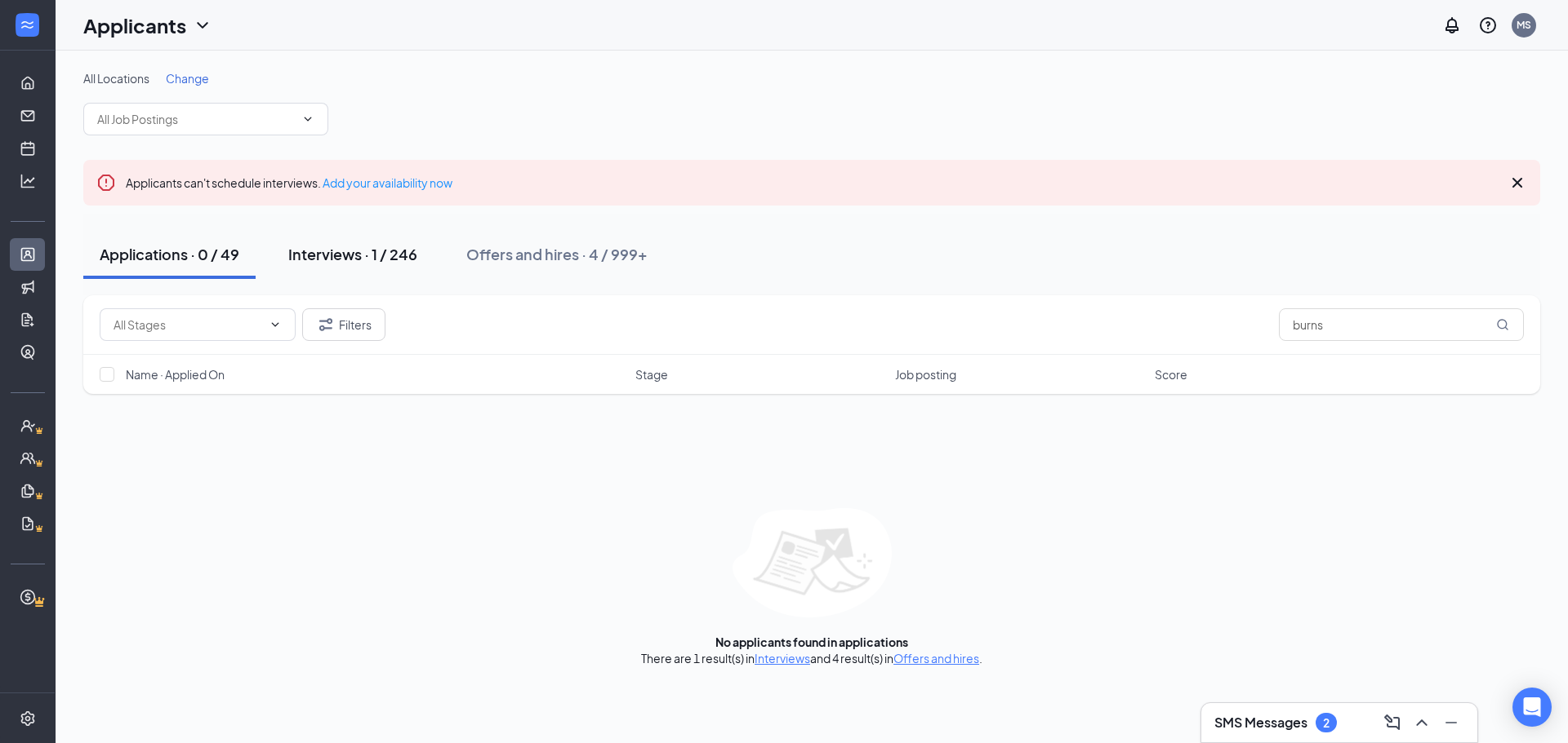
drag, startPoint x: 305, startPoint y: 254, endPoint x: 366, endPoint y: 265, distance: 62.0
click at [305, 254] on div "Interviews · 1 / 246" at bounding box center [352, 254] width 129 height 21
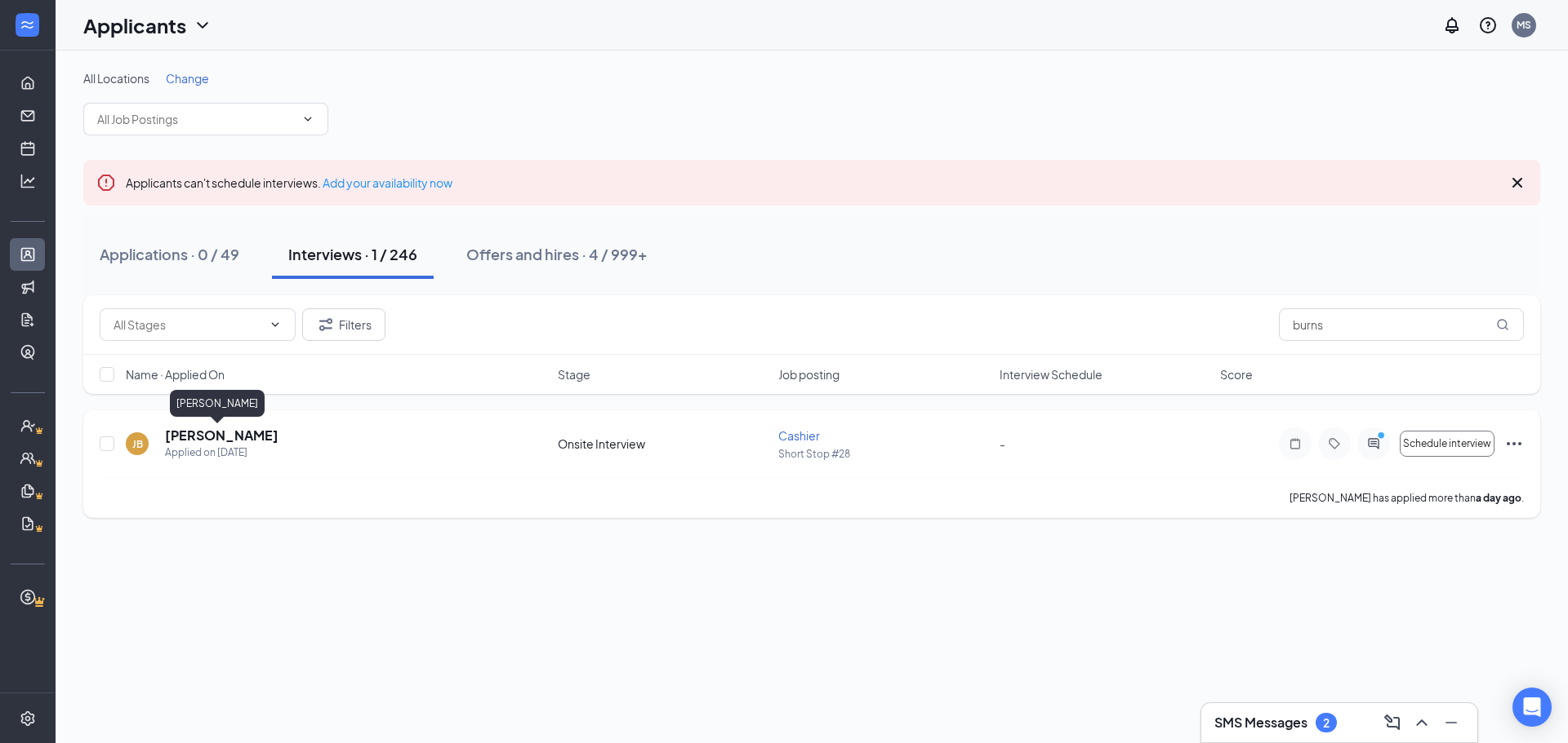
click at [204, 436] on h5 "[PERSON_NAME]" at bounding box center [222, 436] width 114 height 18
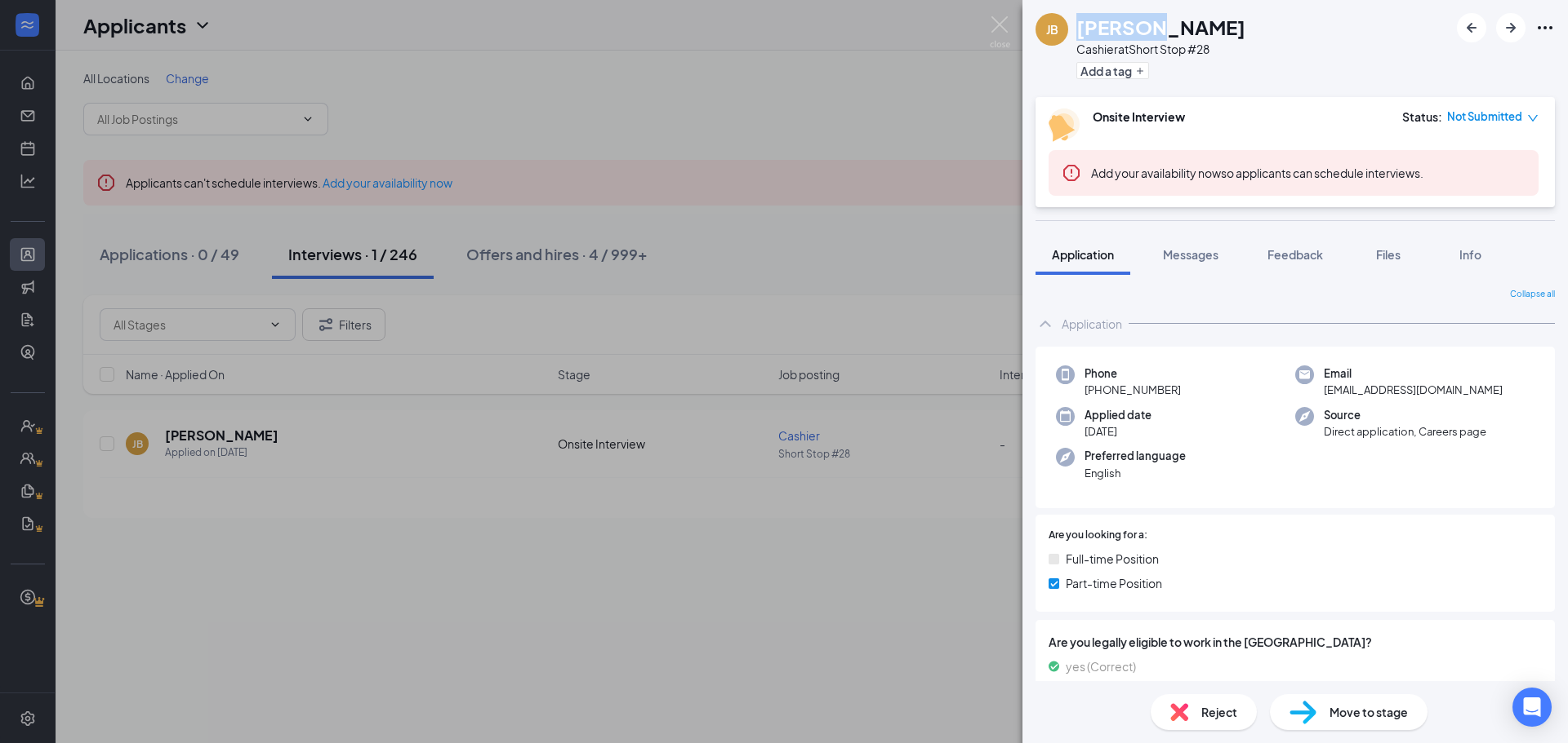
drag, startPoint x: 1079, startPoint y: 25, endPoint x: 1136, endPoint y: 22, distance: 57.1
click at [1136, 22] on h1 "[PERSON_NAME]" at bounding box center [1160, 26] width 169 height 28
copy h1 "[PERSON_NAME]"
drag, startPoint x: 1244, startPoint y: 39, endPoint x: 1200, endPoint y: 34, distance: 44.3
click at [1239, 39] on div "[PERSON_NAME] Cashier at Short Stop #28 Add a tag" at bounding box center [1295, 49] width 546 height 97
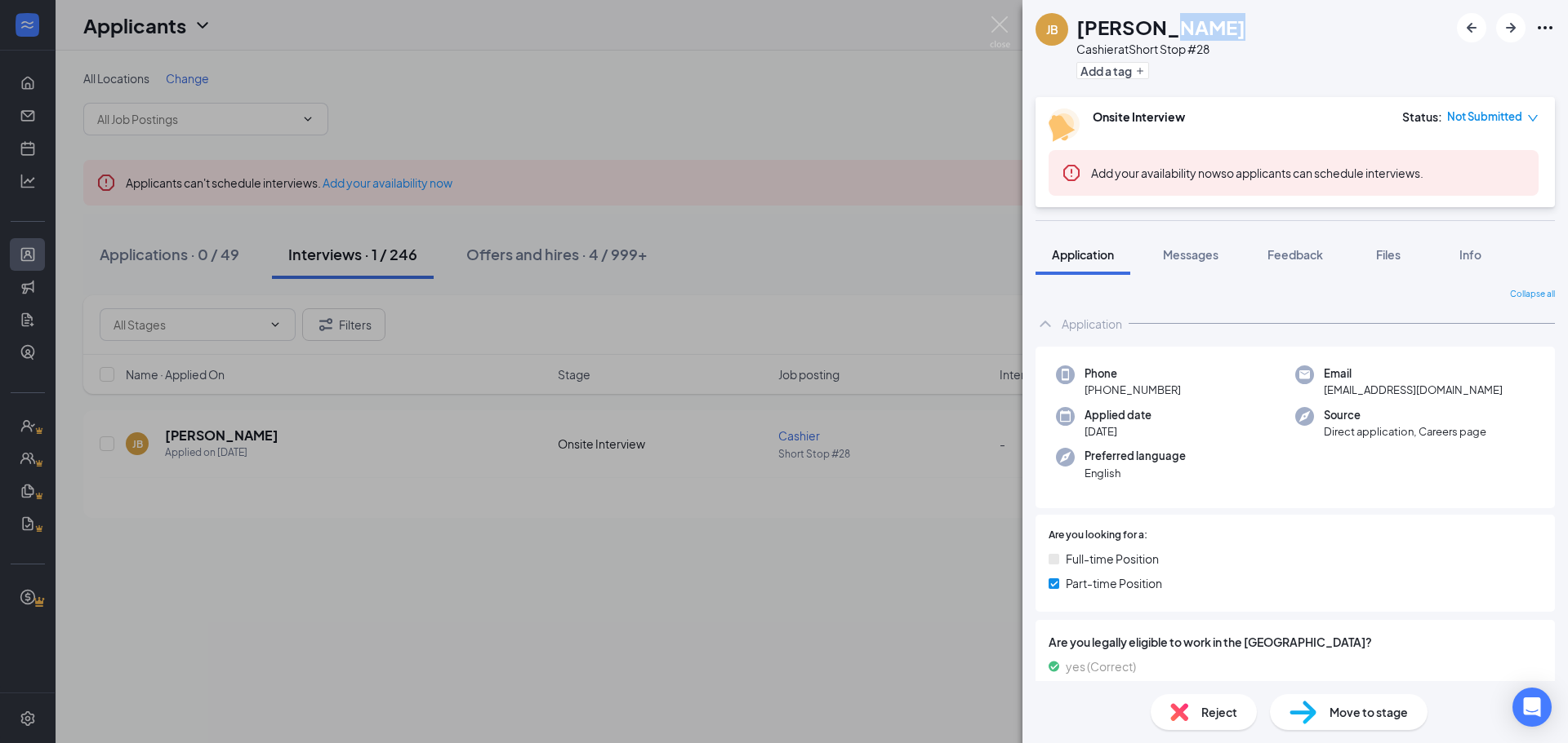
drag, startPoint x: 1143, startPoint y: 24, endPoint x: 1202, endPoint y: 30, distance: 59.3
click at [1202, 30] on div "[PERSON_NAME]" at bounding box center [1160, 26] width 169 height 28
copy h1 "Burns"
drag, startPoint x: 1481, startPoint y: 391, endPoint x: 1311, endPoint y: 392, distance: 170.0
click at [1311, 392] on div "Email [EMAIL_ADDRESS][DOMAIN_NAME]" at bounding box center [1414, 381] width 239 height 33
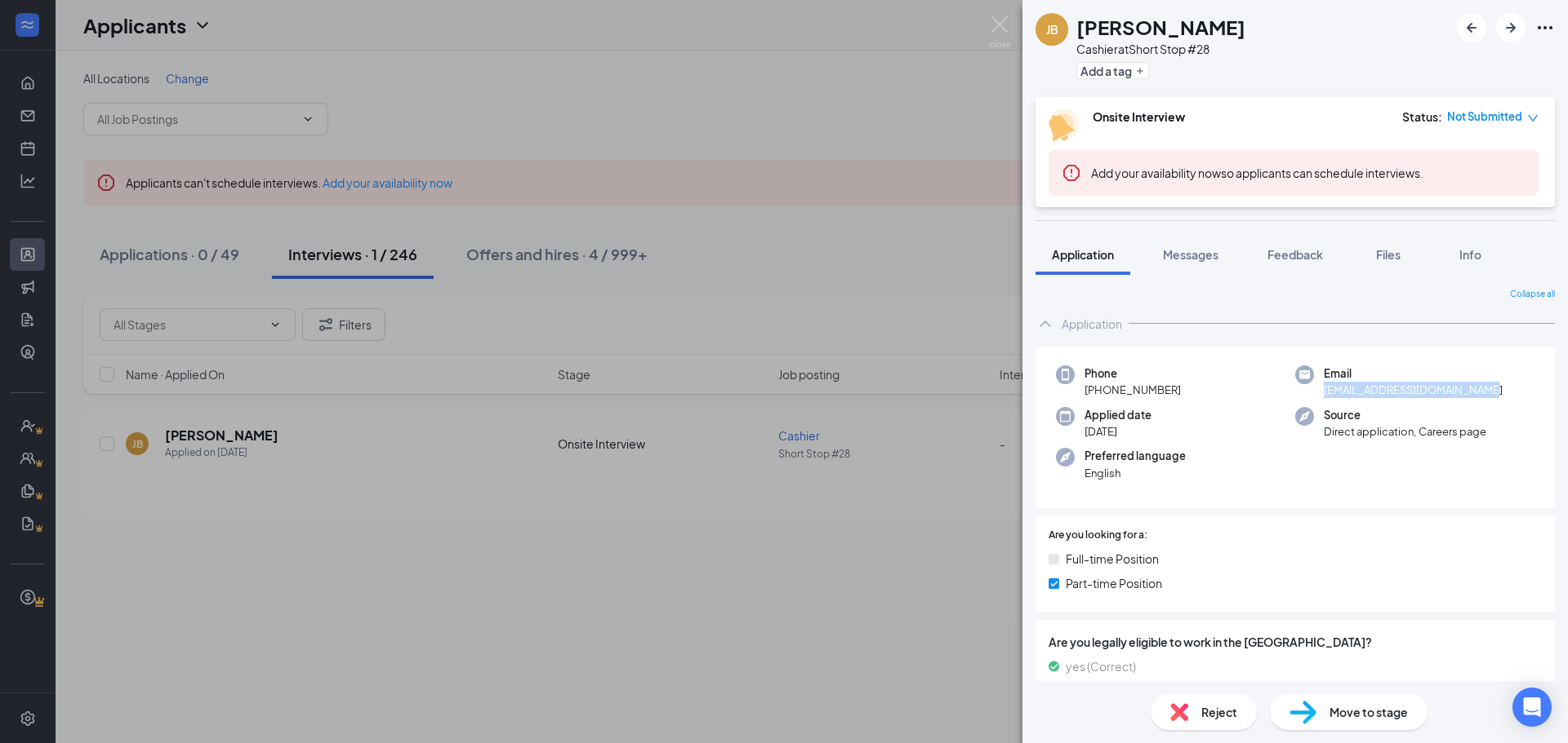
copy span "[EMAIL_ADDRESS][DOMAIN_NAME]"
drag, startPoint x: 1180, startPoint y: 390, endPoint x: 1099, endPoint y: 401, distance: 81.7
click at [1099, 401] on div "Phone [PHONE_NUMBER] Email [EMAIL_ADDRESS][DOMAIN_NAME] Applied date [DATE] Sou…" at bounding box center [1296, 428] width 520 height 162
copy span "[PHONE_NUMBER]"
click at [1294, 707] on img at bounding box center [1303, 712] width 27 height 23
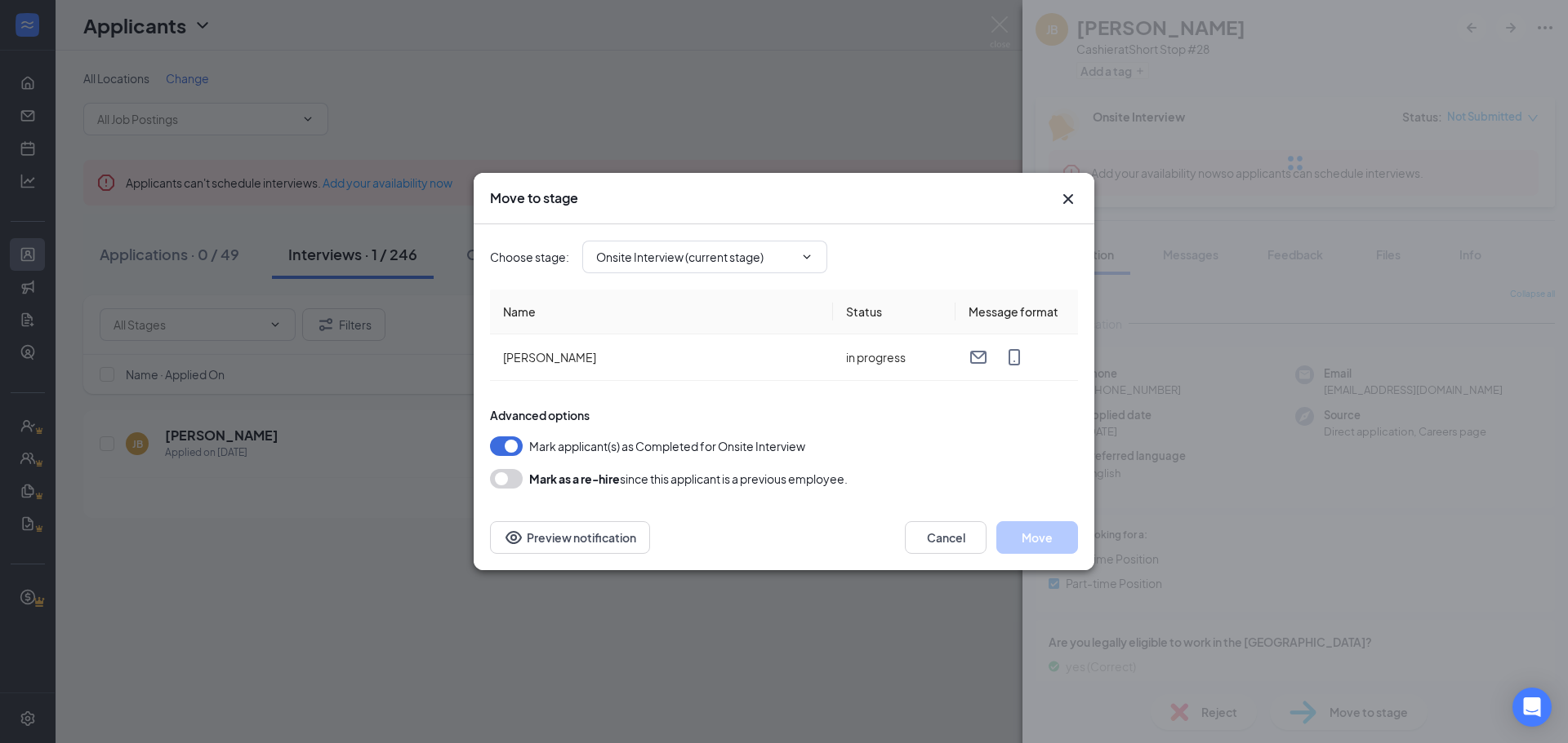
type input "Hiring Complete (final stage)"
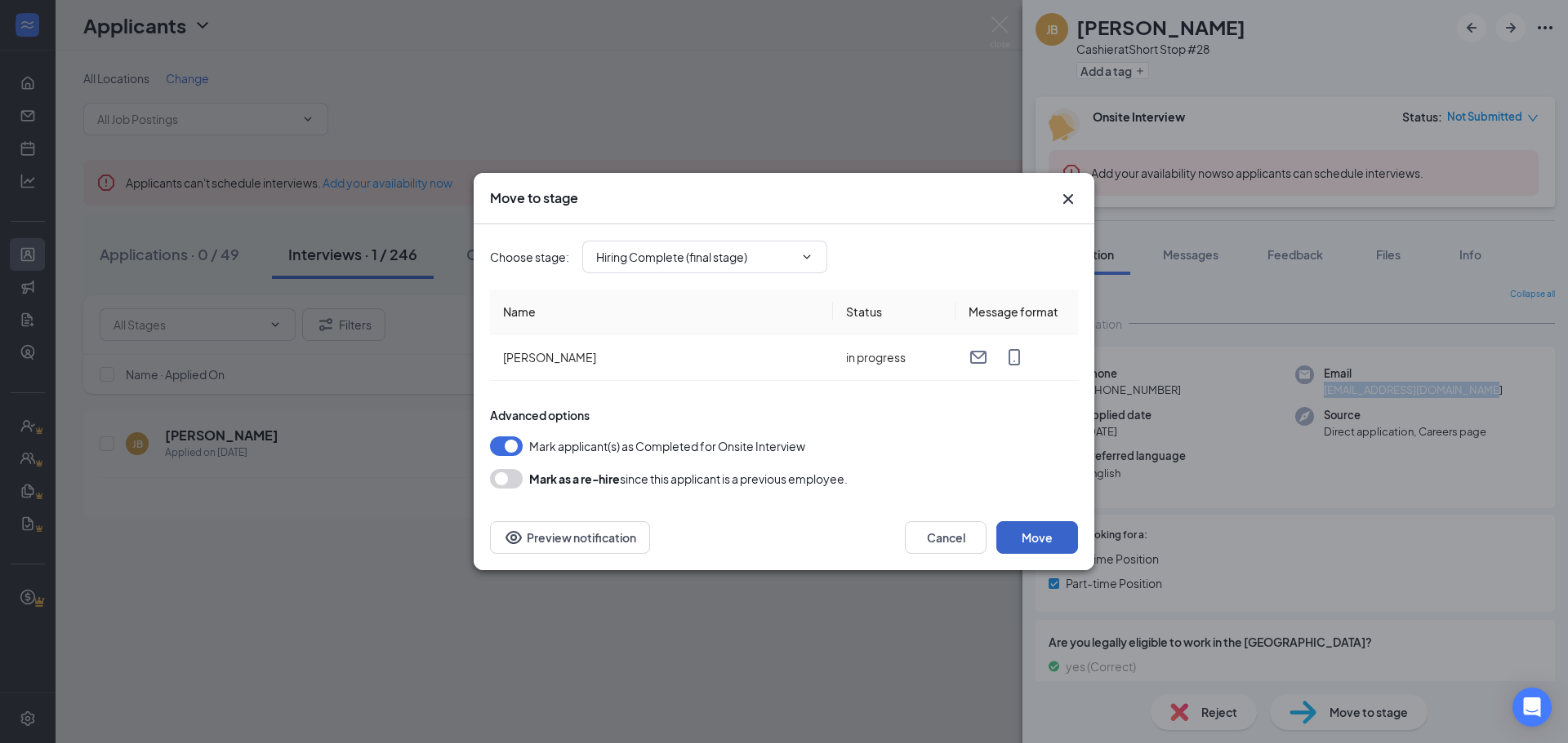
click at [1035, 544] on button "Move" at bounding box center [1037, 537] width 82 height 32
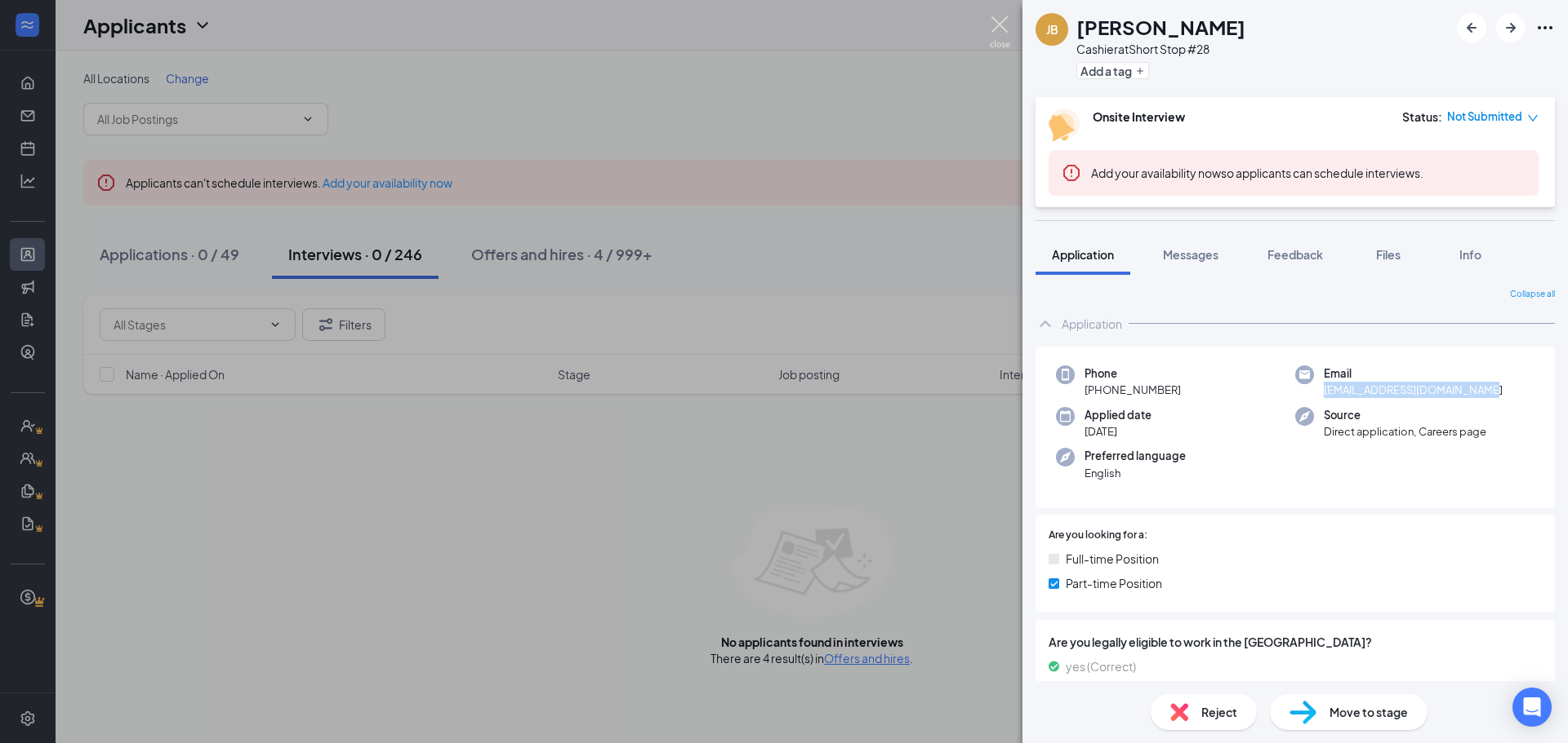
click at [994, 22] on img at bounding box center [1000, 32] width 21 height 32
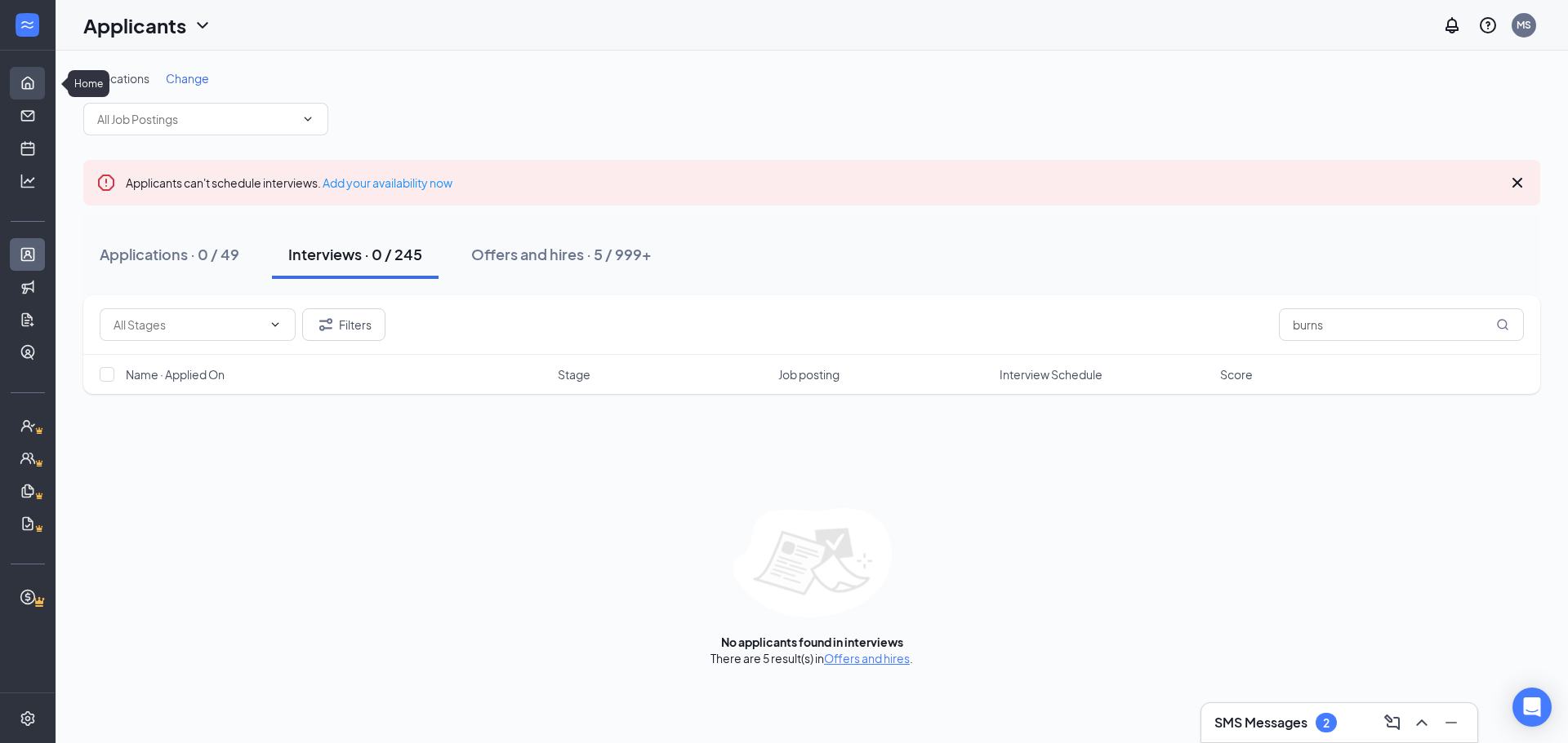
click at [42, 78] on link "Home" at bounding box center [51, 83] width 16 height 32
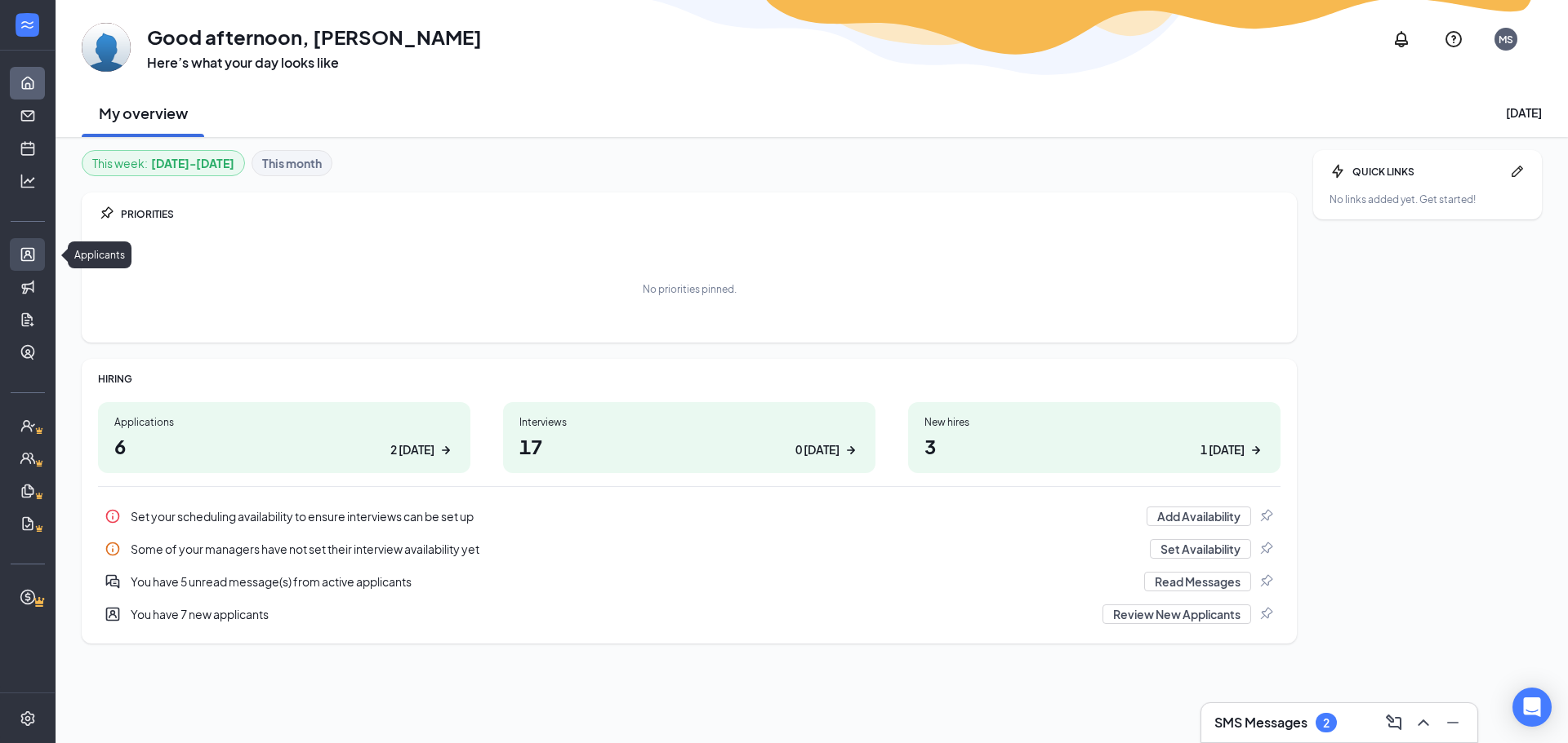
click at [42, 244] on link "Applicants" at bounding box center [51, 254] width 16 height 32
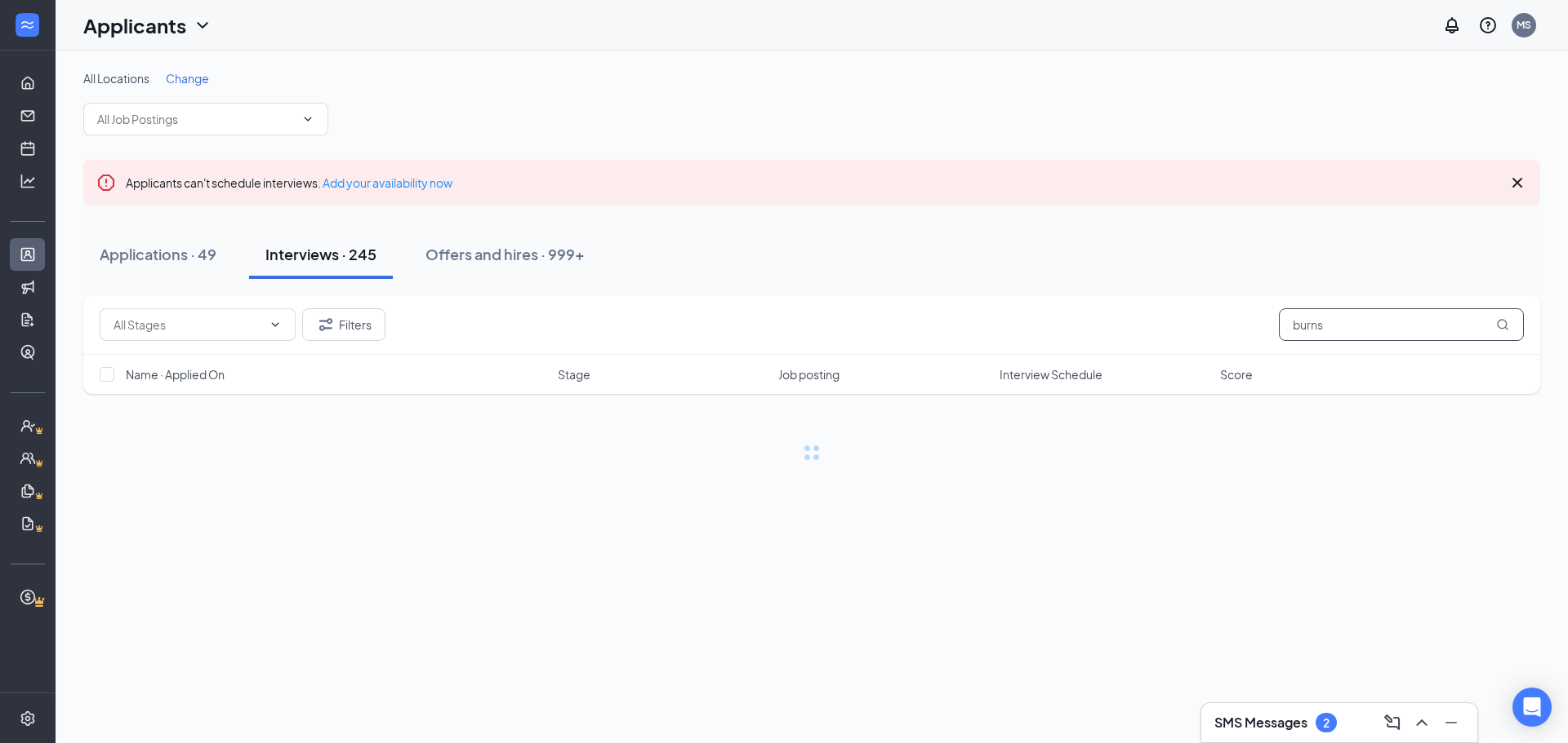
drag, startPoint x: 1344, startPoint y: 327, endPoint x: 1128, endPoint y: 321, distance: 216.1
click at [1136, 322] on div "Filters burns" at bounding box center [811, 325] width 1424 height 32
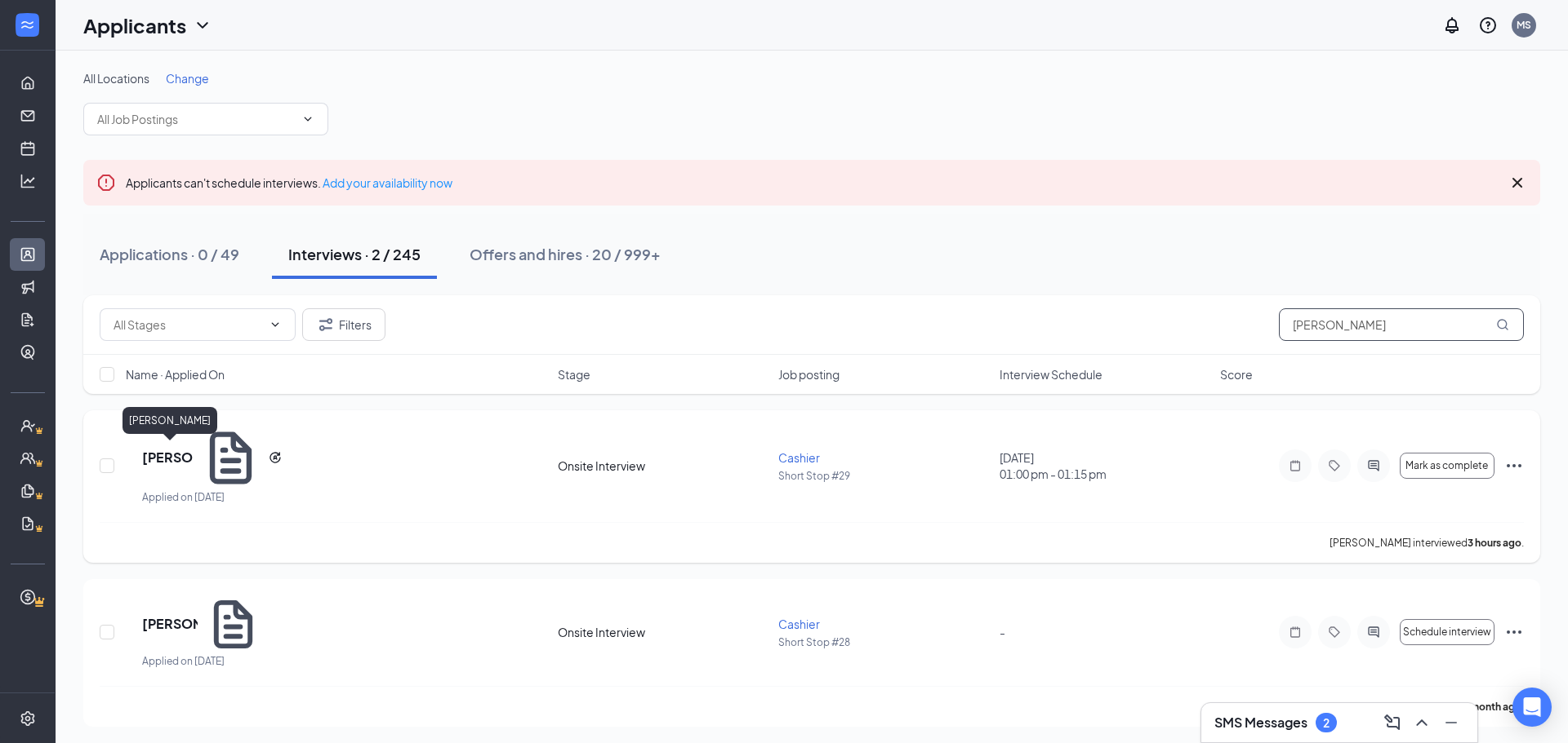
type input "[PERSON_NAME]"
click at [160, 452] on h5 "[PERSON_NAME]" at bounding box center [167, 458] width 51 height 18
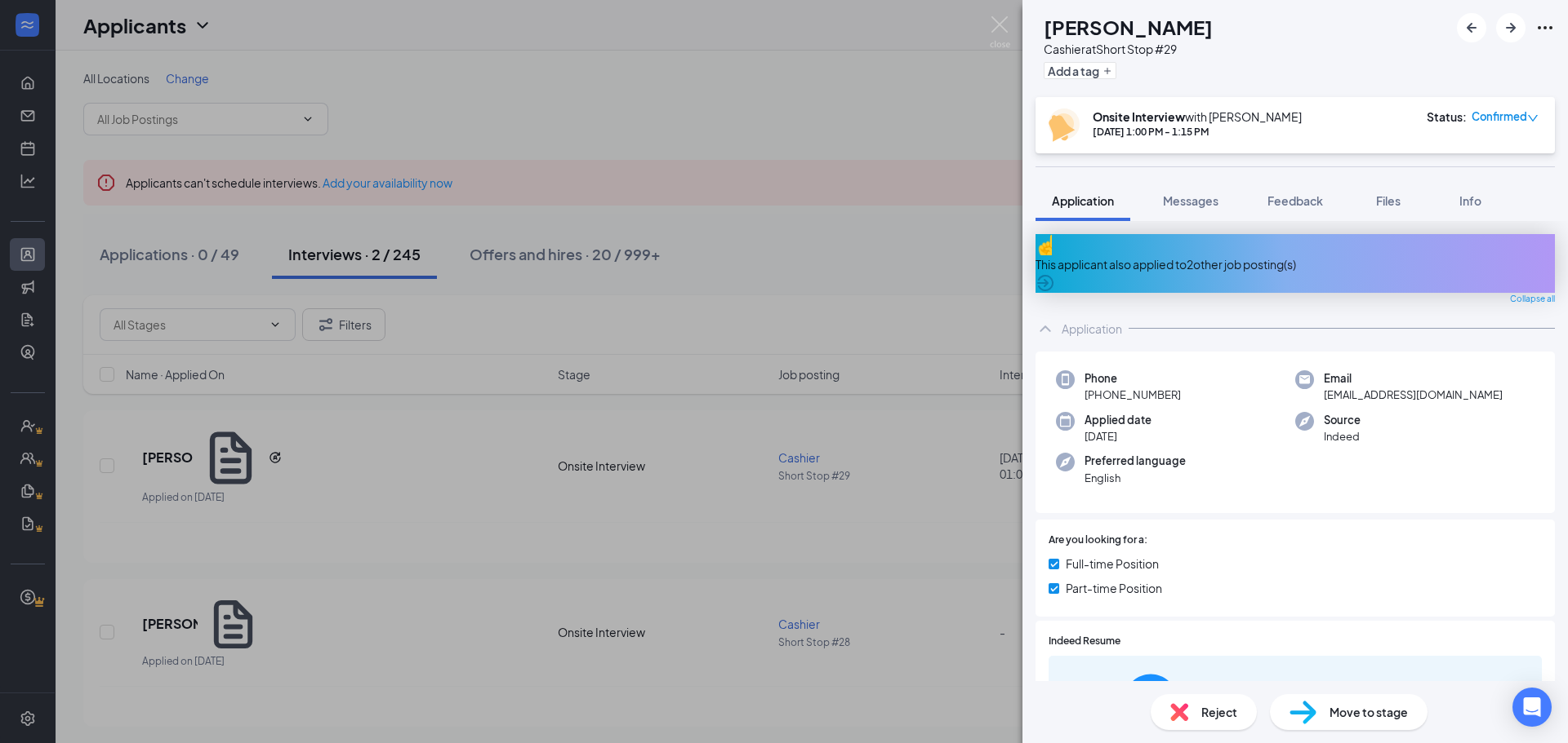
click at [1387, 712] on span "Move to stage" at bounding box center [1368, 712] width 78 height 18
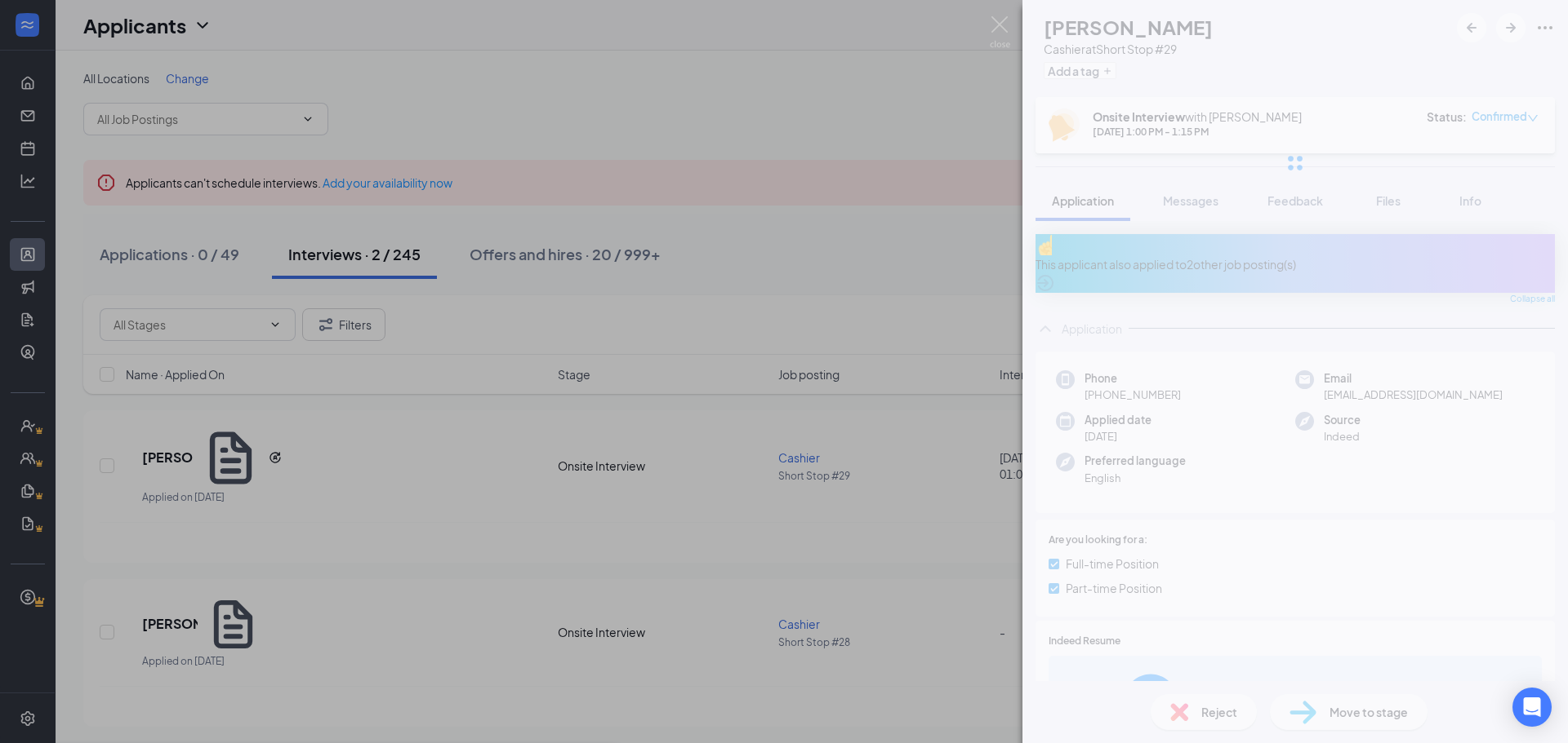
type input "Hiring Complete (final stage)"
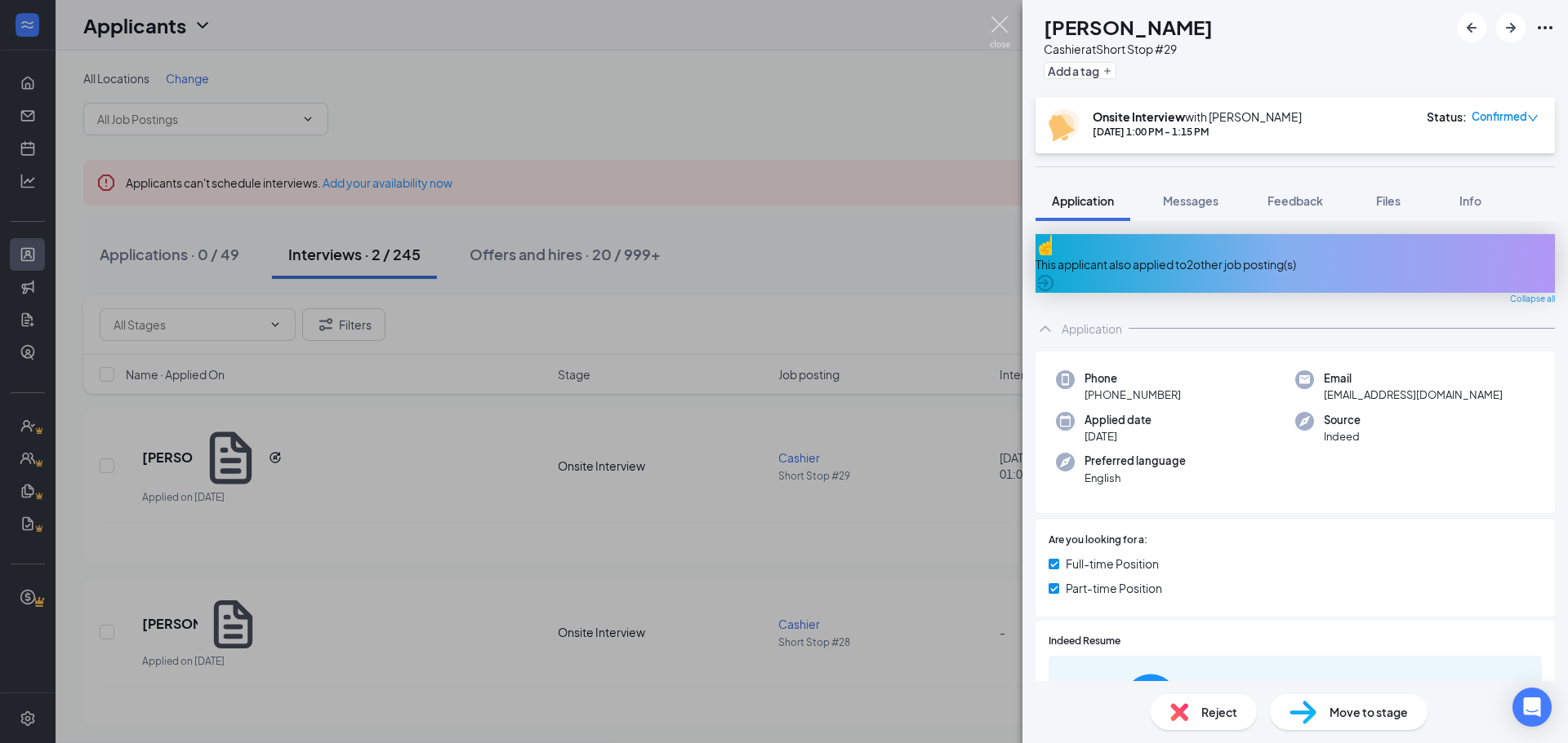
click at [1001, 21] on img at bounding box center [1000, 32] width 21 height 32
